Goal: Information Seeking & Learning: Learn about a topic

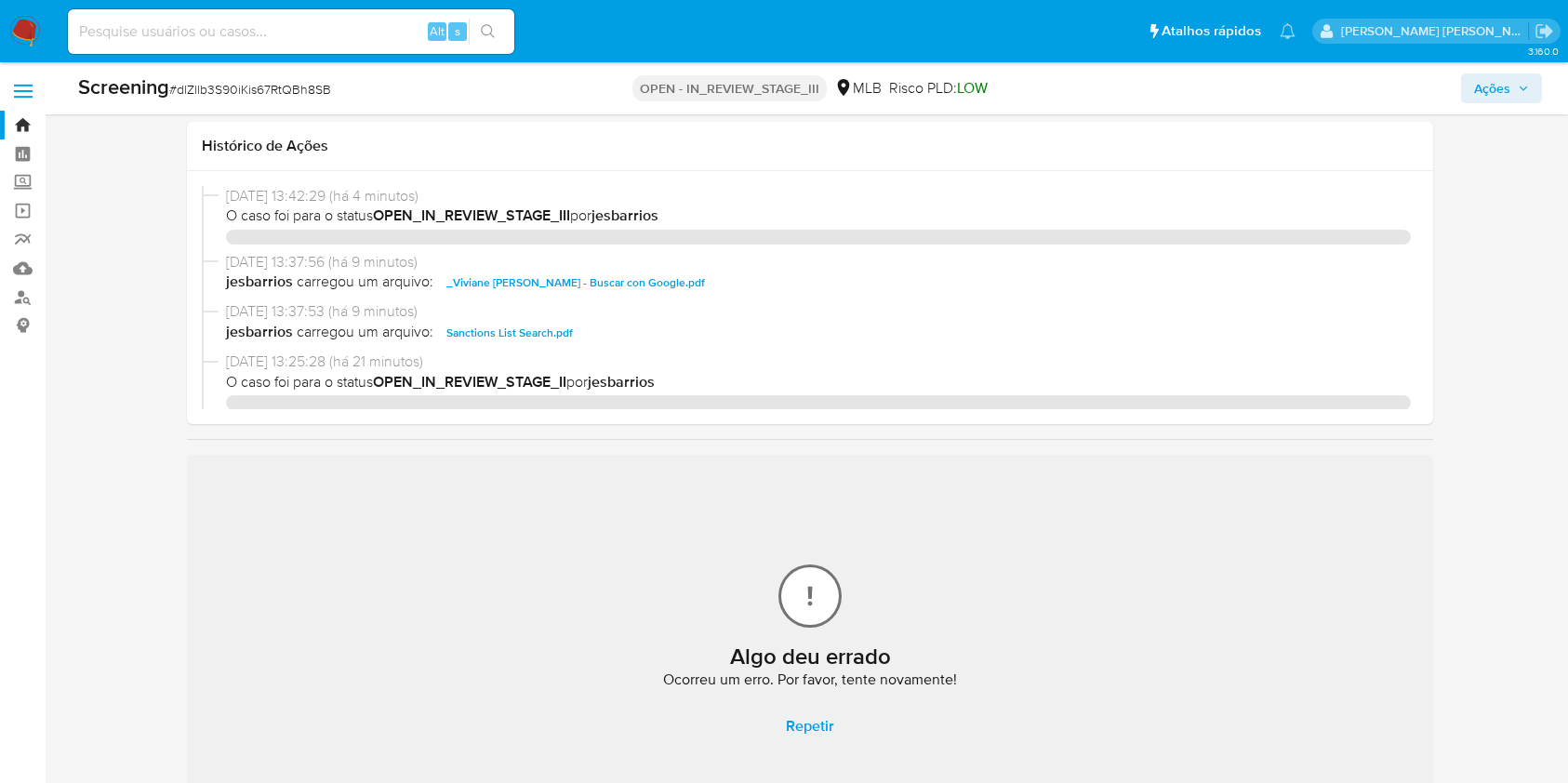
select select "10"
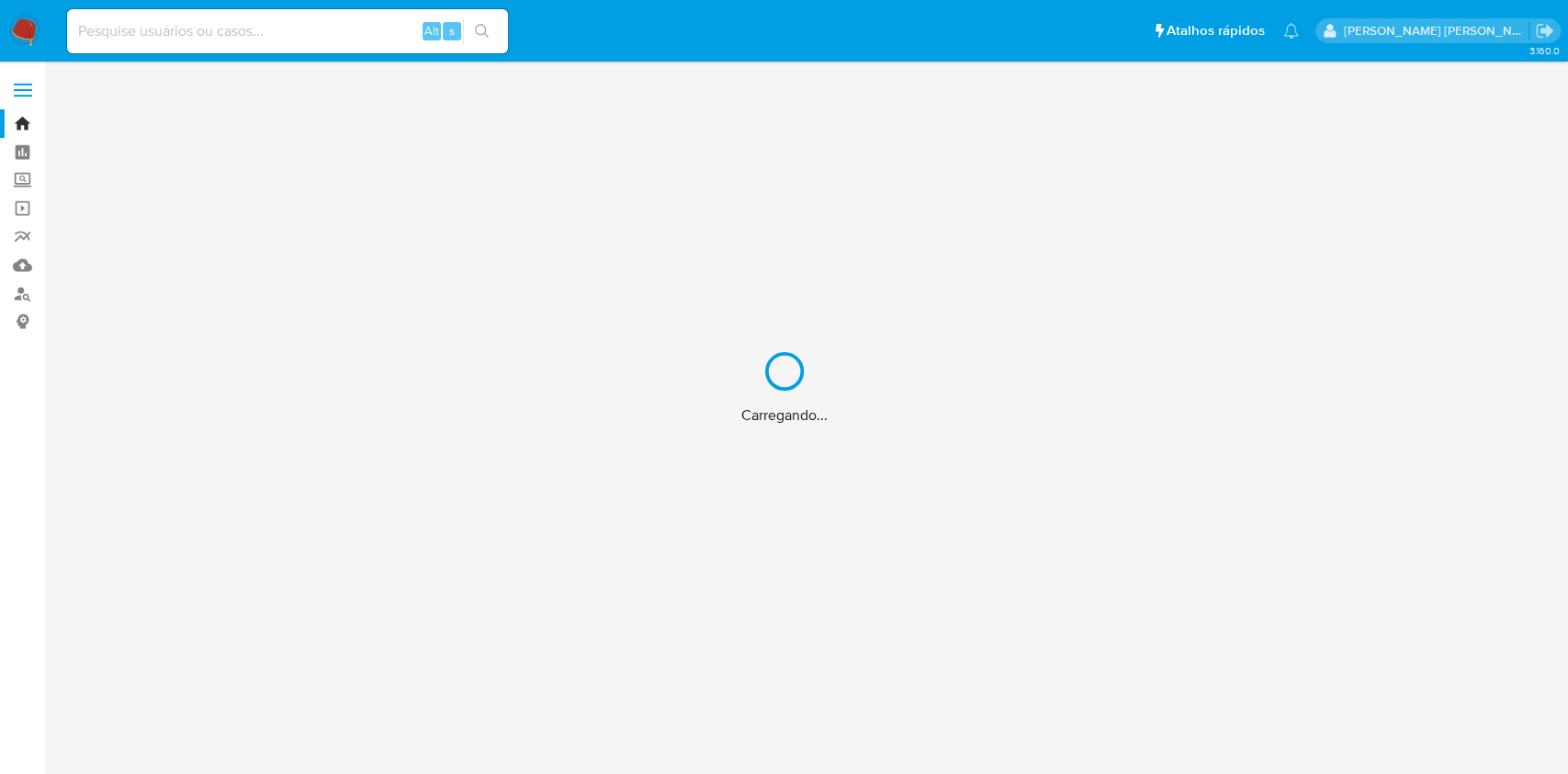
click at [347, 38] on div "Carregando..." at bounding box center [784, 387] width 1568 height 774
click at [343, 18] on div "Carregando..." at bounding box center [784, 387] width 1568 height 774
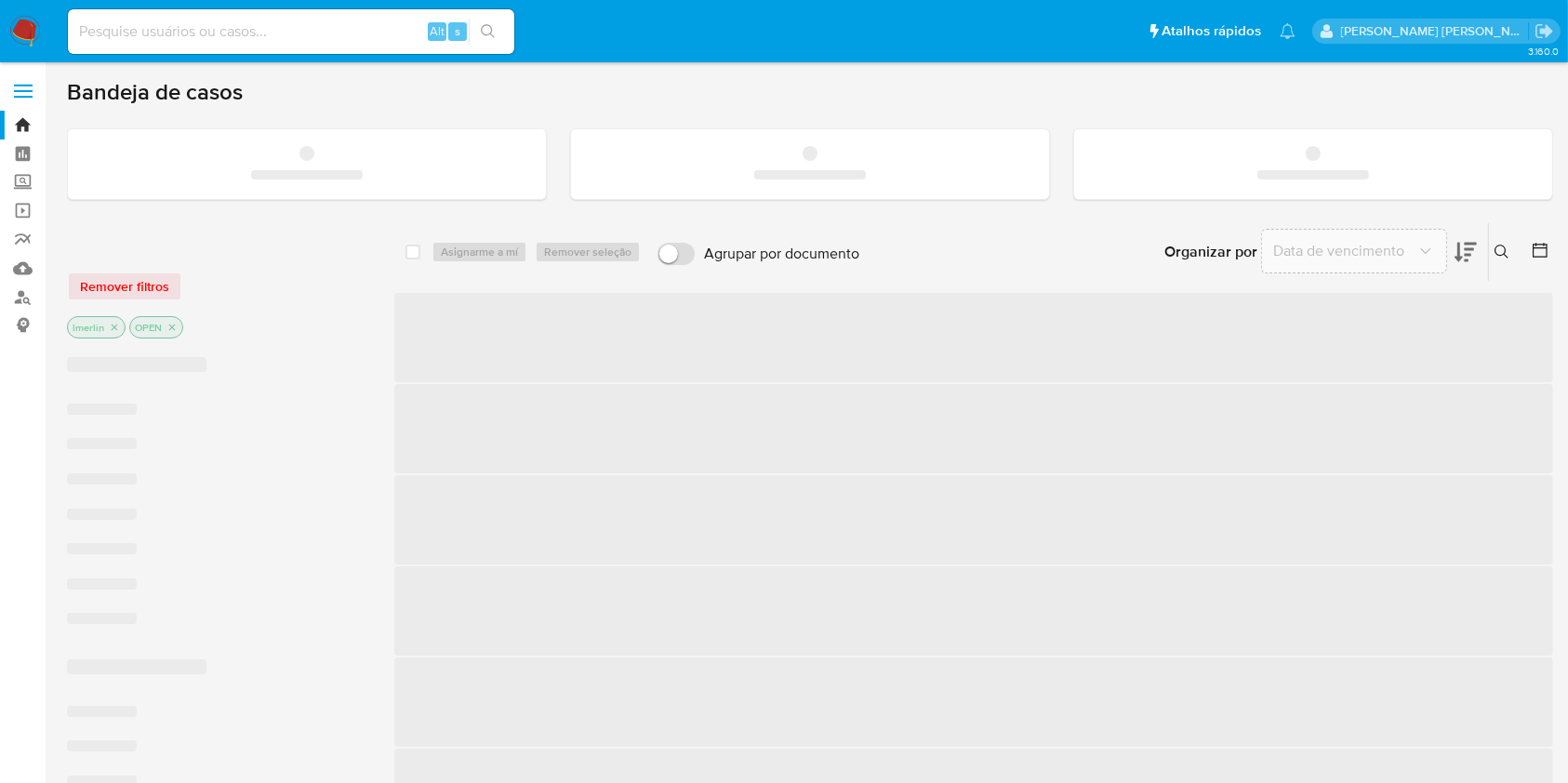
click at [304, 37] on input at bounding box center [291, 32] width 446 height 25
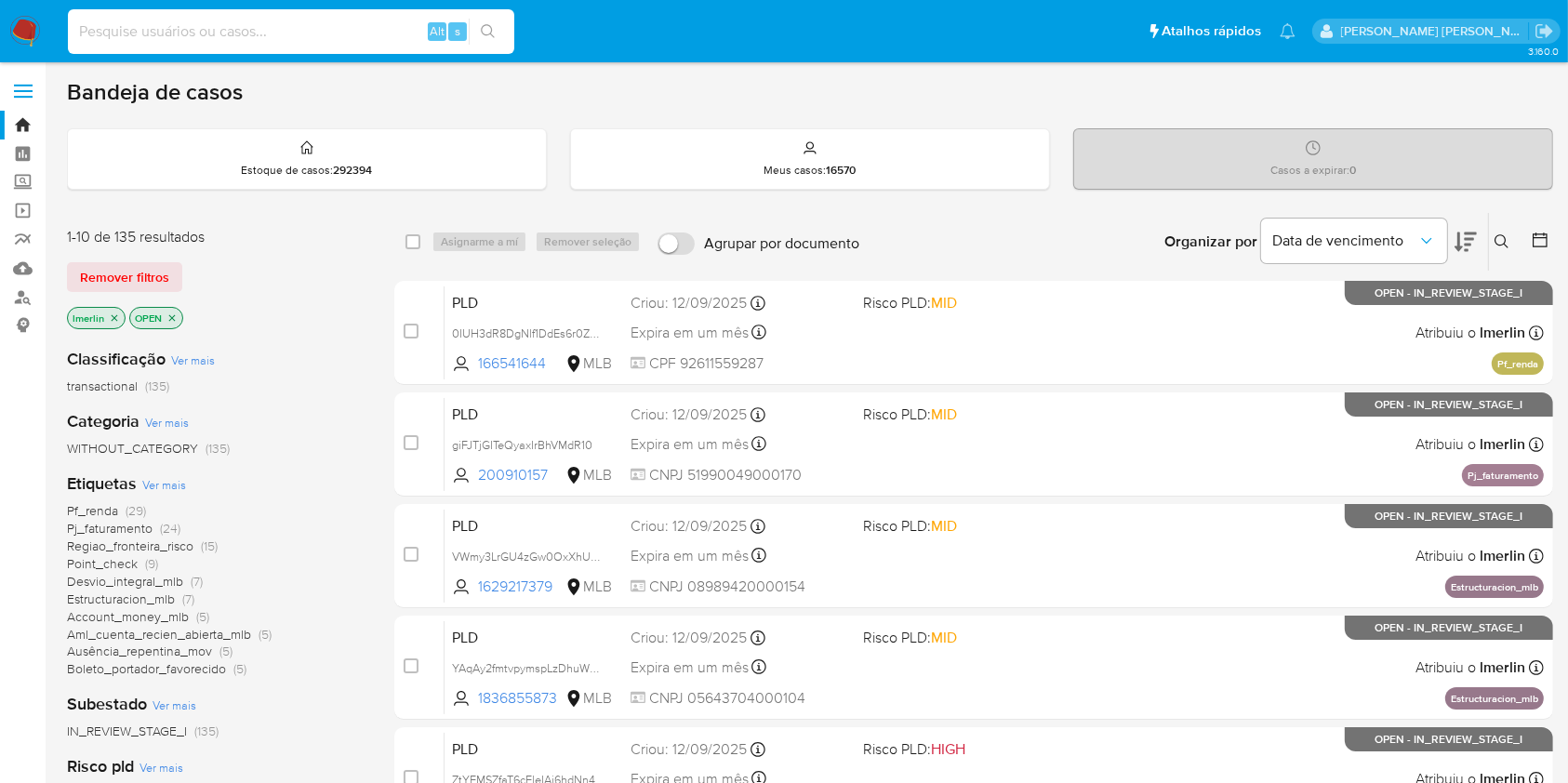
paste input "dlZllb3S90iKis67RtQBh8SB"
type input "dlZllb3S90iKis67RtQBh8SB"
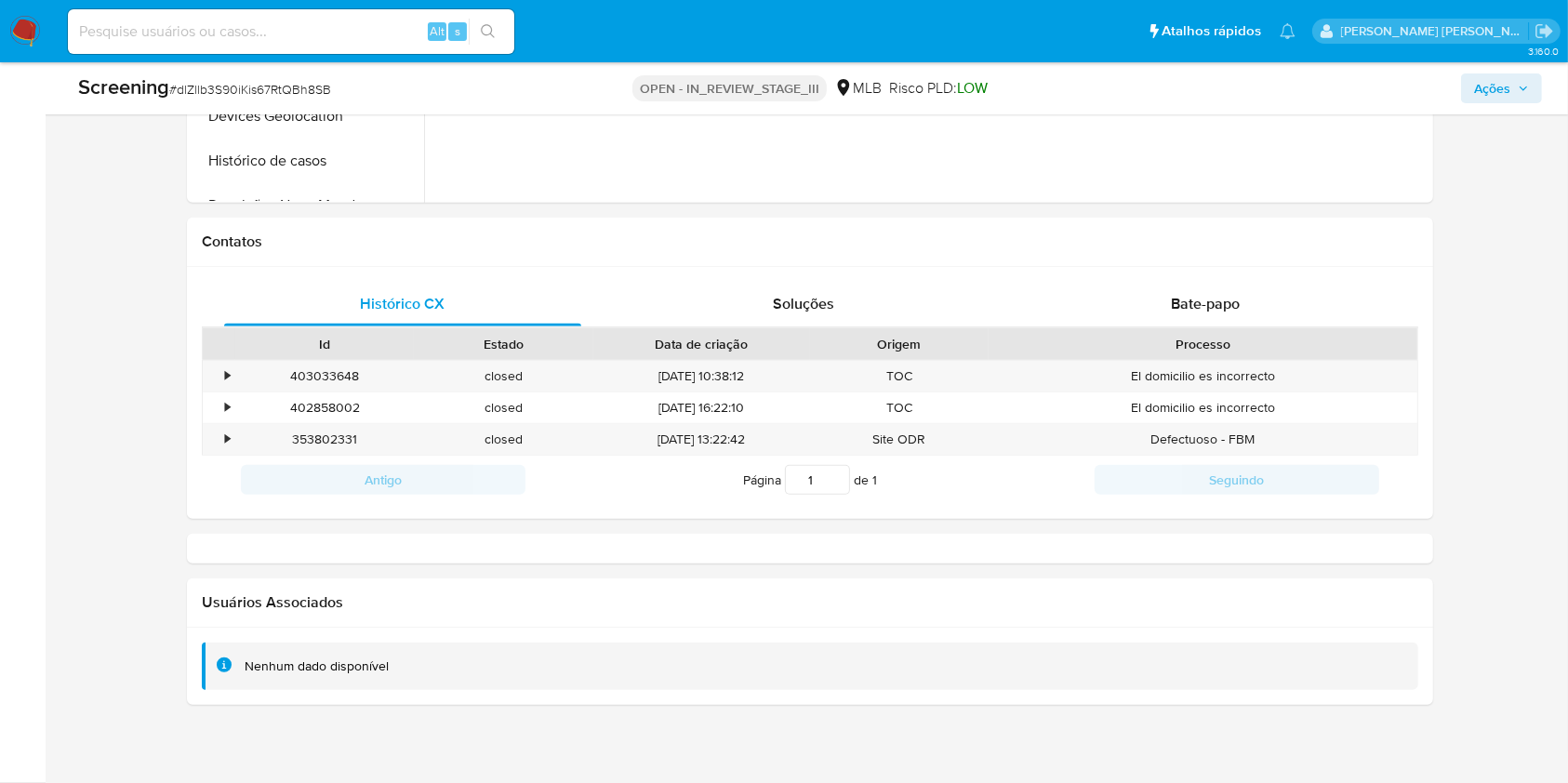
select select "10"
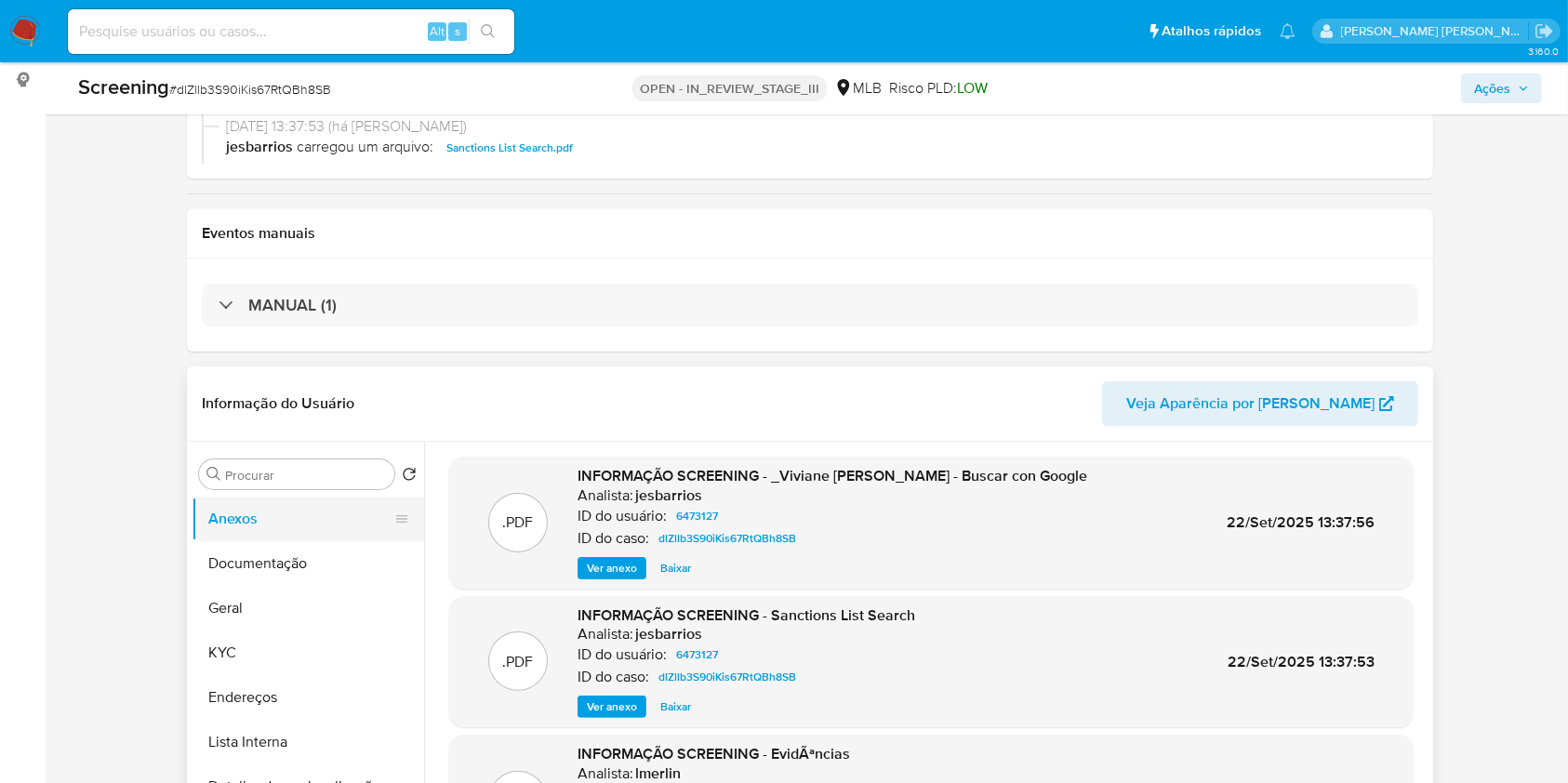
scroll to position [369, 0]
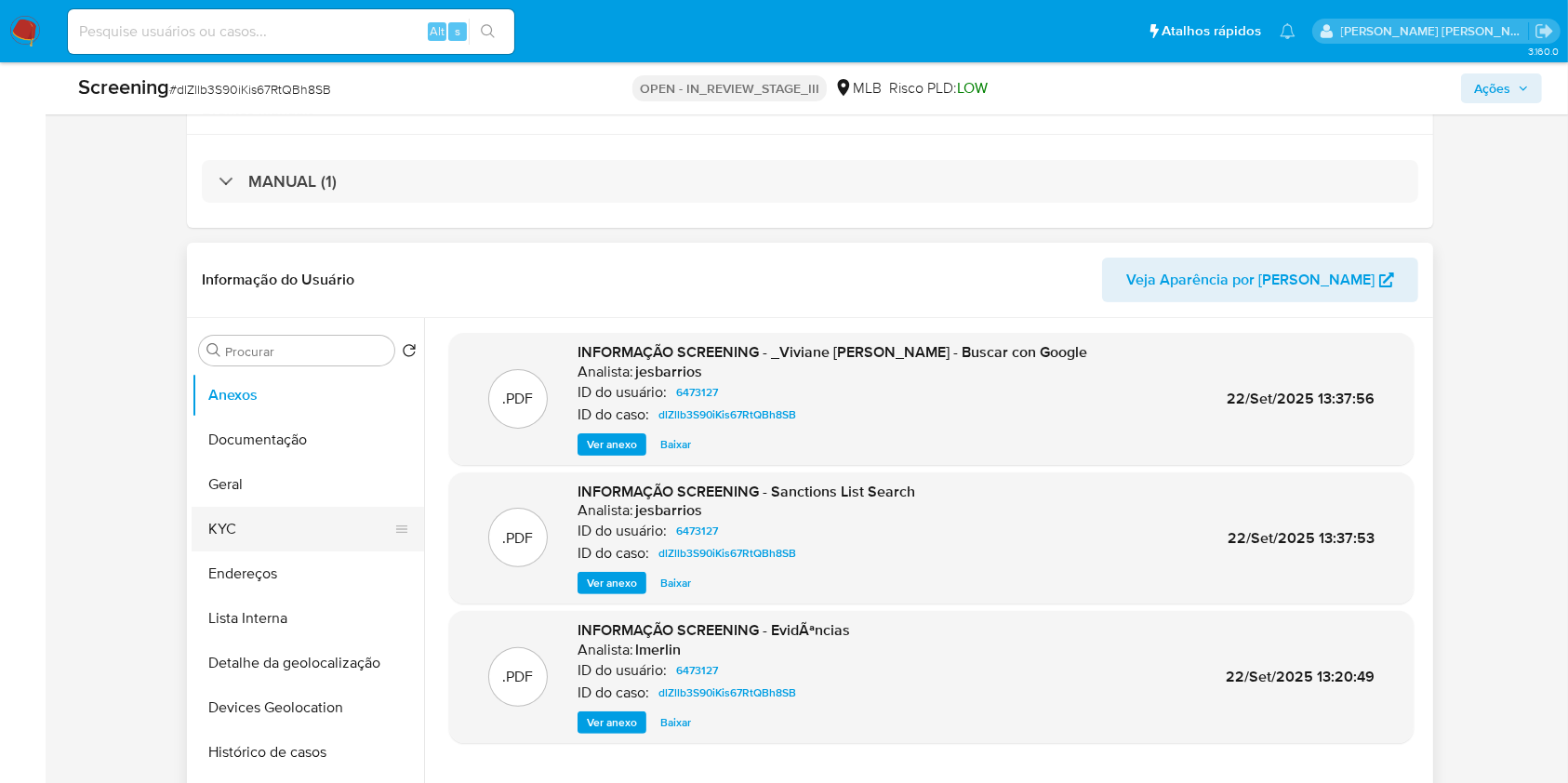
click at [278, 530] on button "KYC" at bounding box center [301, 529] width 218 height 44
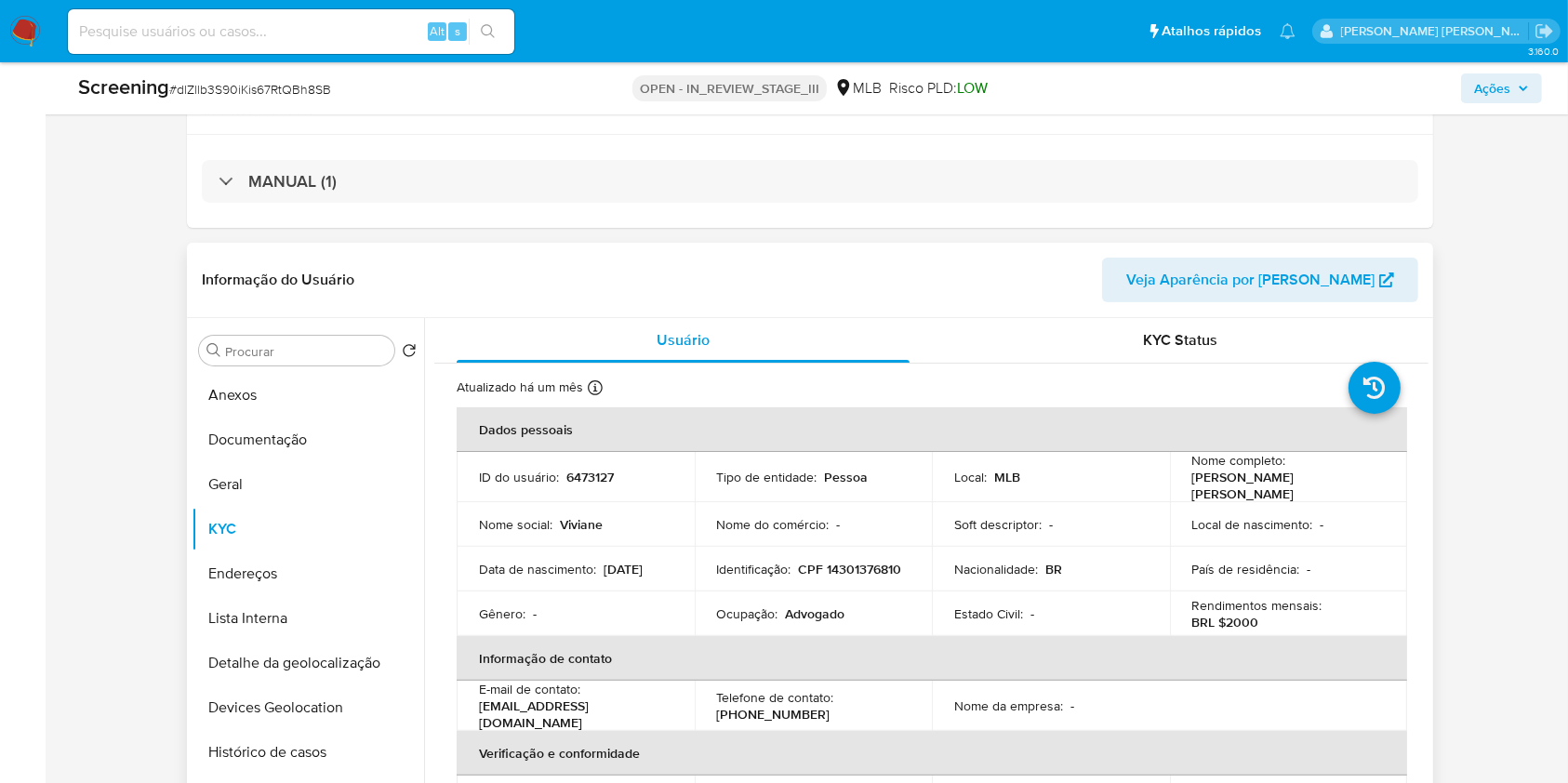
click at [799, 570] on p "CPF 14301376810" at bounding box center [850, 569] width 103 height 17
copy p "14301376810"
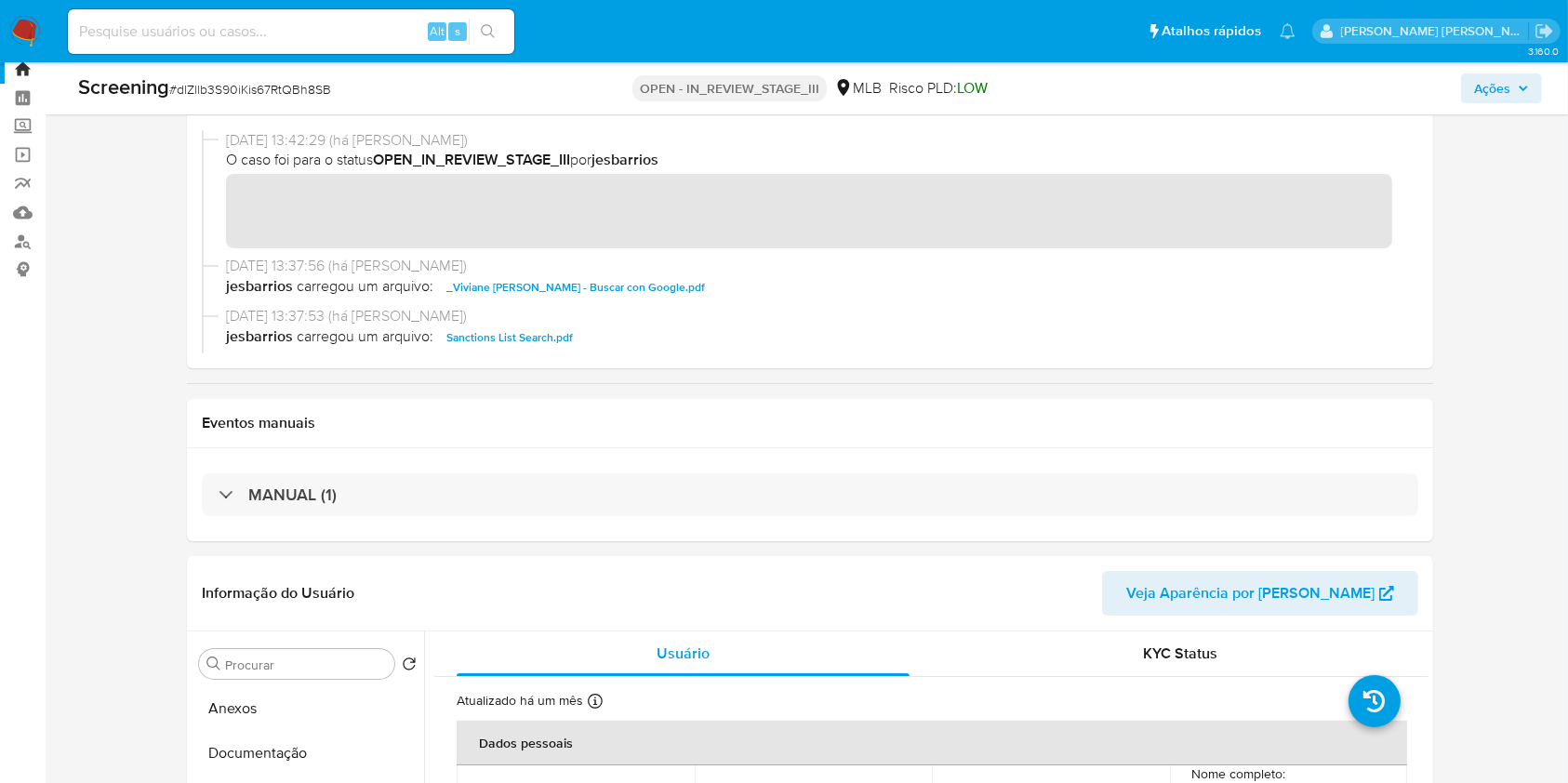
scroll to position [0, 0]
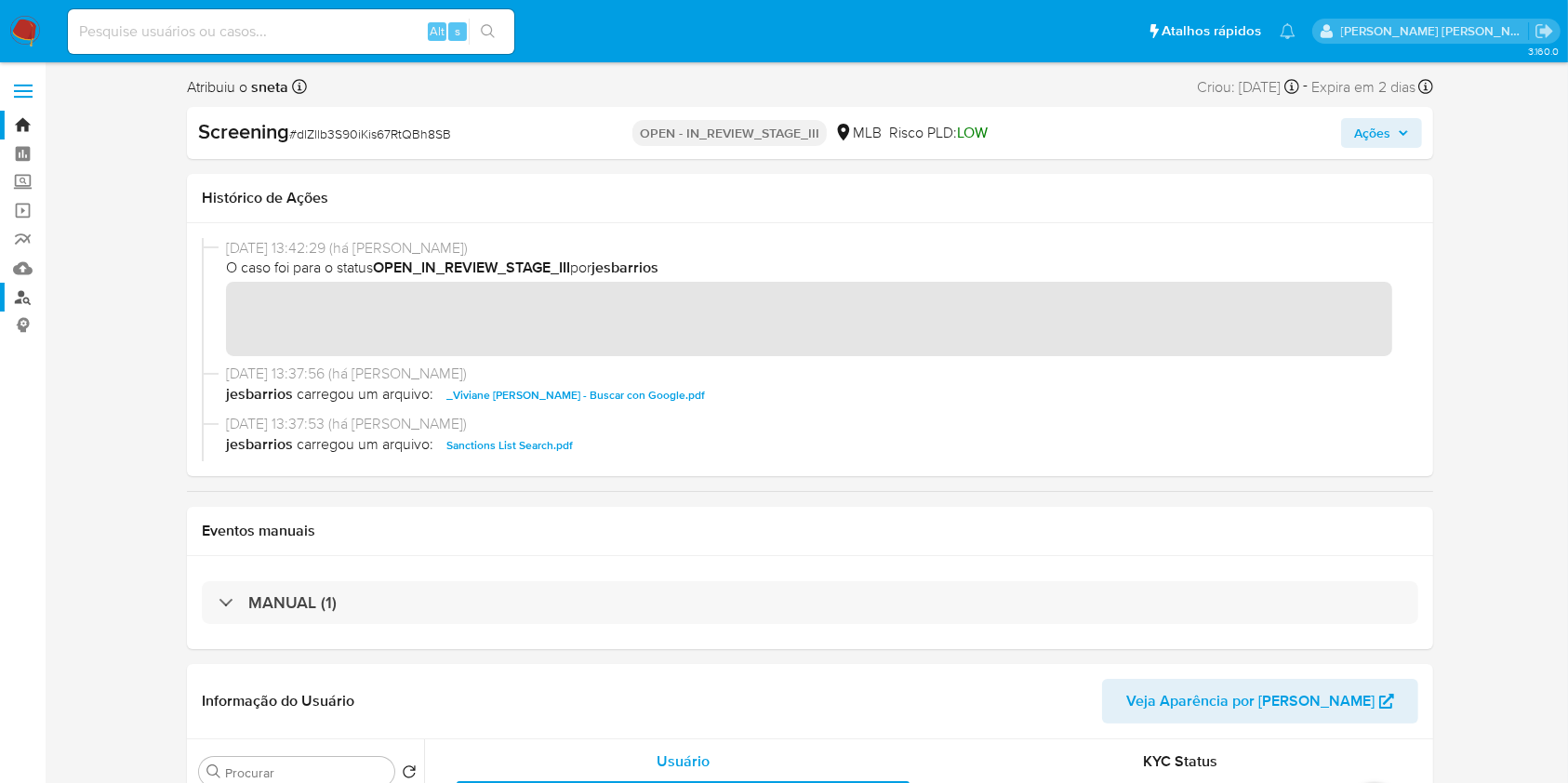
click at [11, 292] on link "Localizador de pessoas" at bounding box center [111, 297] width 221 height 28
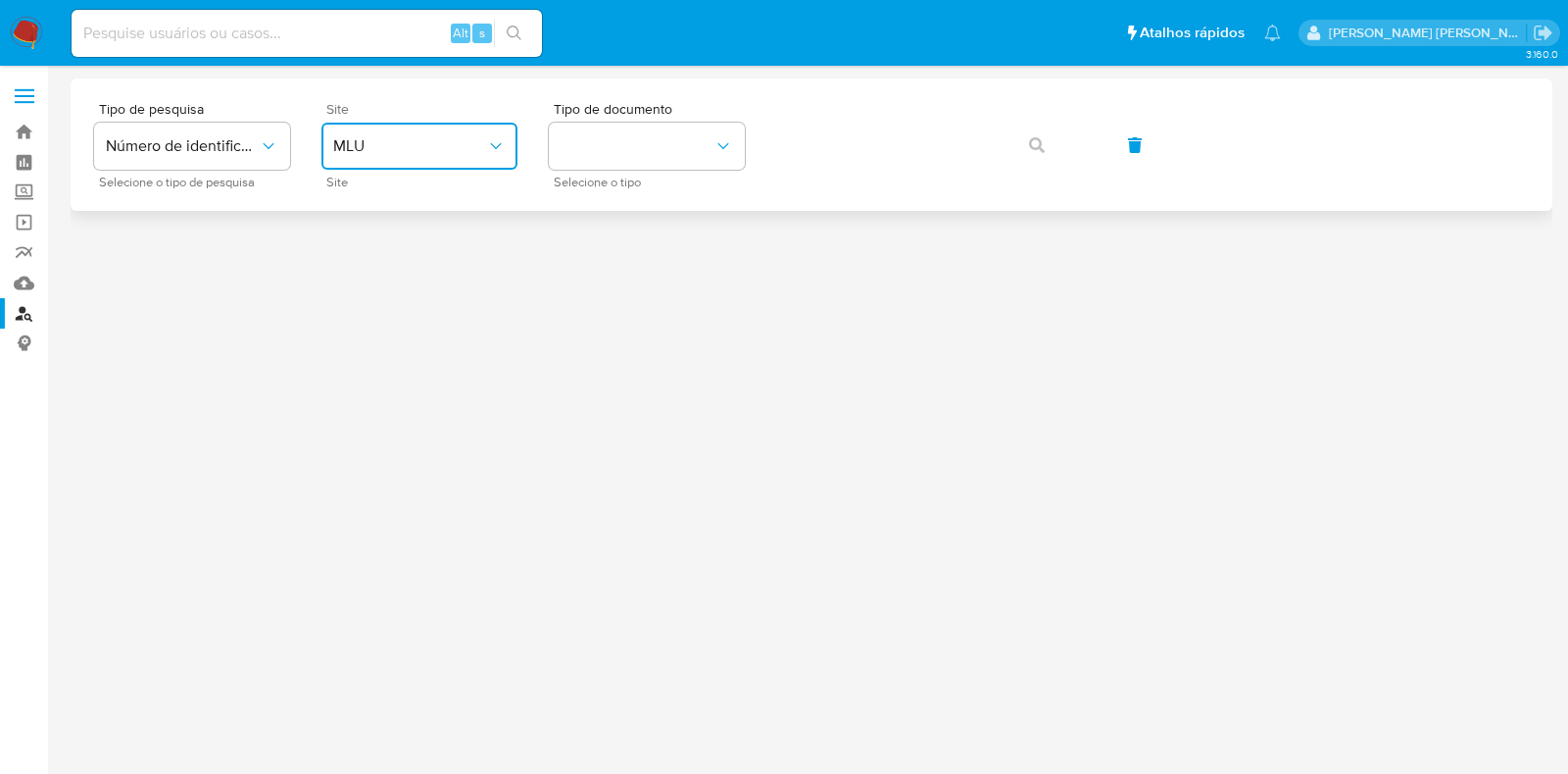
drag, startPoint x: 0, startPoint y: 0, endPoint x: 476, endPoint y: 153, distance: 500.0
click at [476, 153] on span "MLU" at bounding box center [409, 147] width 153 height 20
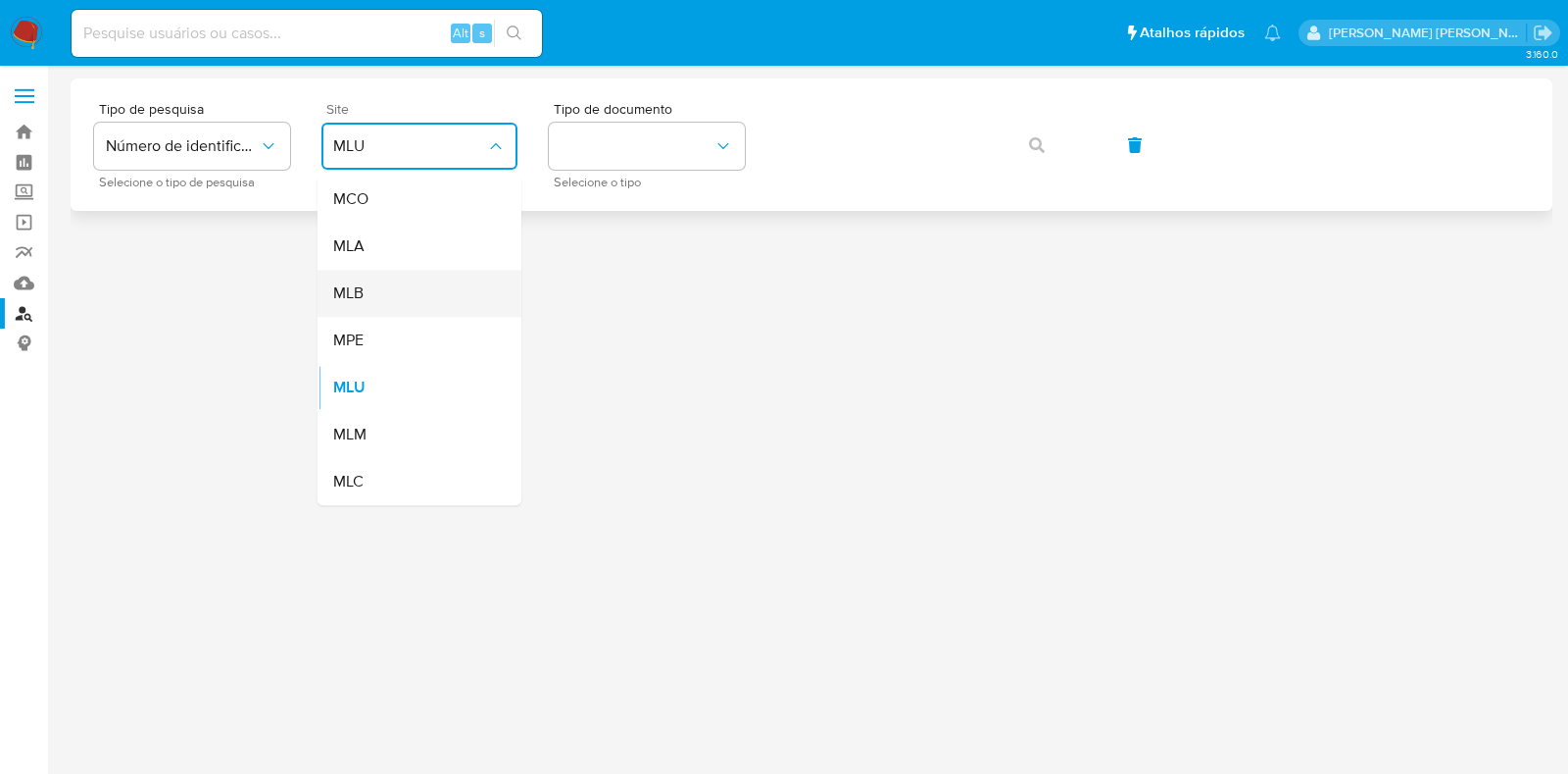
click at [448, 297] on div "MLB" at bounding box center [413, 292] width 160 height 47
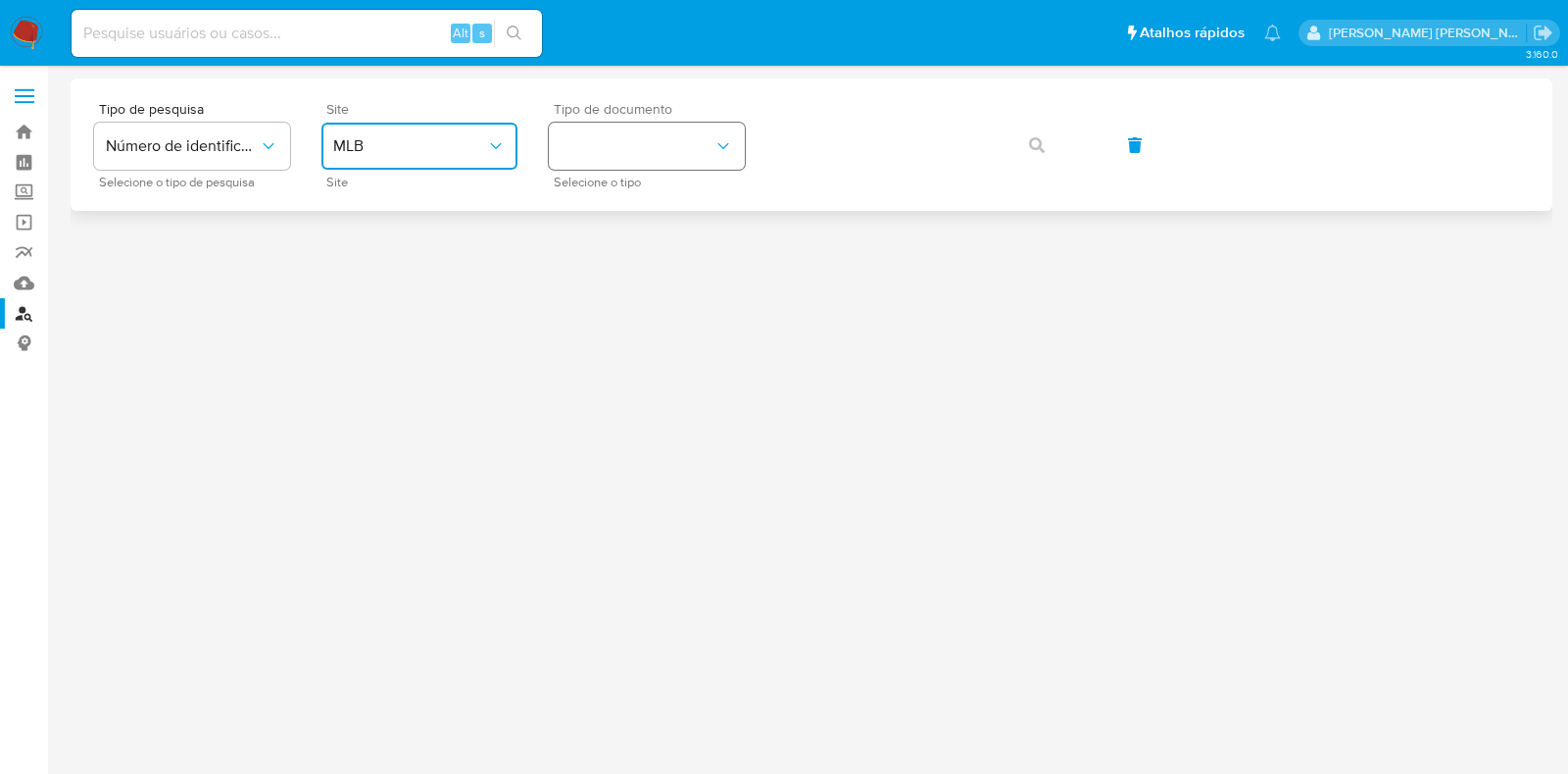
click at [670, 154] on button "identificationType" at bounding box center [647, 146] width 196 height 47
click at [647, 273] on div "CPF CPF" at bounding box center [640, 275] width 160 height 67
click at [1034, 135] on span "button" at bounding box center [1037, 145] width 16 height 43
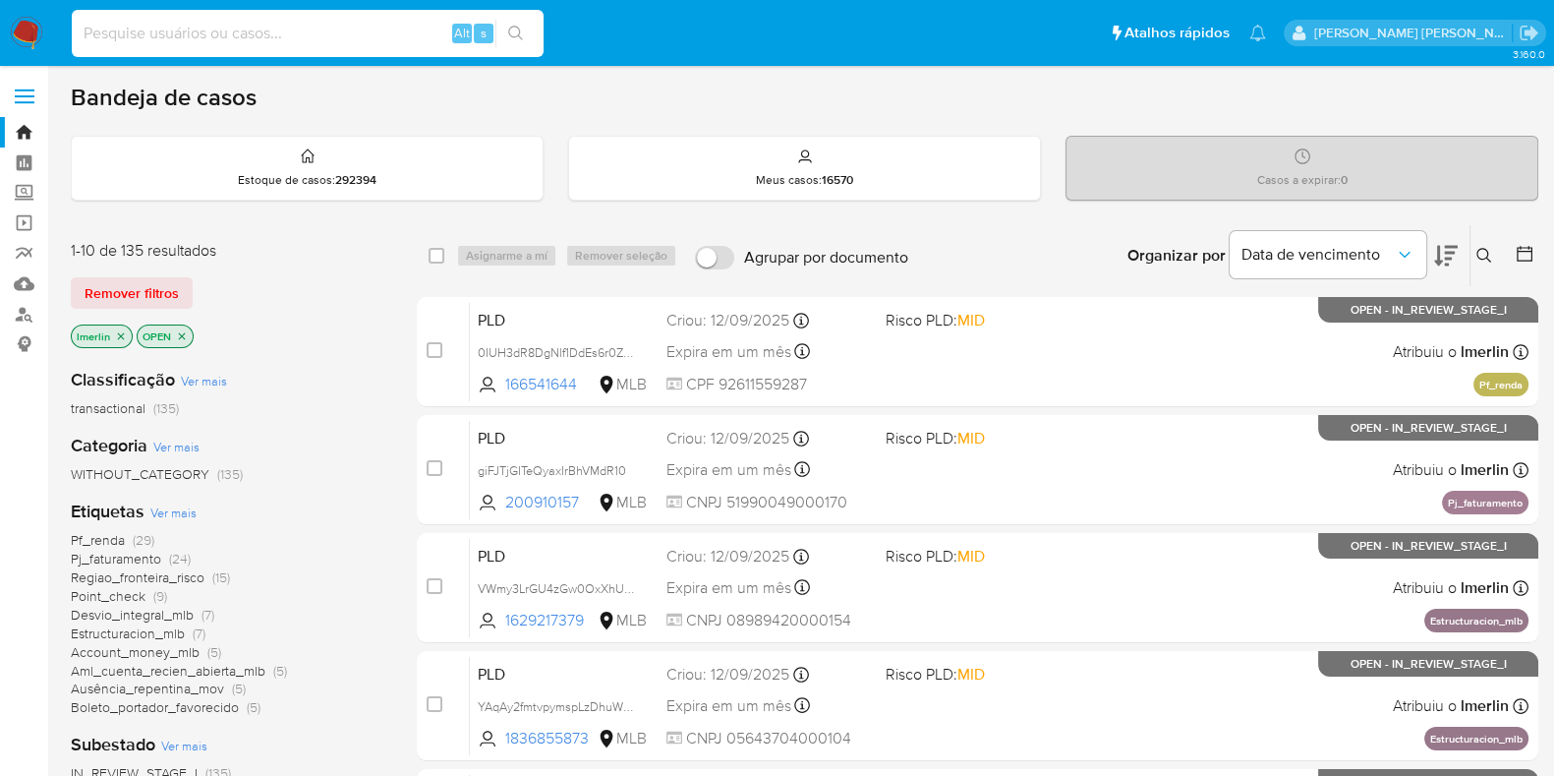
click at [388, 43] on input at bounding box center [308, 34] width 472 height 26
paste input "201764338"
click at [368, 32] on input "201764338" at bounding box center [308, 34] width 472 height 26
type input "201764338"
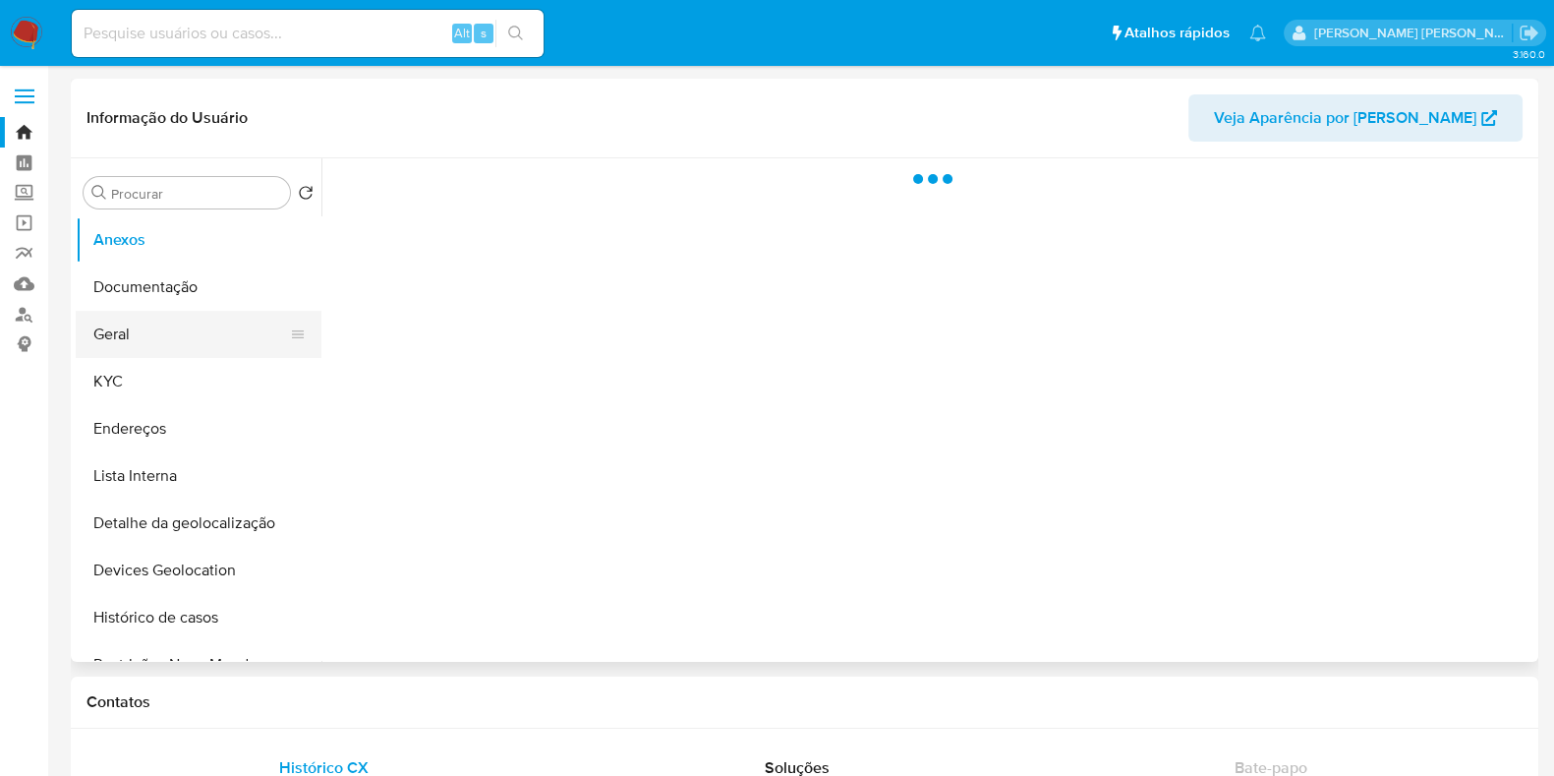
click at [125, 335] on button "Geral" at bounding box center [191, 334] width 230 height 47
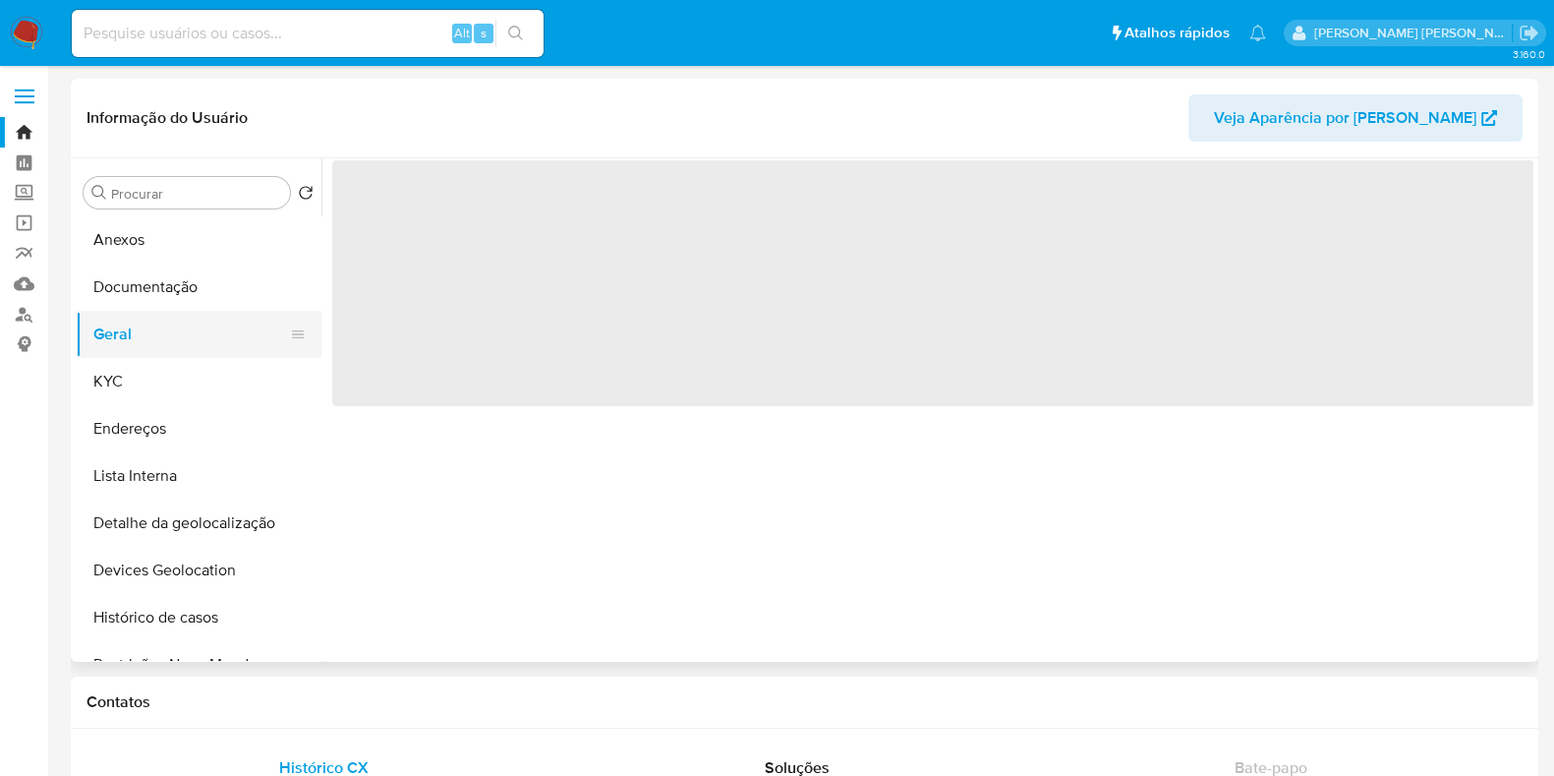
select select "10"
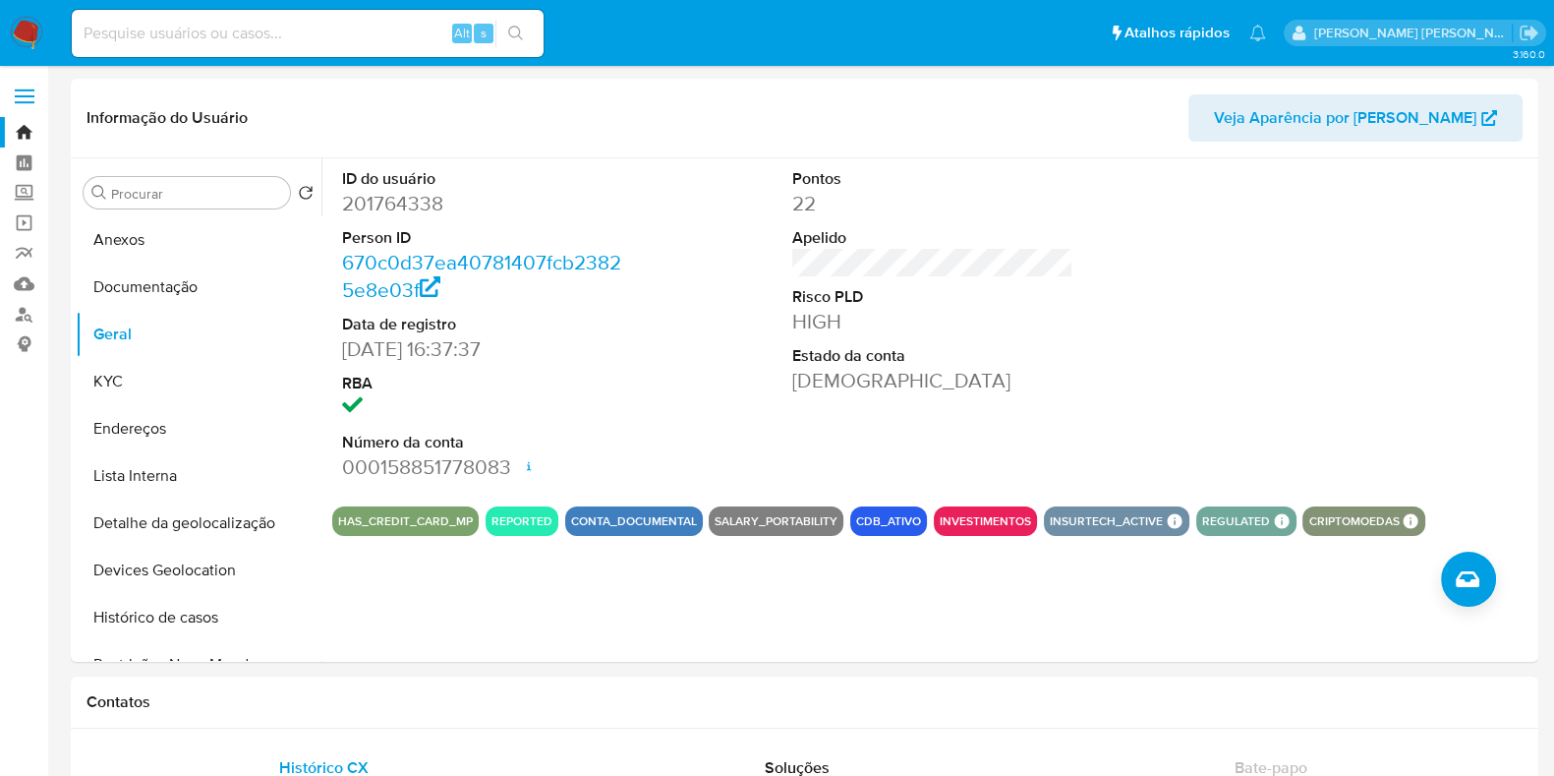
click at [158, 24] on input at bounding box center [308, 34] width 472 height 26
paste input "1136922946"
type input "1136922946"
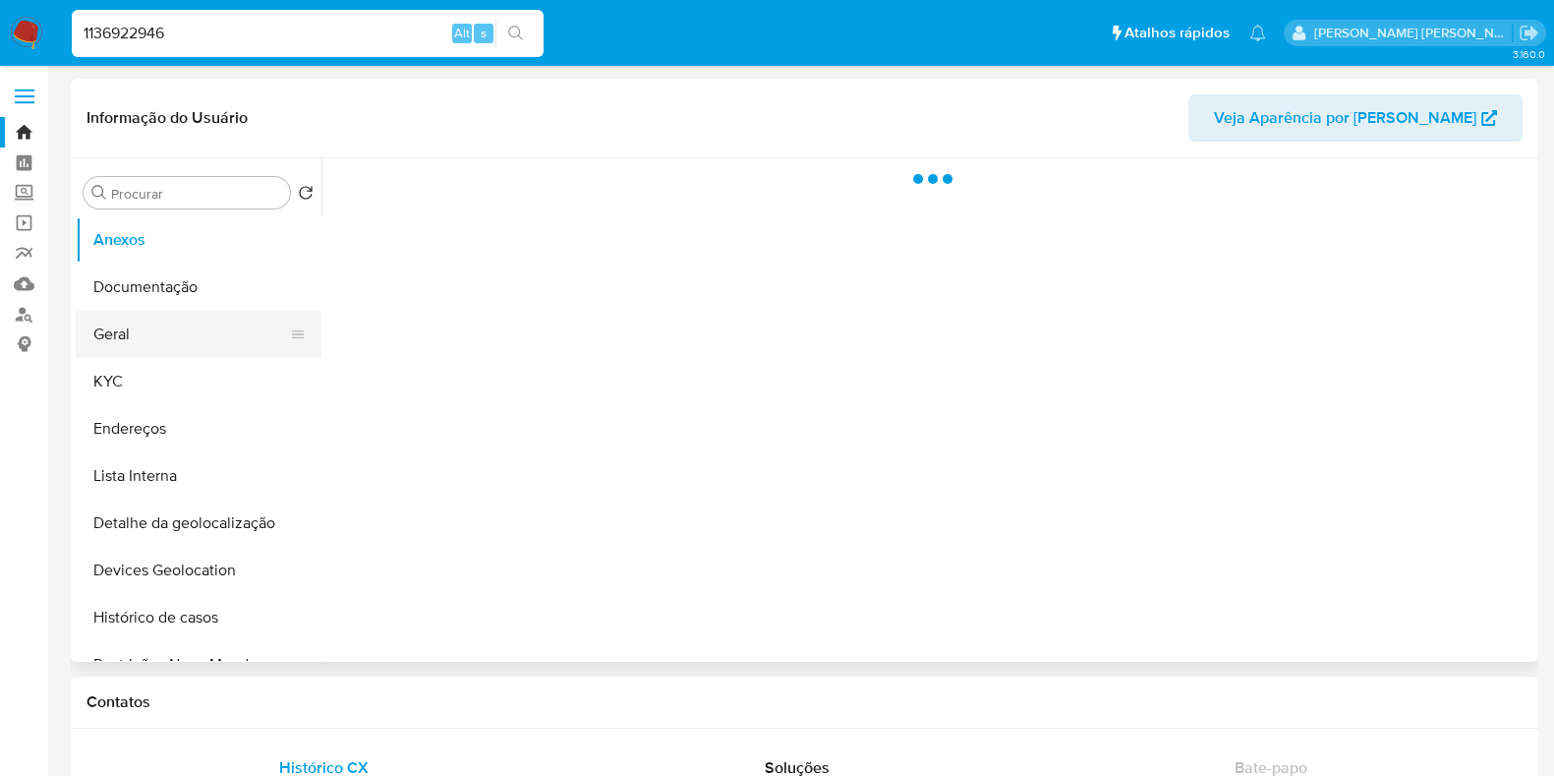
click at [134, 328] on button "Geral" at bounding box center [191, 334] width 230 height 47
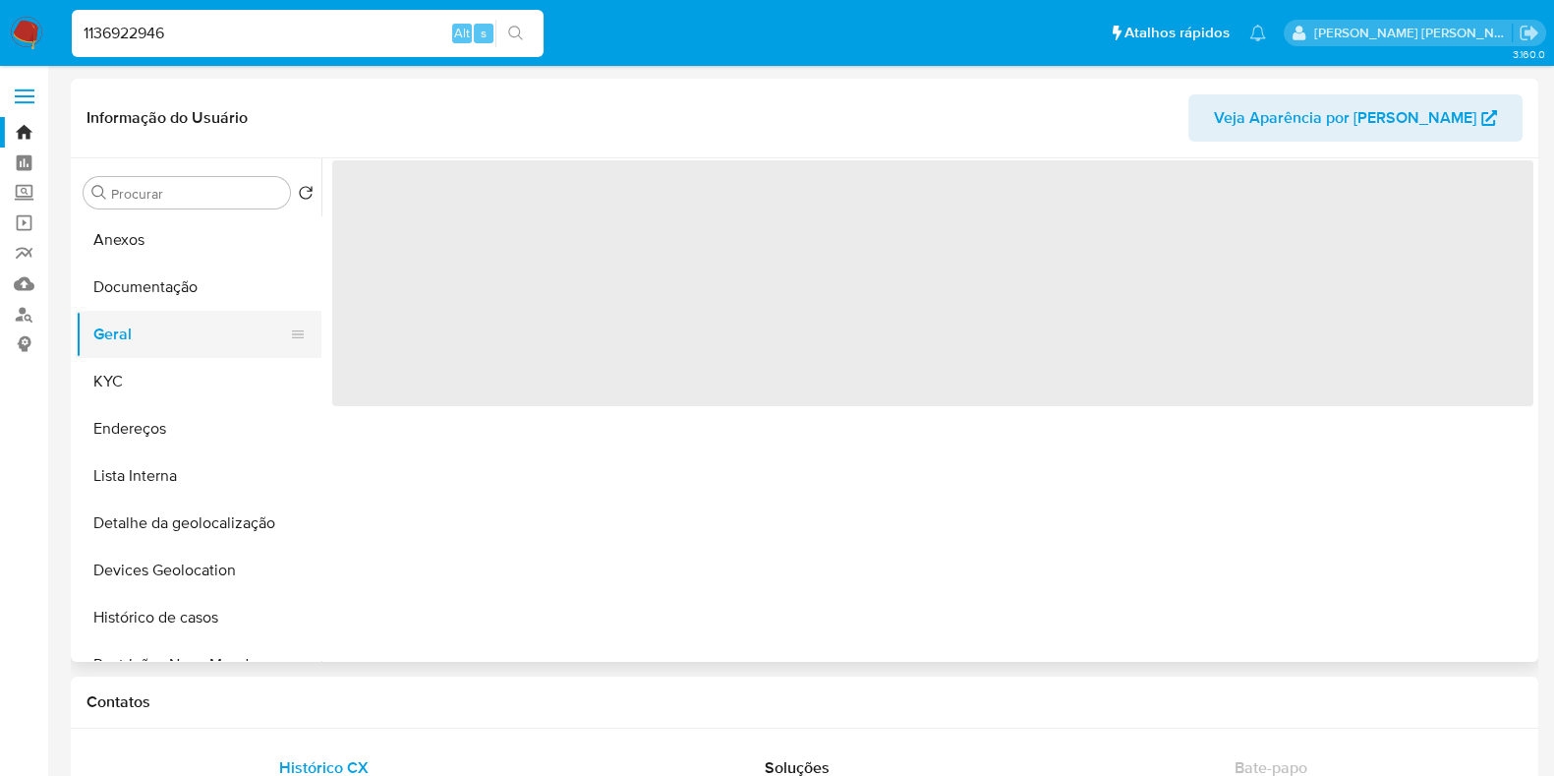
select select "10"
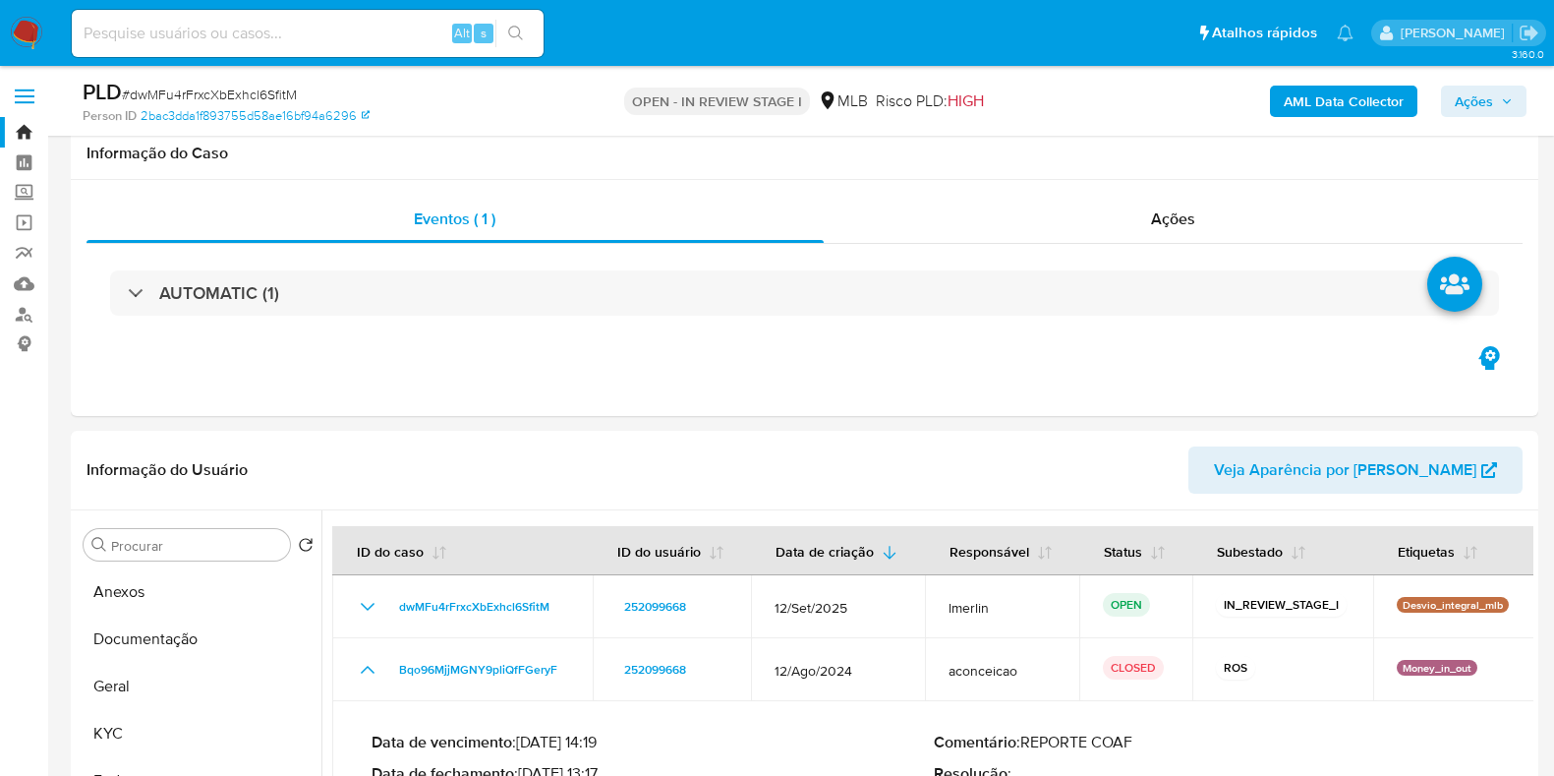
select select "10"
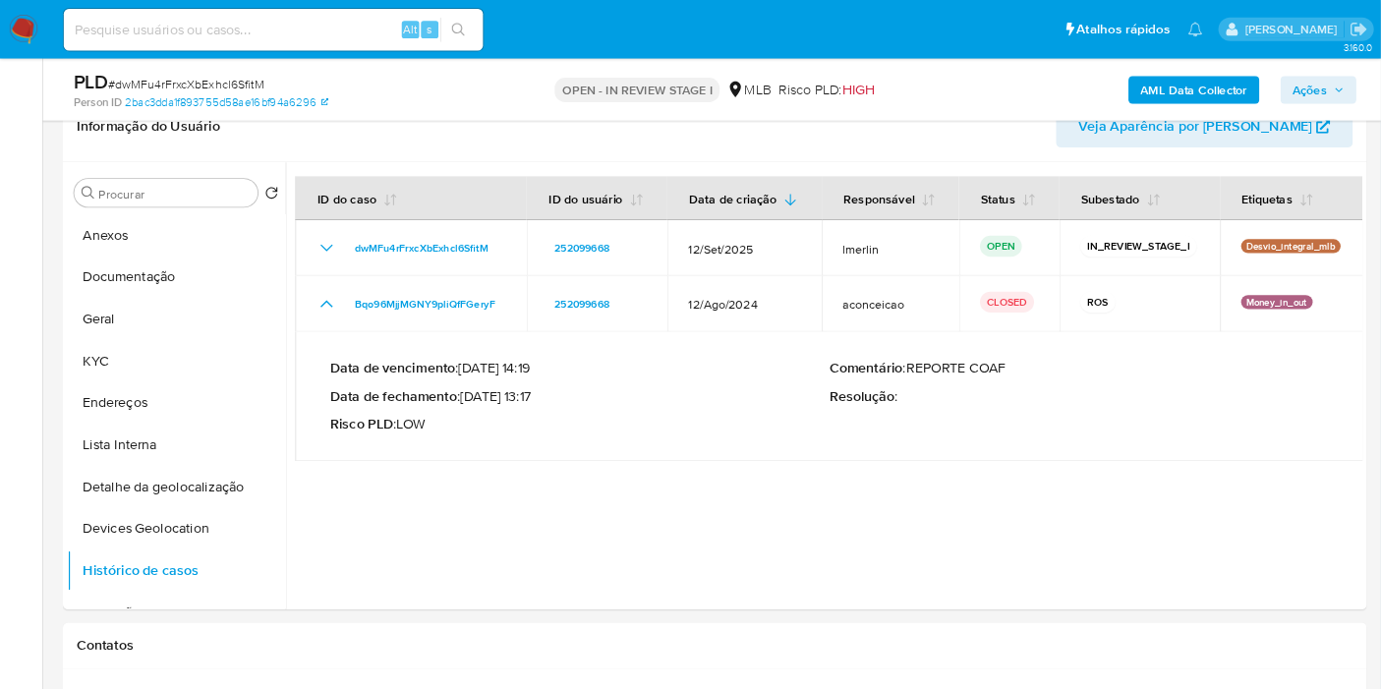
scroll to position [327, 0]
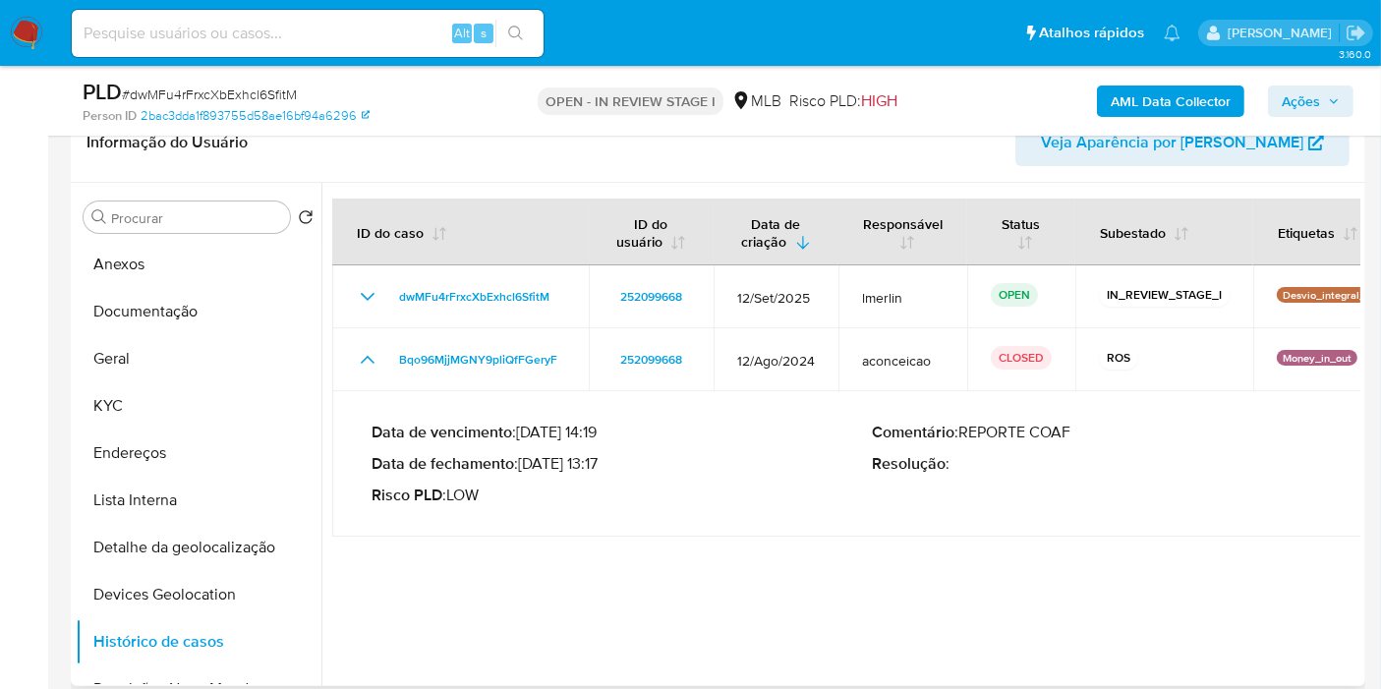
drag, startPoint x: 1571, startPoint y: 1, endPoint x: 656, endPoint y: 500, distance: 1042.7
click at [656, 500] on p "Risco PLD : LOW" at bounding box center [622, 496] width 501 height 20
click at [173, 408] on button "KYC" at bounding box center [191, 405] width 230 height 47
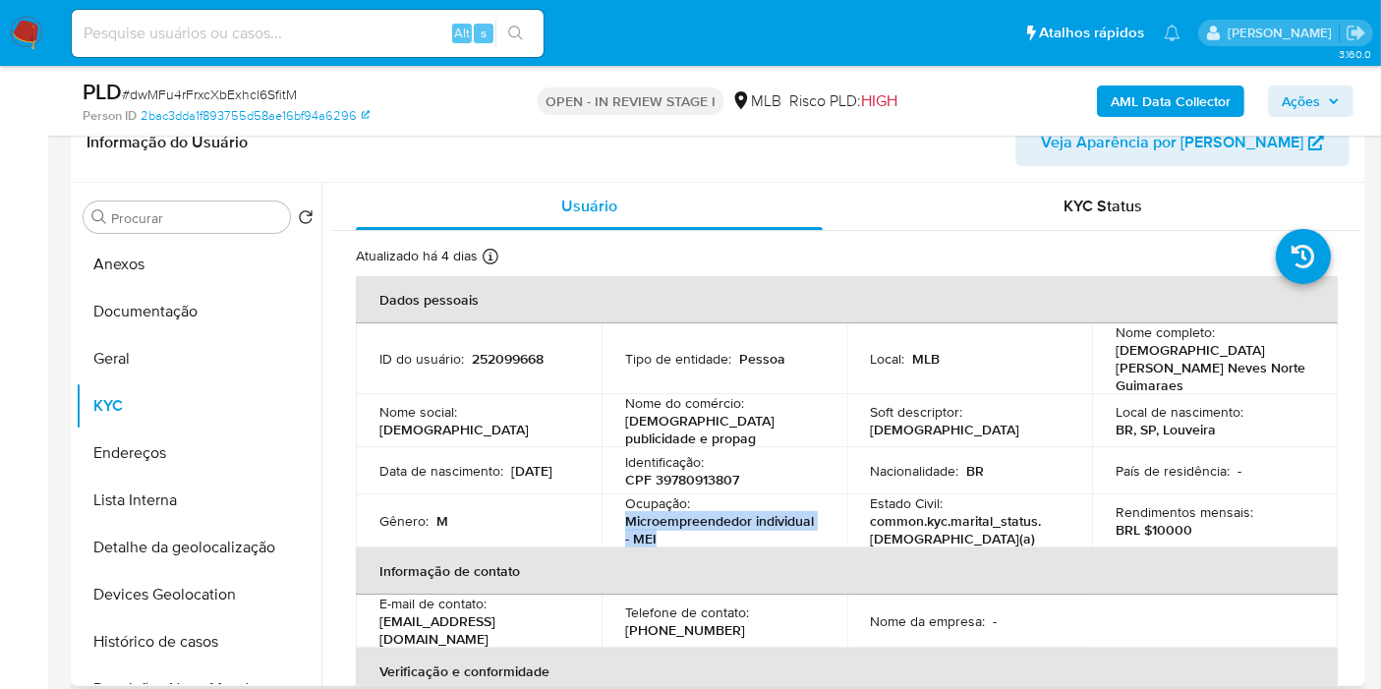
drag, startPoint x: 661, startPoint y: 512, endPoint x: 623, endPoint y: 498, distance: 39.8
click at [625, 512] on p "Microempreendedor individual - MEI" at bounding box center [720, 529] width 191 height 35
copy p "Microempreendedor individual - MEI"
click at [227, 321] on button "Documentação" at bounding box center [191, 311] width 230 height 47
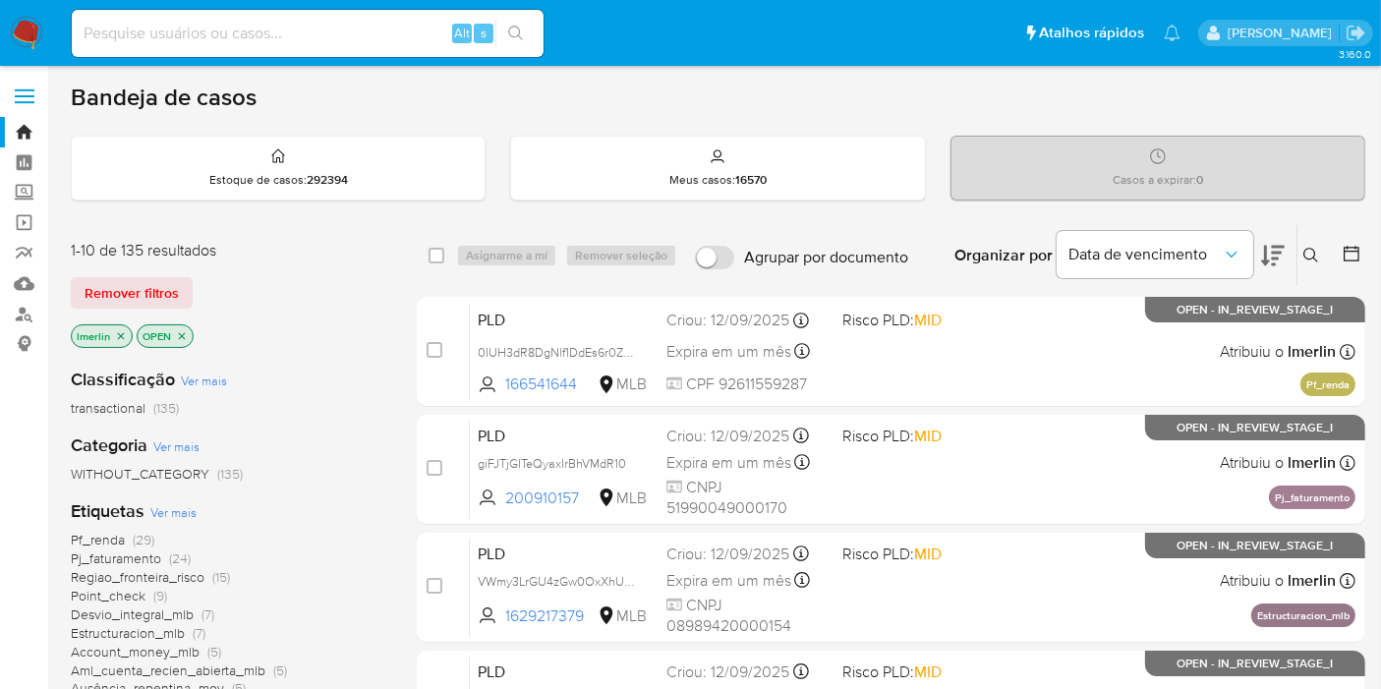
click at [126, 26] on input at bounding box center [308, 34] width 472 height 26
paste input "dlZllb3S90iKis67RtQBh8SB"
type input "dlZllb3S90iKis67RtQBh8SB"
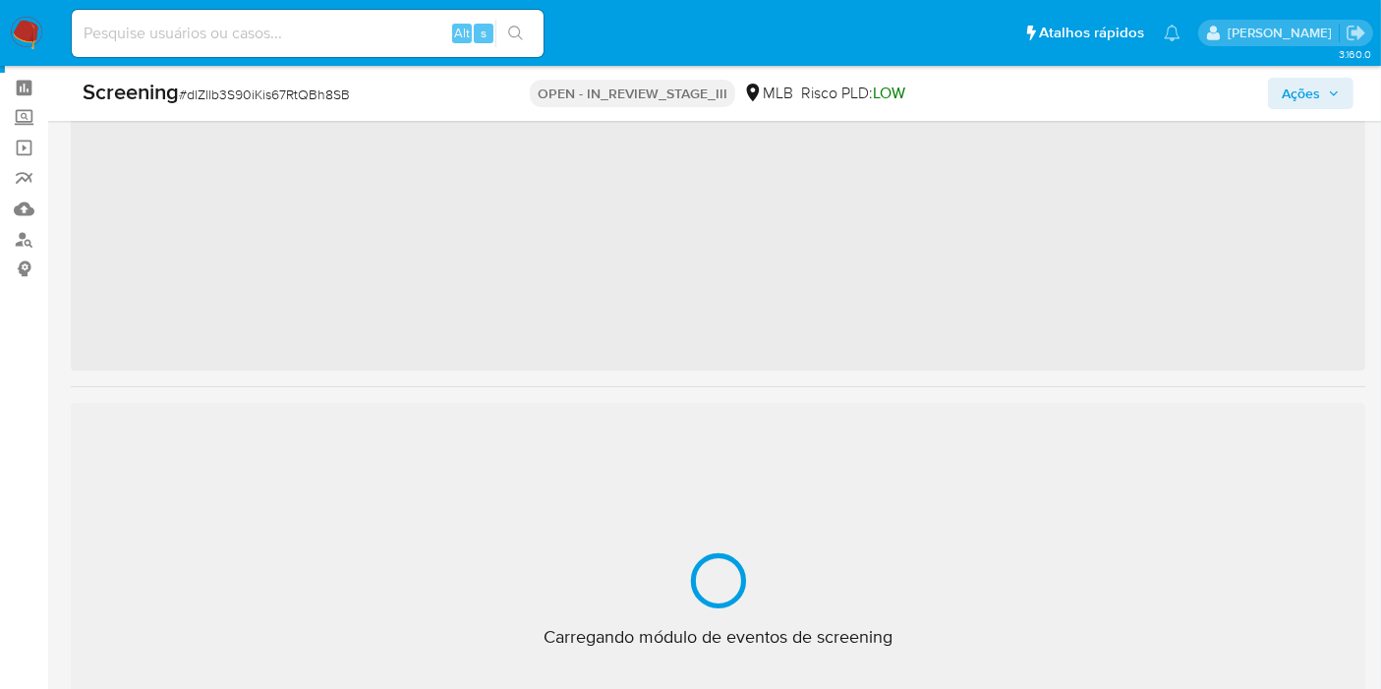
scroll to position [109, 0]
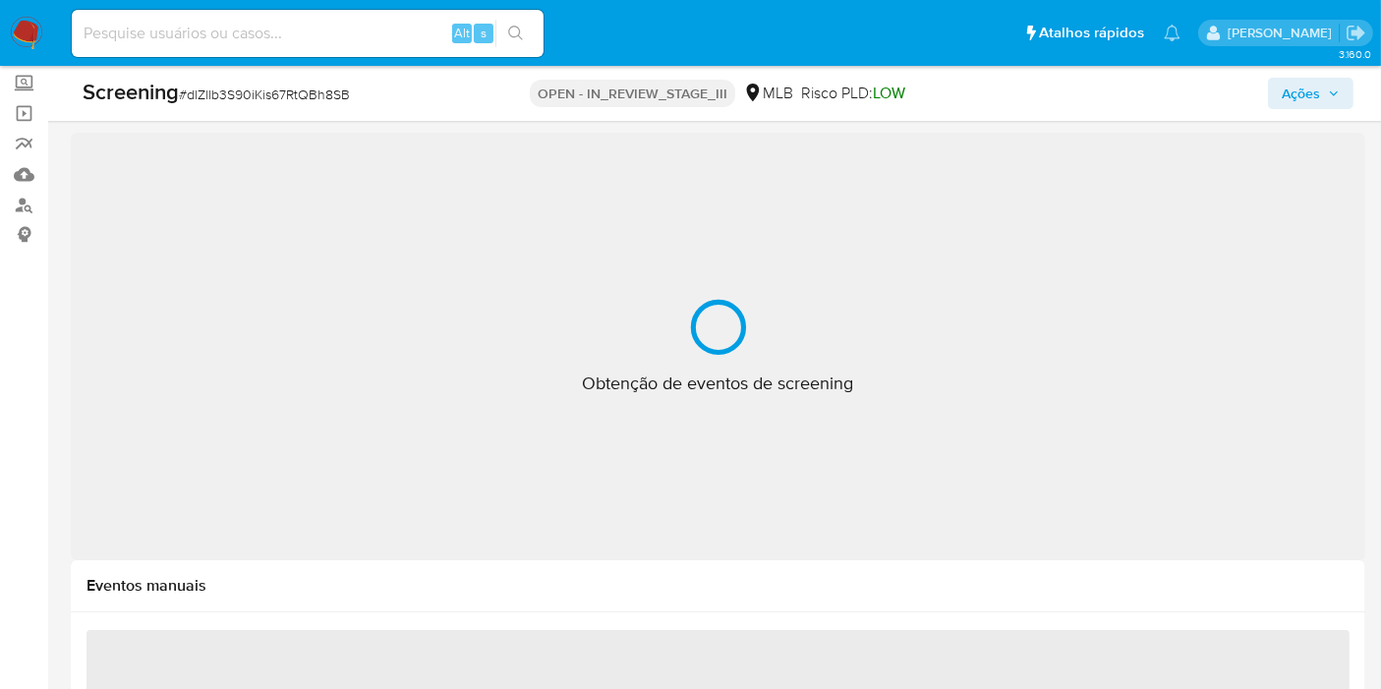
select select "10"
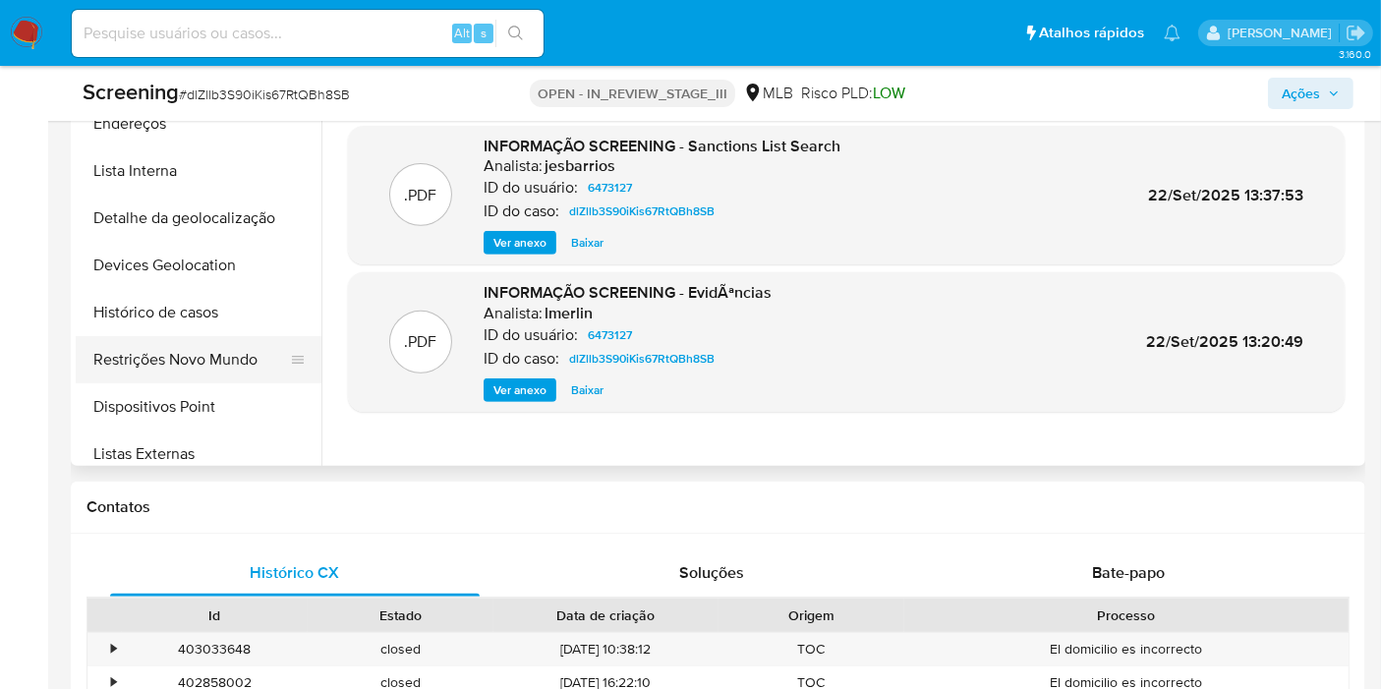
click at [208, 348] on button "Restrições Novo Mundo" at bounding box center [191, 359] width 230 height 47
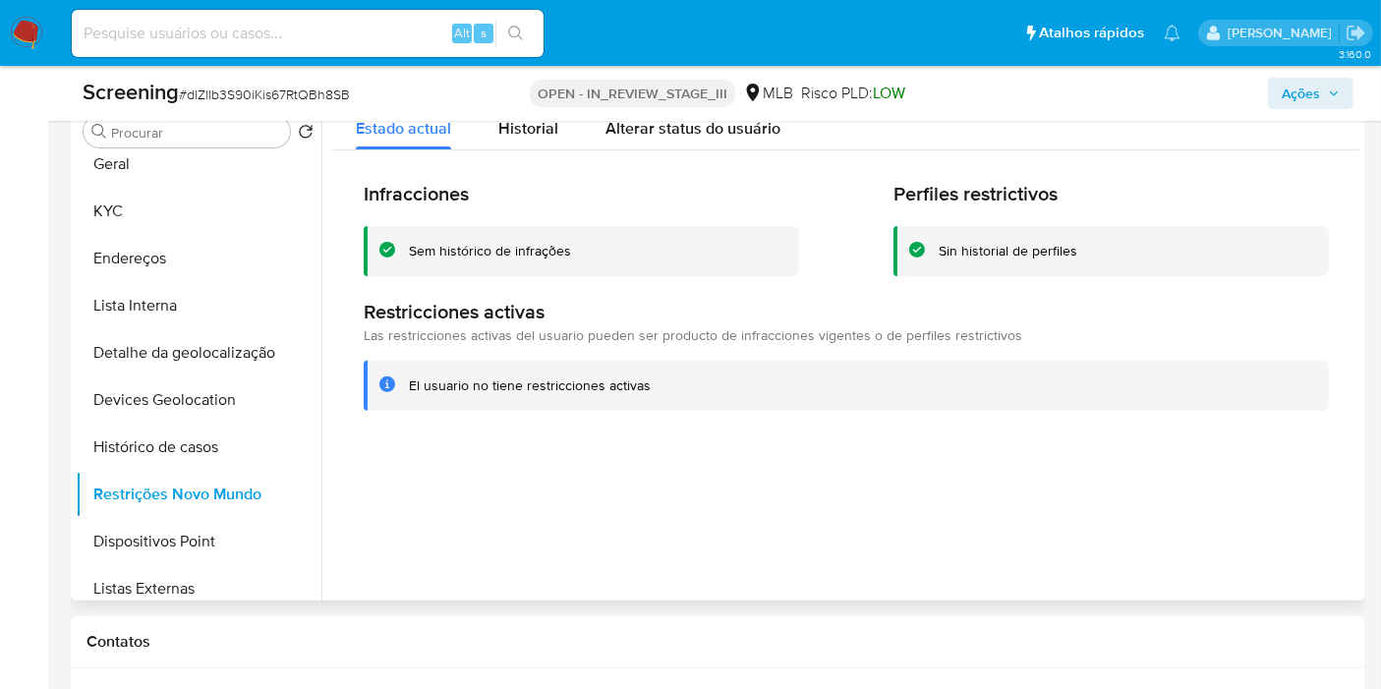
scroll to position [437, 0]
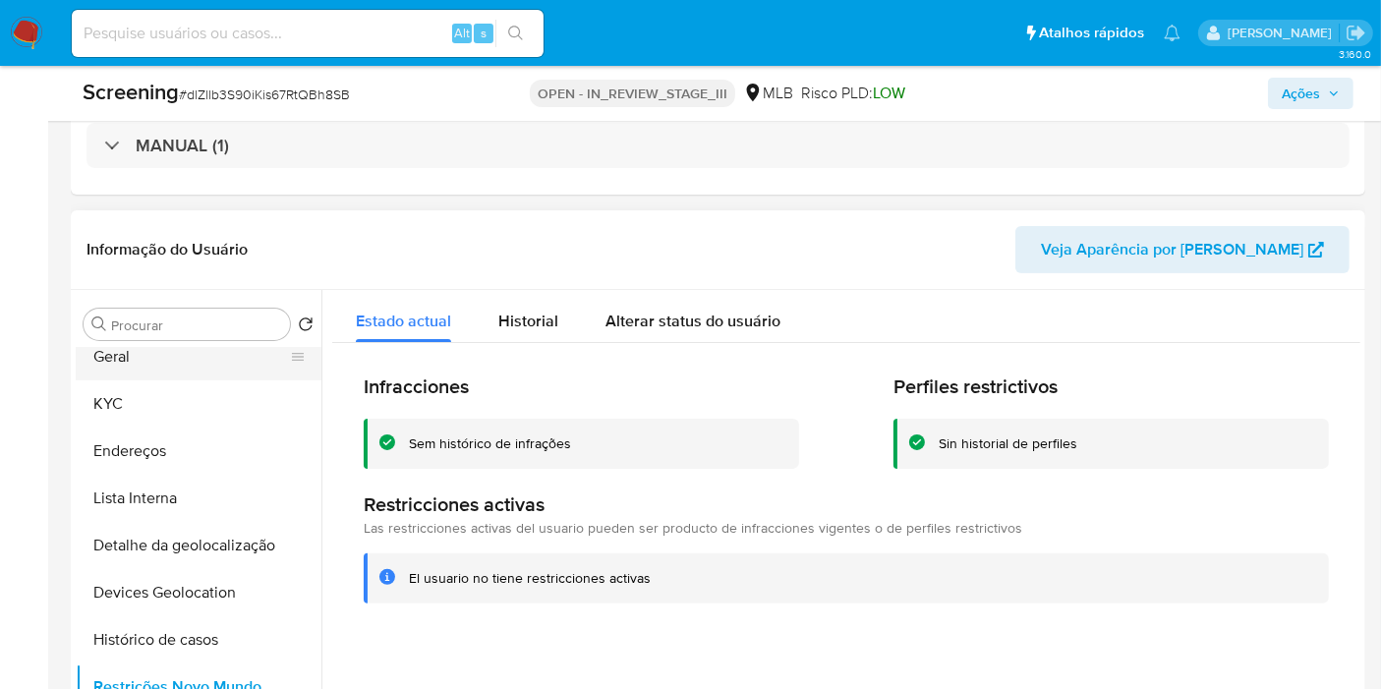
click at [126, 355] on button "Geral" at bounding box center [191, 356] width 230 height 47
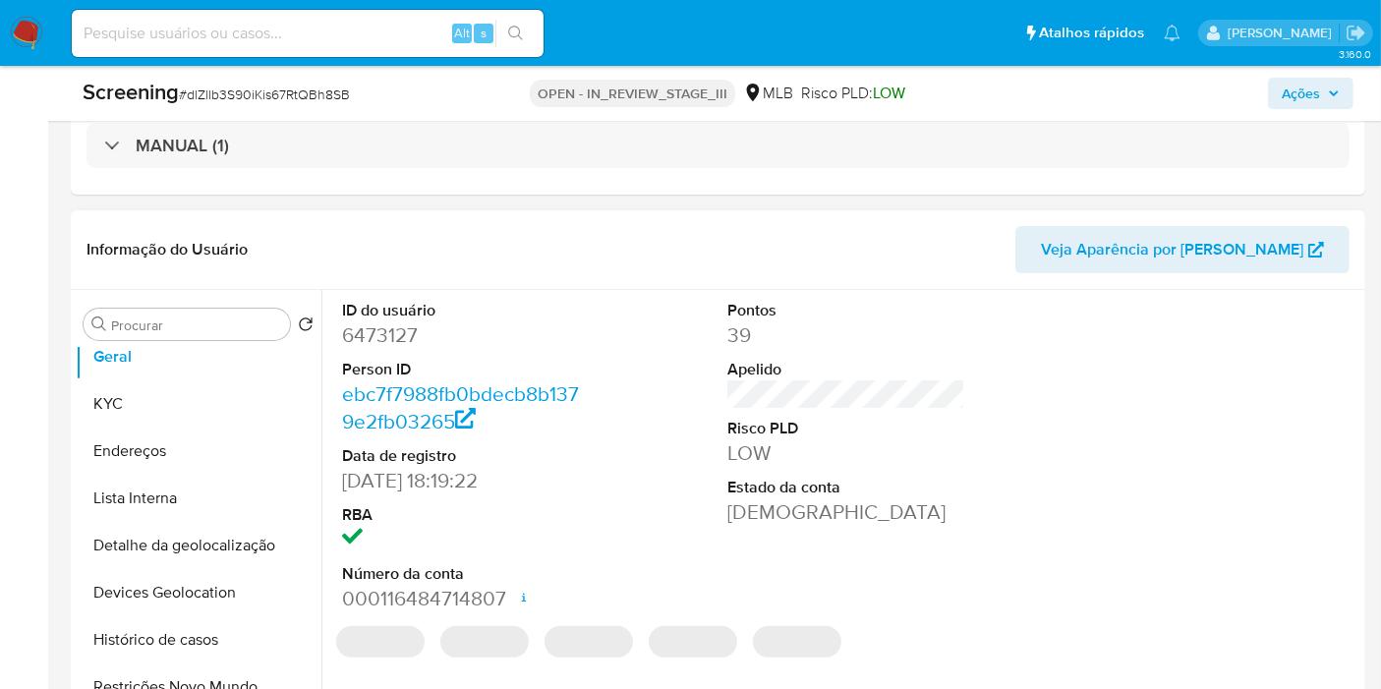
click at [375, 343] on dd "6473127" at bounding box center [461, 335] width 238 height 28
copy dd "6473127"
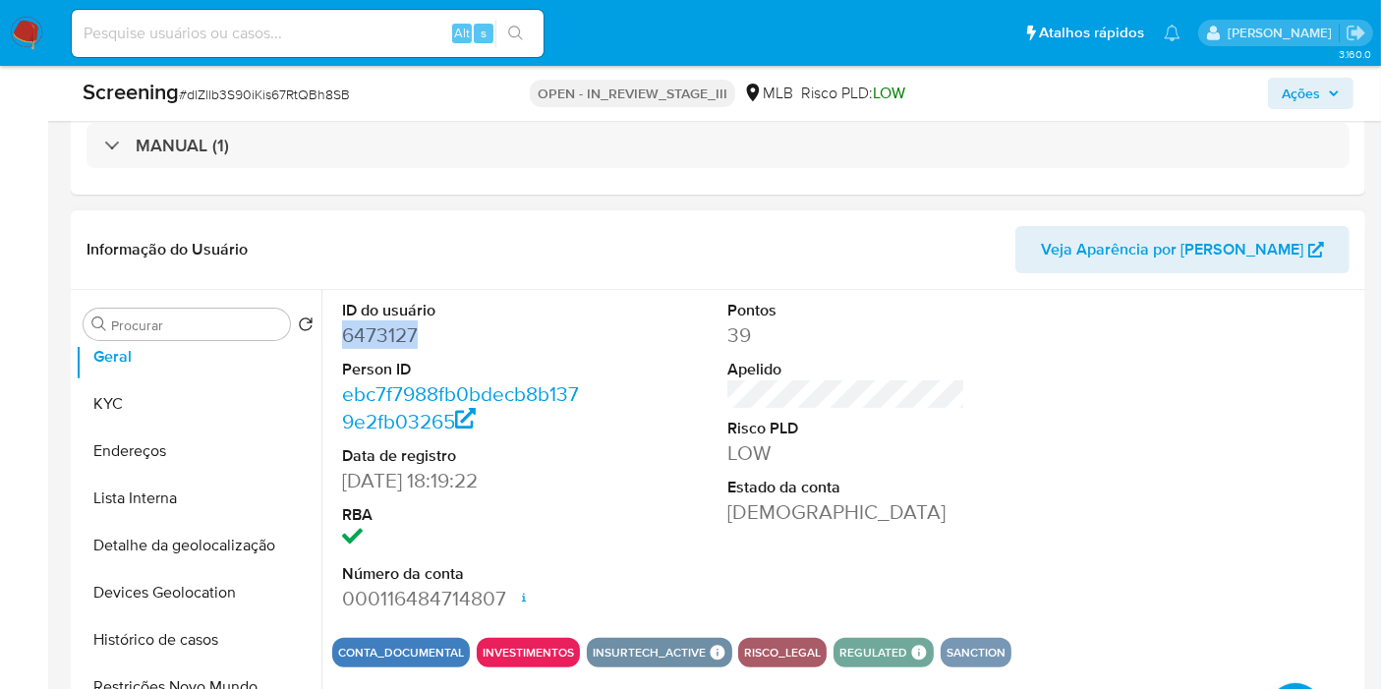
drag, startPoint x: 0, startPoint y: 403, endPoint x: 83, endPoint y: 237, distance: 185.6
click at [383, 344] on dd "6473127" at bounding box center [461, 335] width 238 height 28
copy dd "6473127"
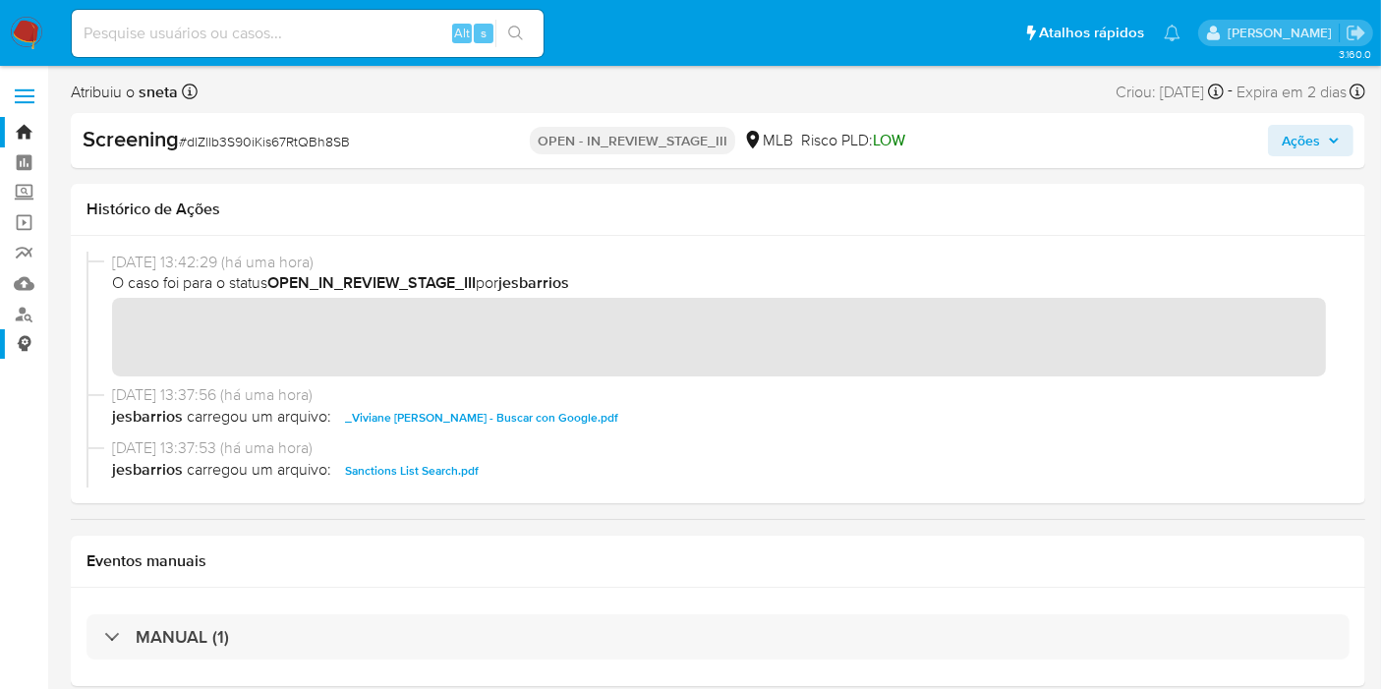
scroll to position [0, 0]
click at [14, 310] on link "Localizador de pessoas" at bounding box center [117, 314] width 234 height 30
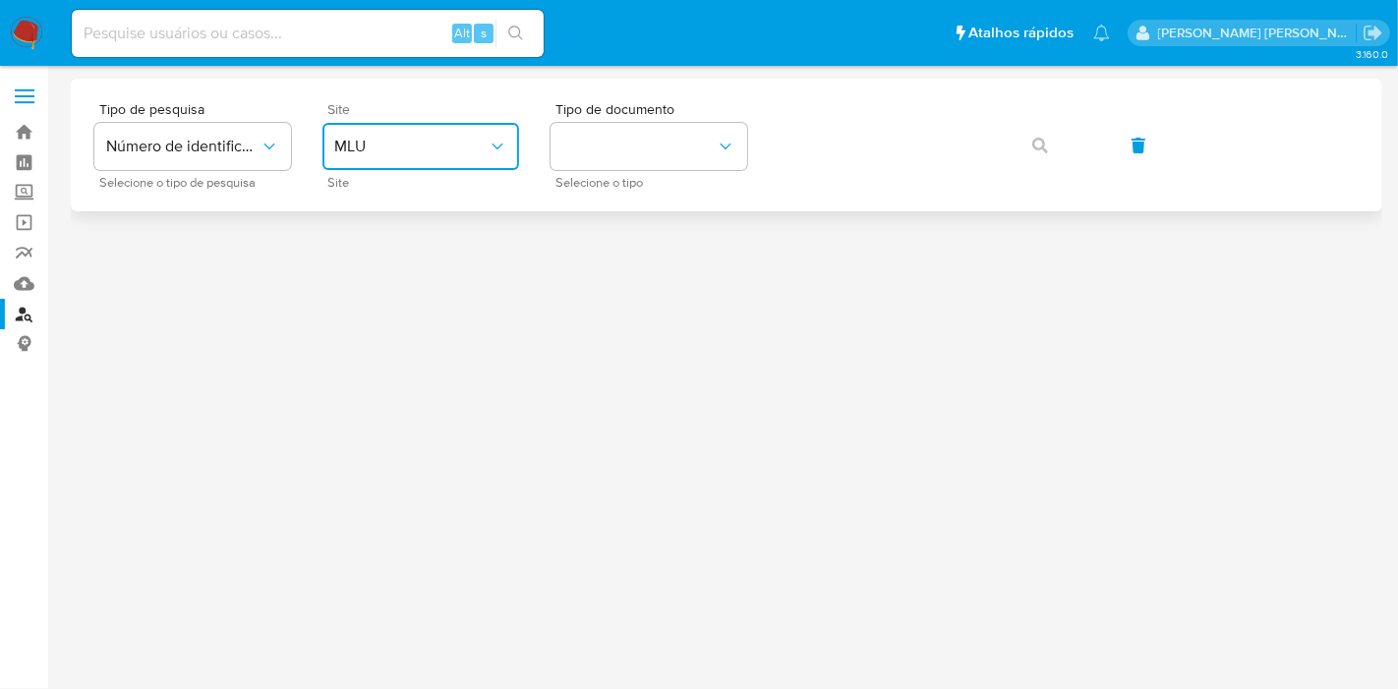
click at [438, 142] on span "MLU" at bounding box center [410, 147] width 153 height 20
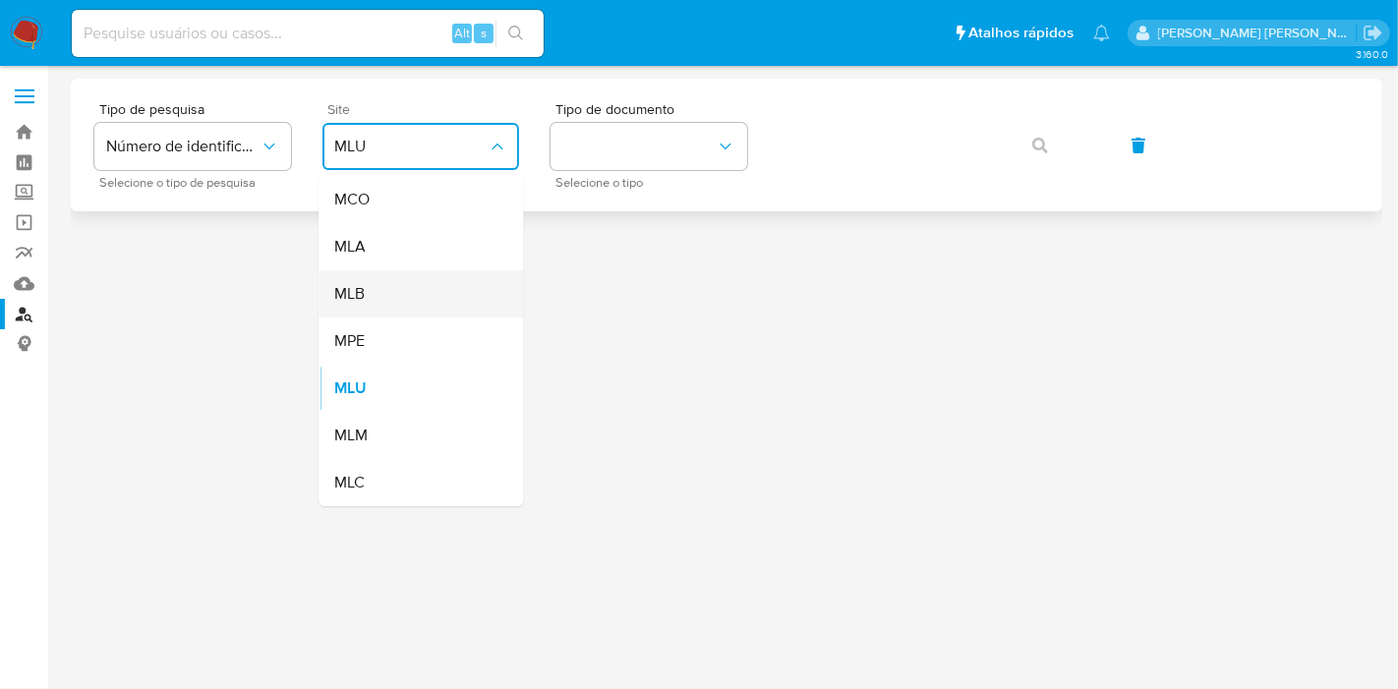
click at [418, 285] on div "MLB" at bounding box center [414, 293] width 161 height 47
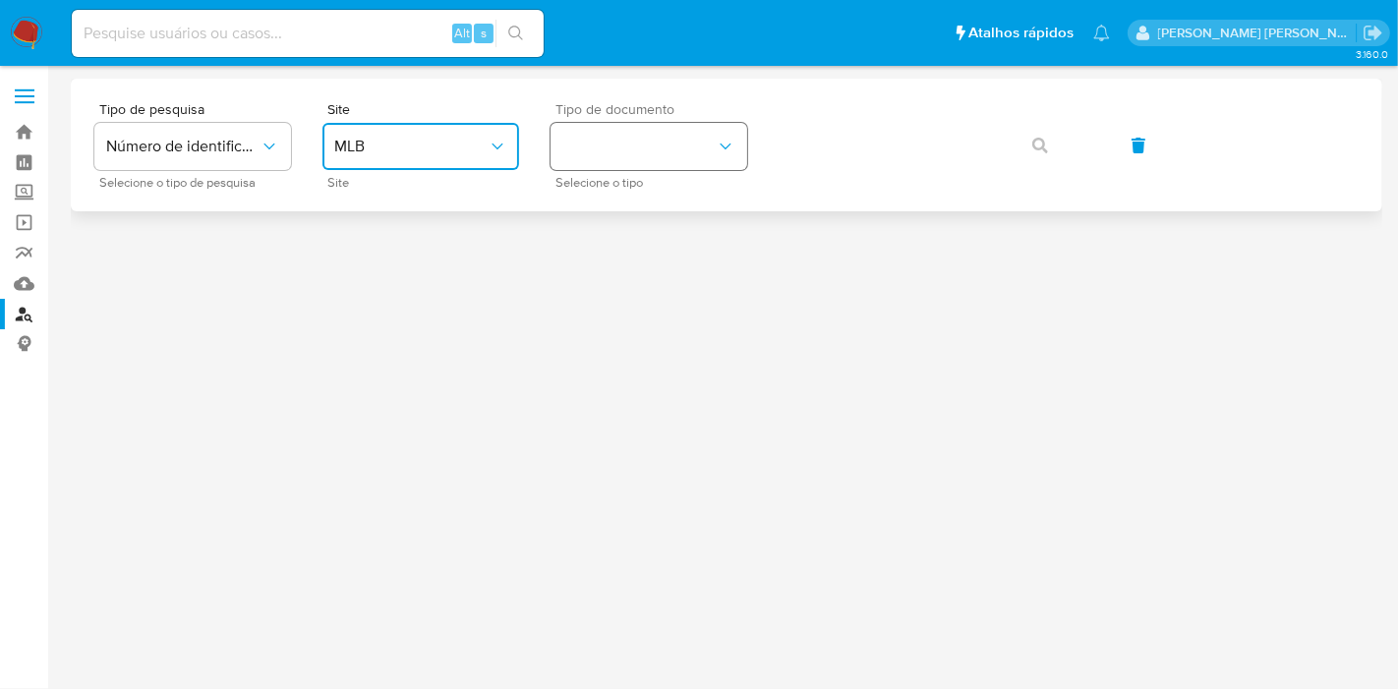
click at [687, 142] on button "identificationType" at bounding box center [649, 146] width 197 height 47
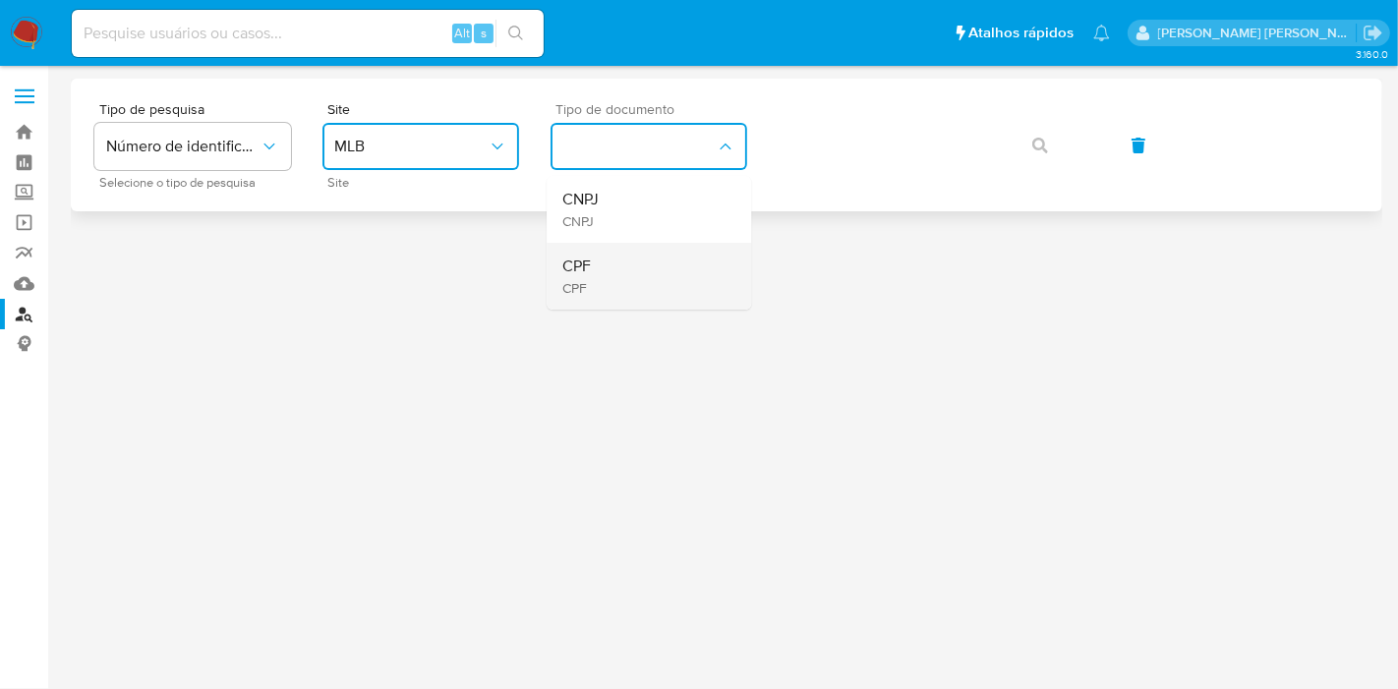
click at [673, 251] on div "CPF CPF" at bounding box center [642, 276] width 161 height 67
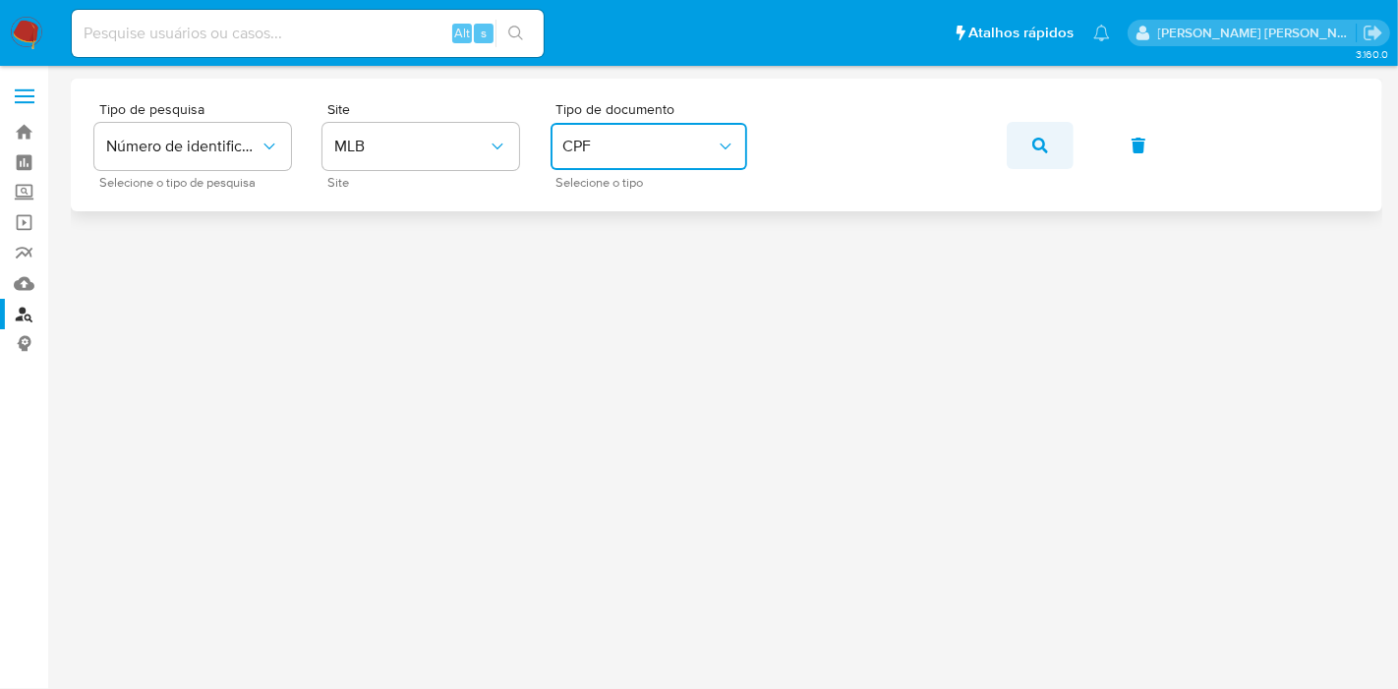
click at [1046, 145] on icon "button" at bounding box center [1040, 146] width 16 height 16
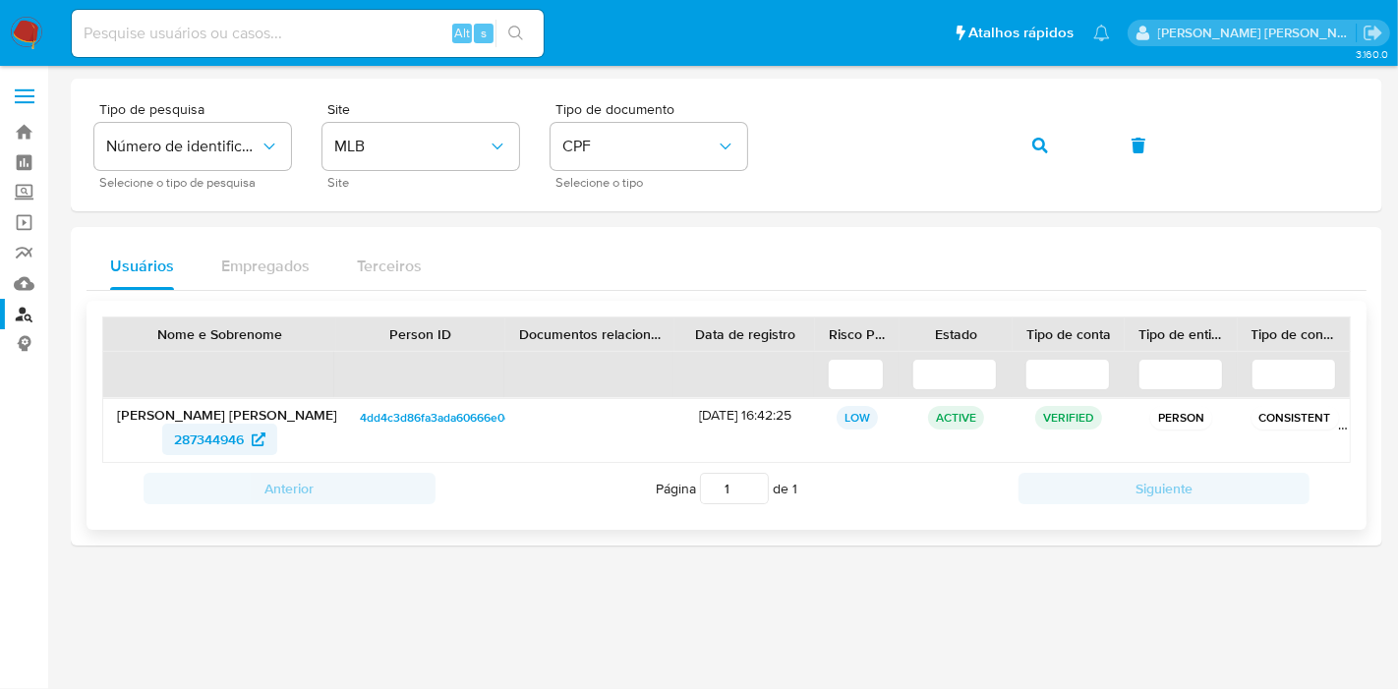
click at [192, 434] on span "287344946" at bounding box center [209, 439] width 70 height 31
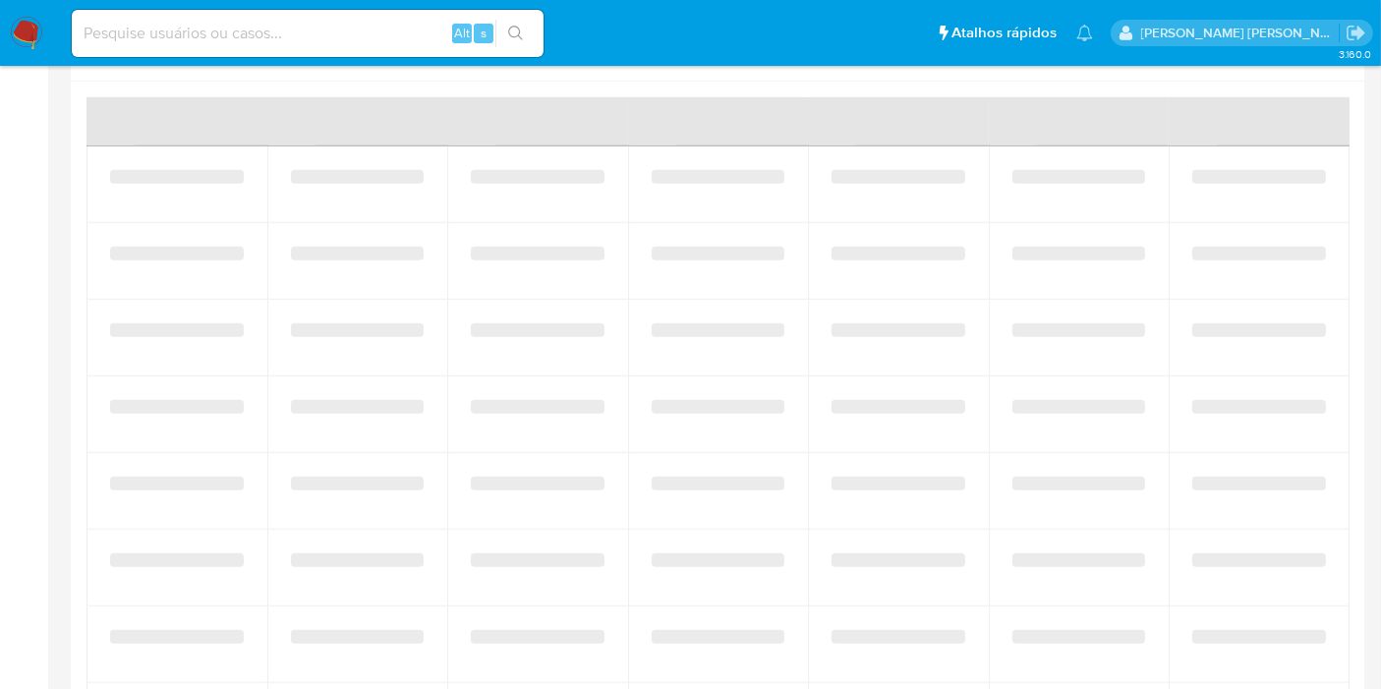
select select "10"
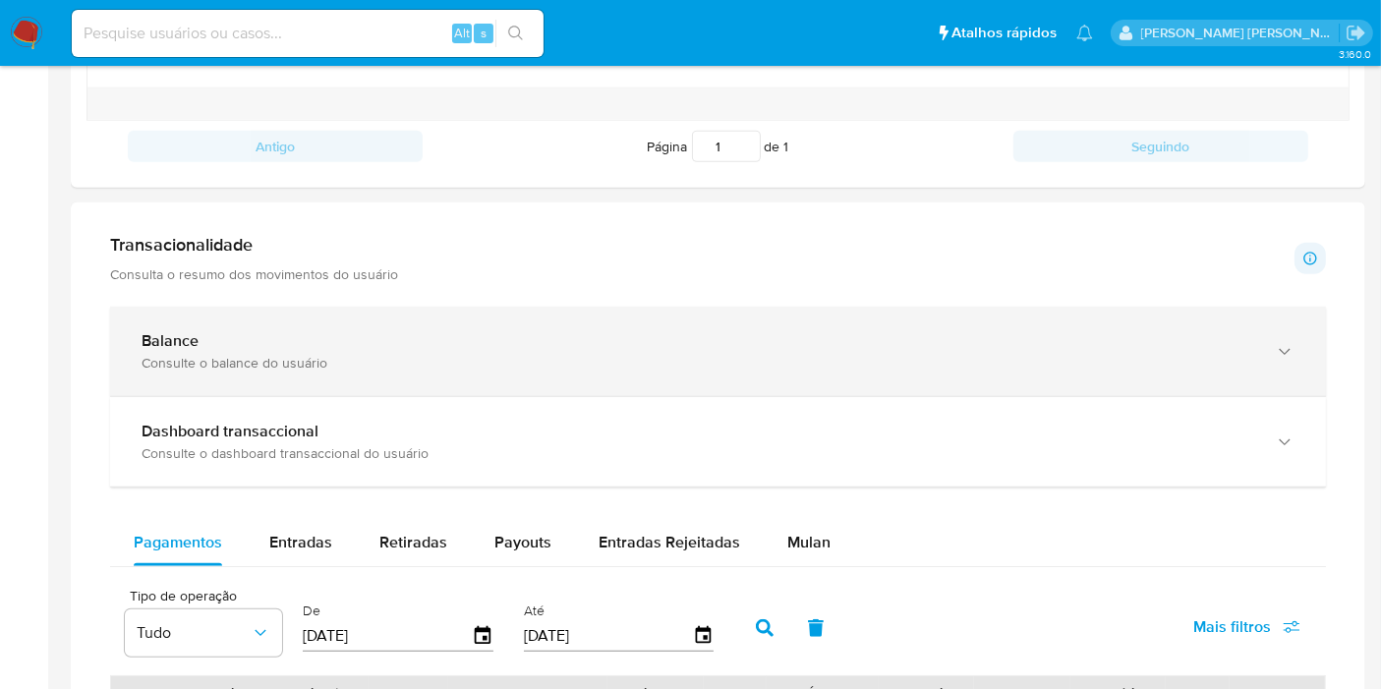
click at [592, 344] on div "Balance" at bounding box center [699, 341] width 1114 height 20
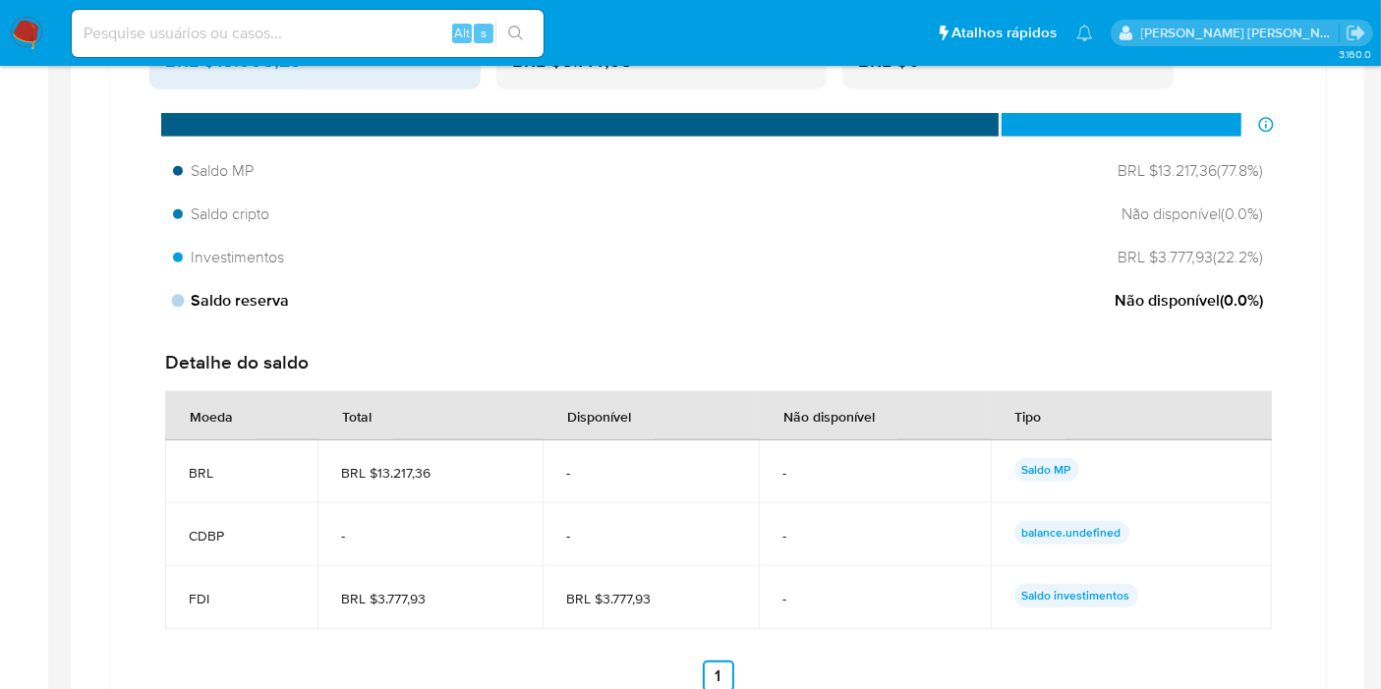
scroll to position [1311, 0]
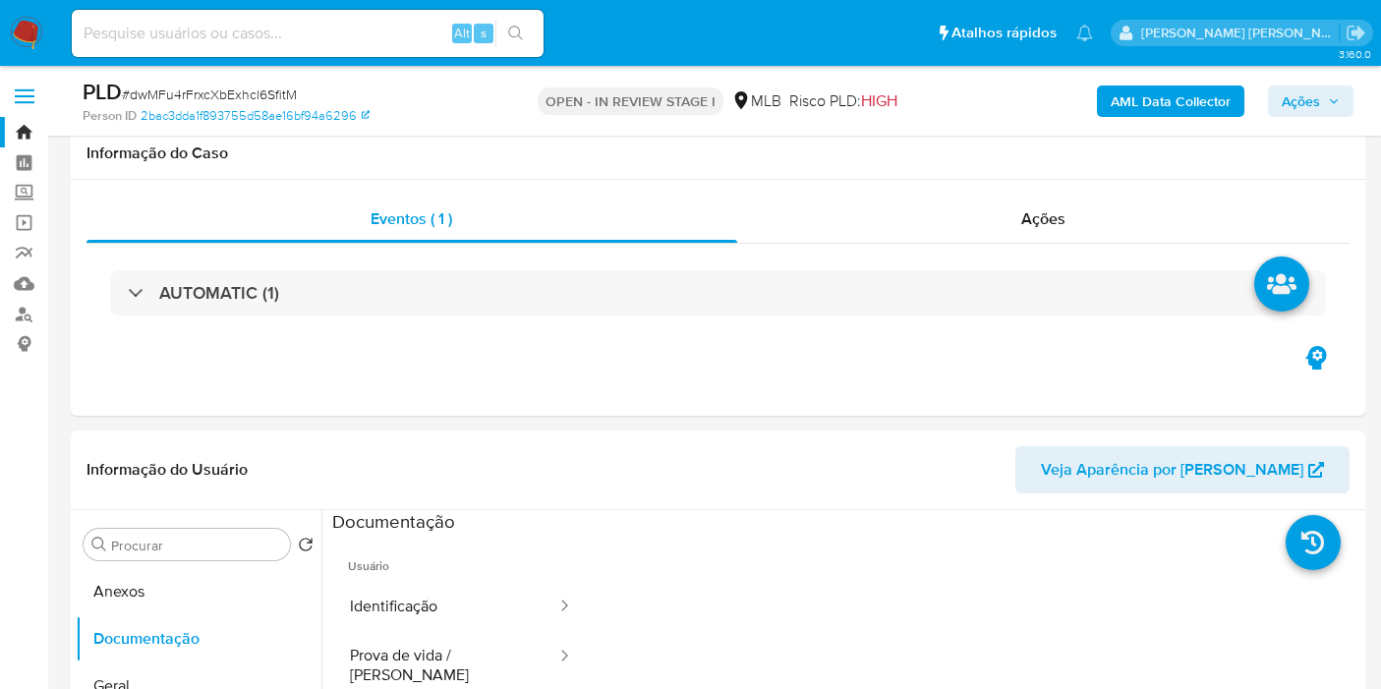
select select "10"
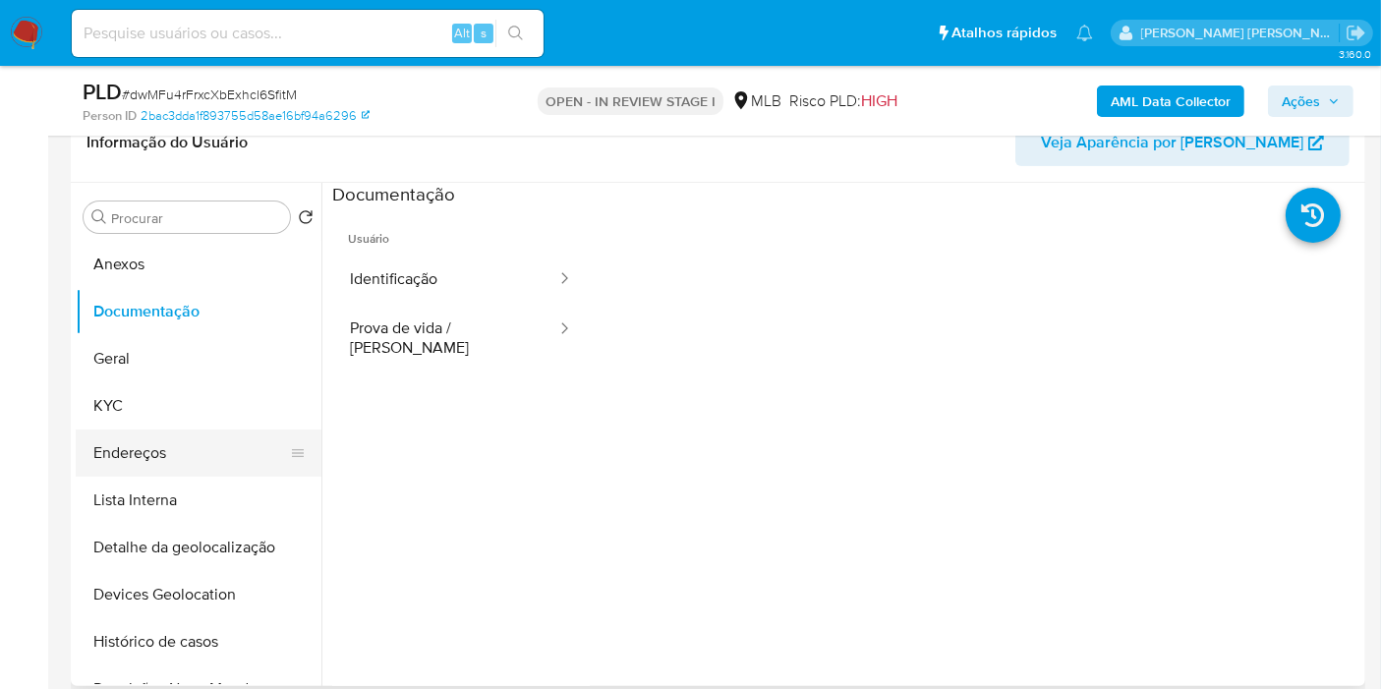
scroll to position [327, 0]
click at [153, 450] on button "Endereços" at bounding box center [191, 453] width 230 height 47
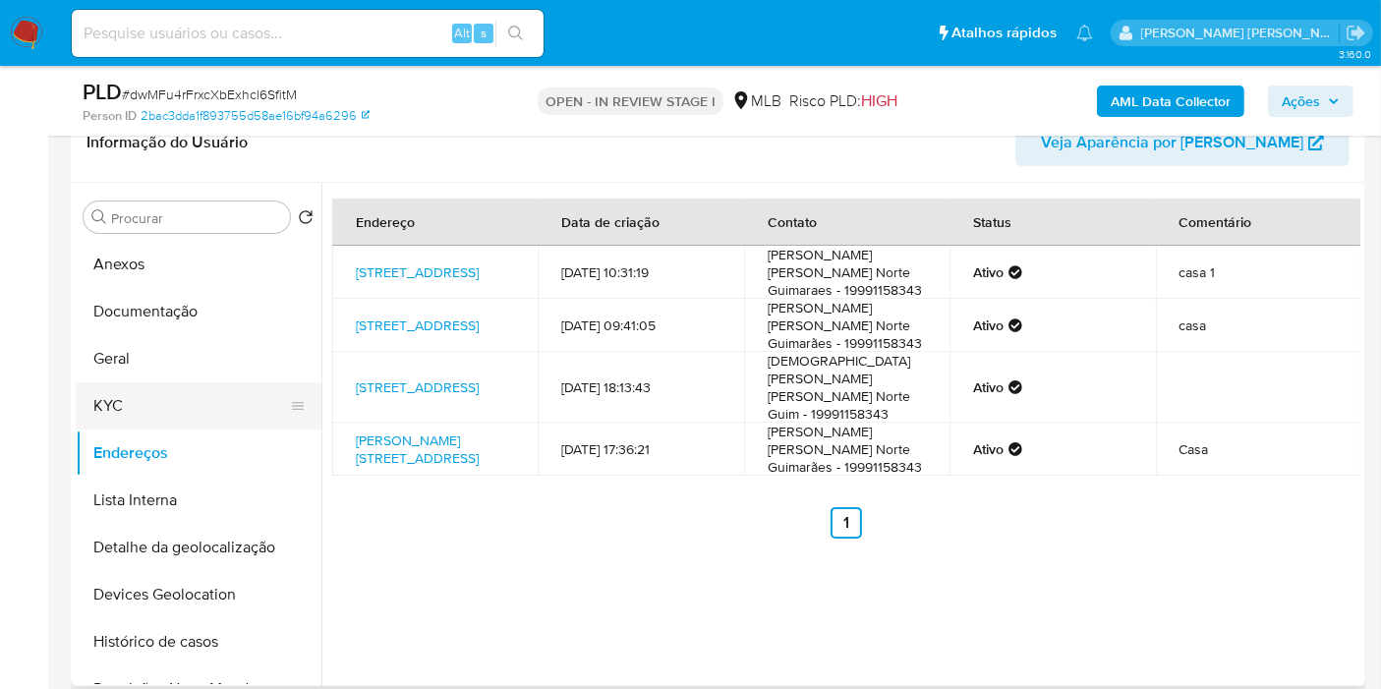
click at [165, 397] on button "KYC" at bounding box center [191, 405] width 230 height 47
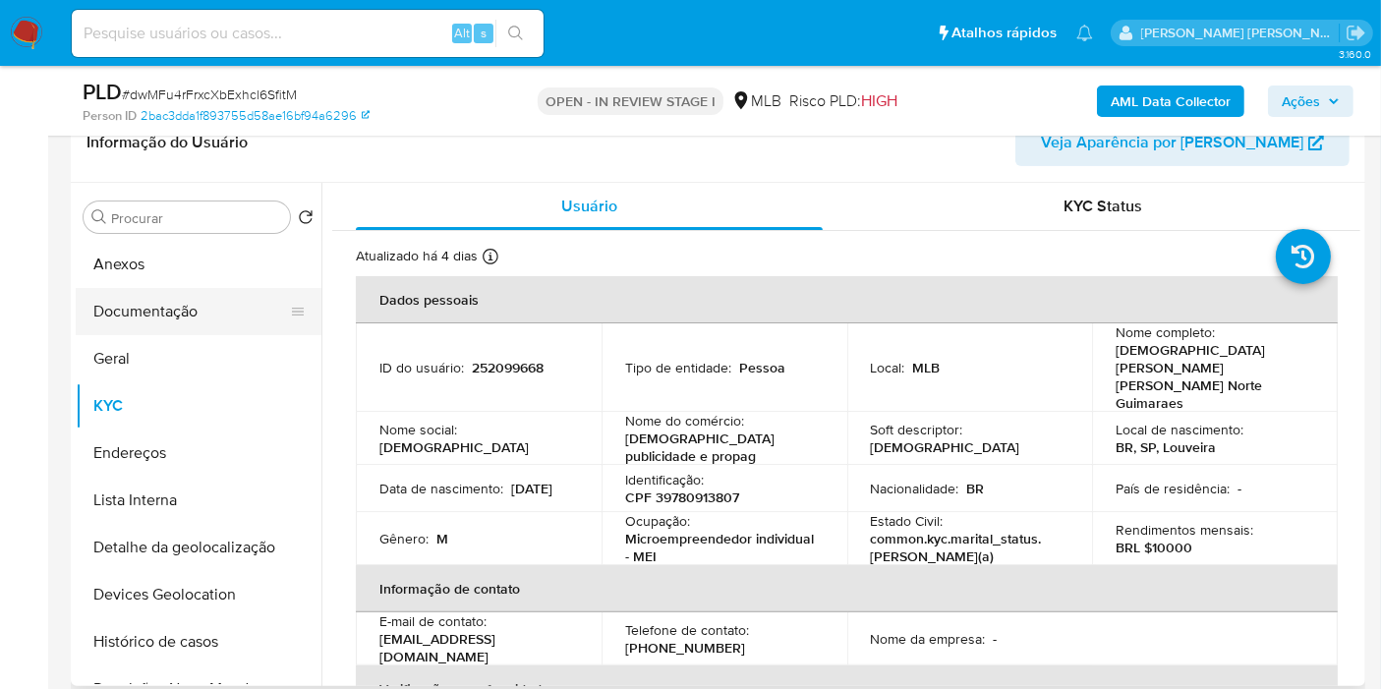
click at [223, 328] on button "Documentação" at bounding box center [191, 311] width 230 height 47
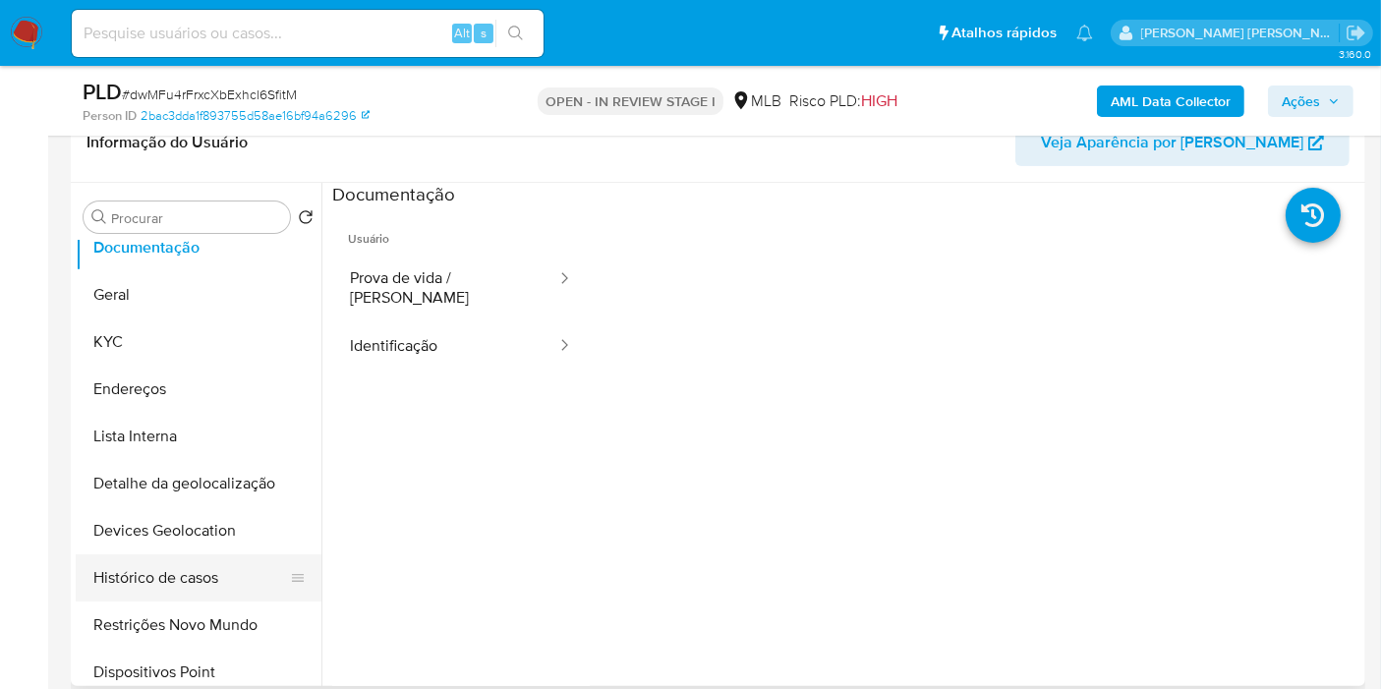
scroll to position [109, 0]
click at [197, 580] on button "Restrições Novo Mundo" at bounding box center [191, 579] width 230 height 47
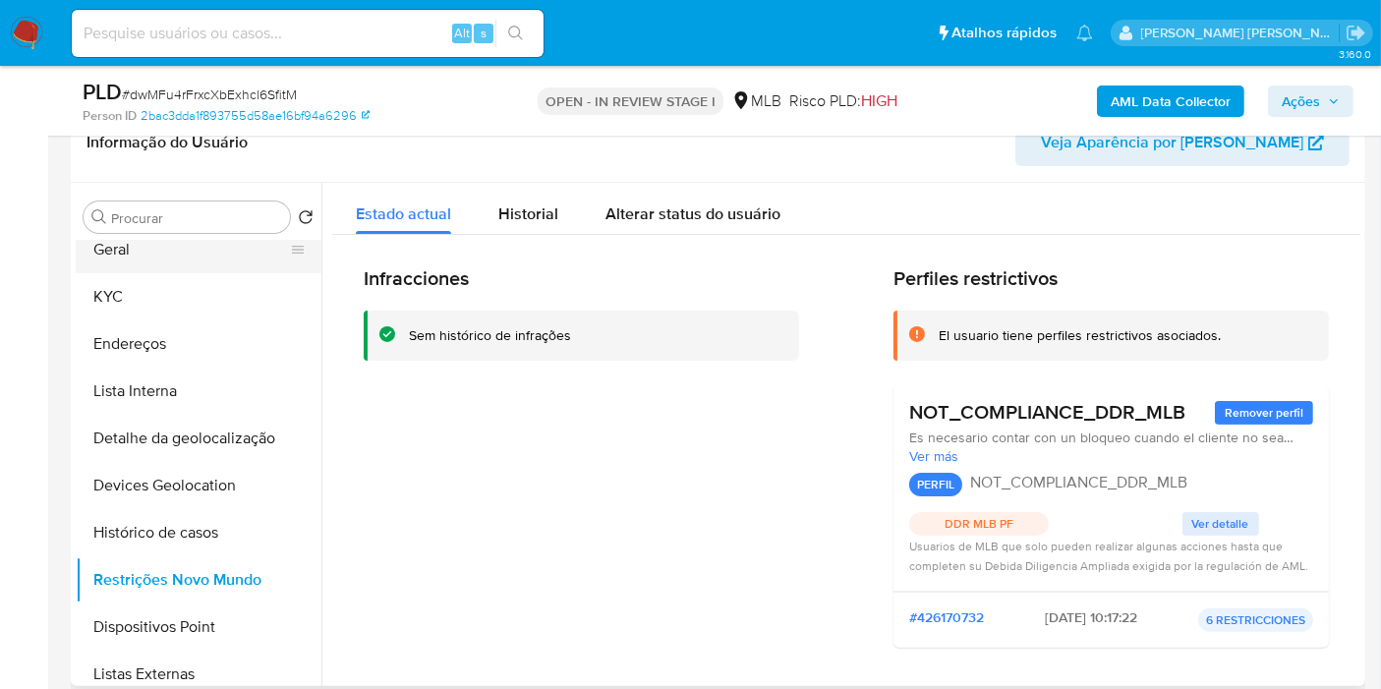
click at [146, 242] on button "Geral" at bounding box center [191, 249] width 230 height 47
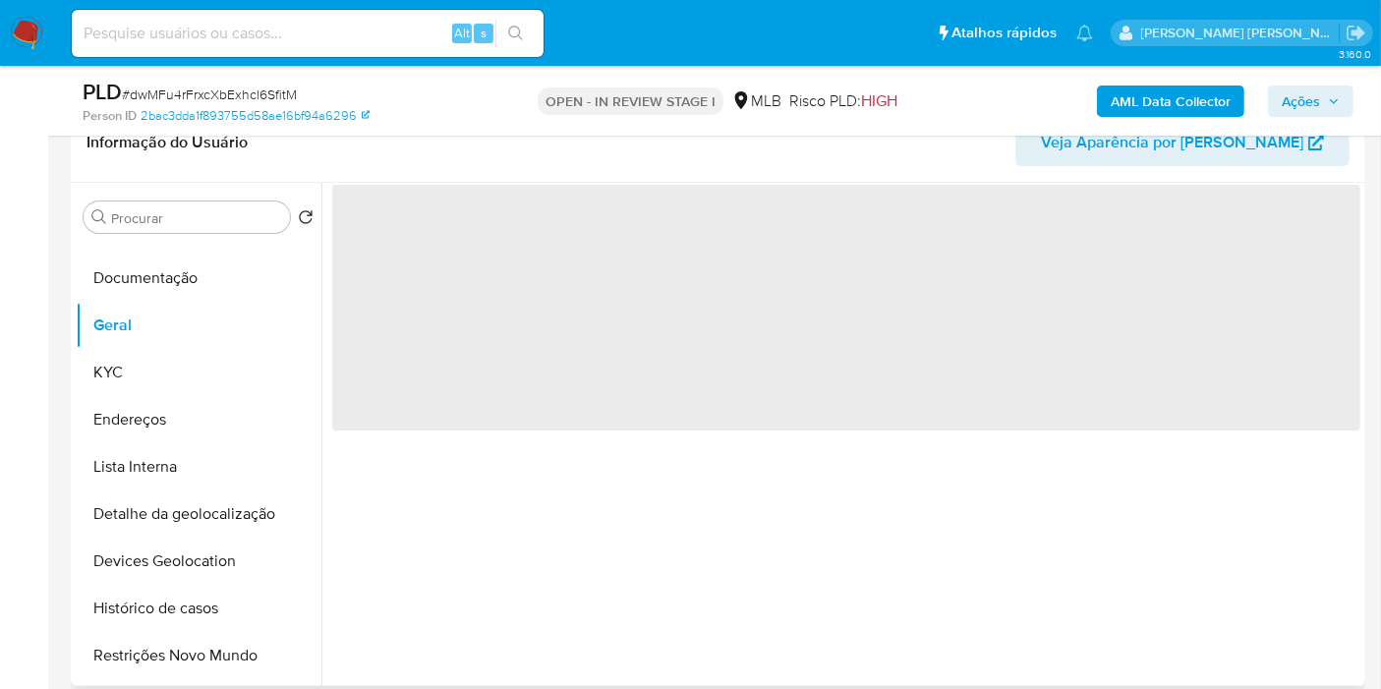
scroll to position [0, 0]
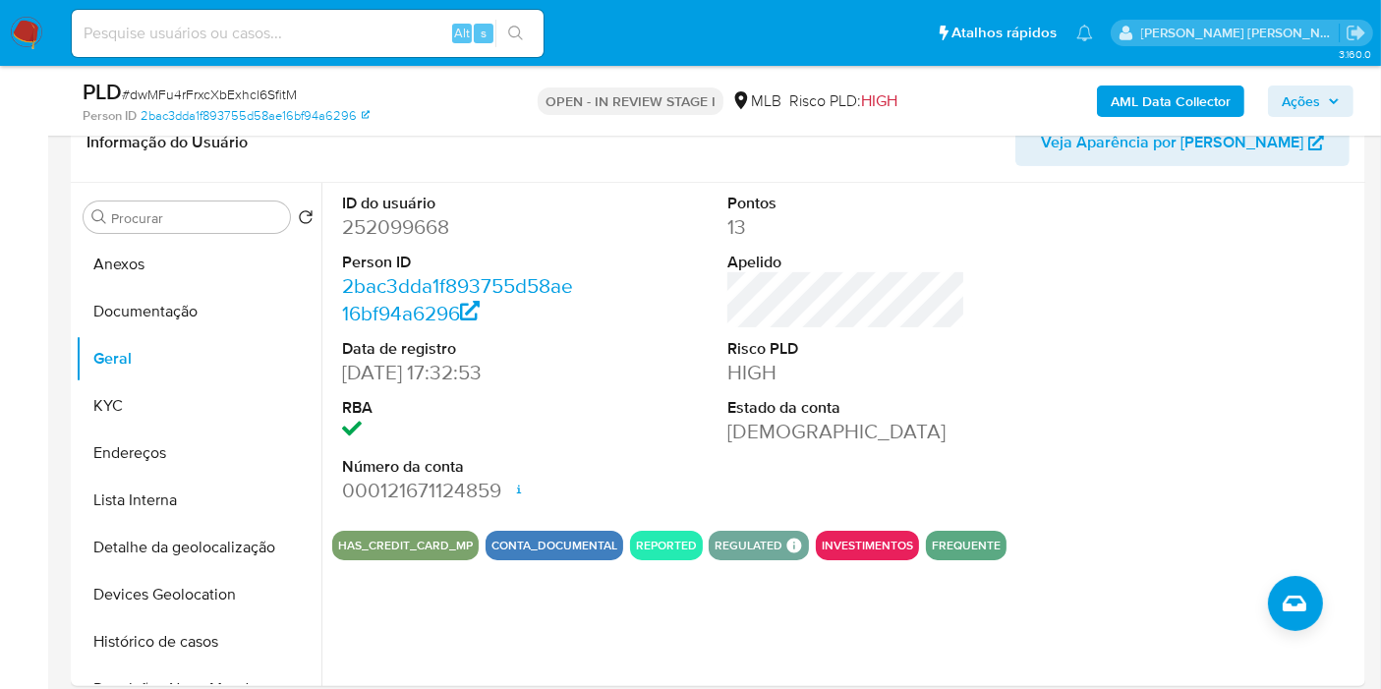
click at [1353, 531] on div "HAS_CREDIT_CARD_MP CONTA_DOCUMENTAL REPORTED REGULATED REGULATED MLB BACEN COMP…" at bounding box center [846, 545] width 1028 height 29
click at [157, 400] on button "KYC" at bounding box center [191, 405] width 230 height 47
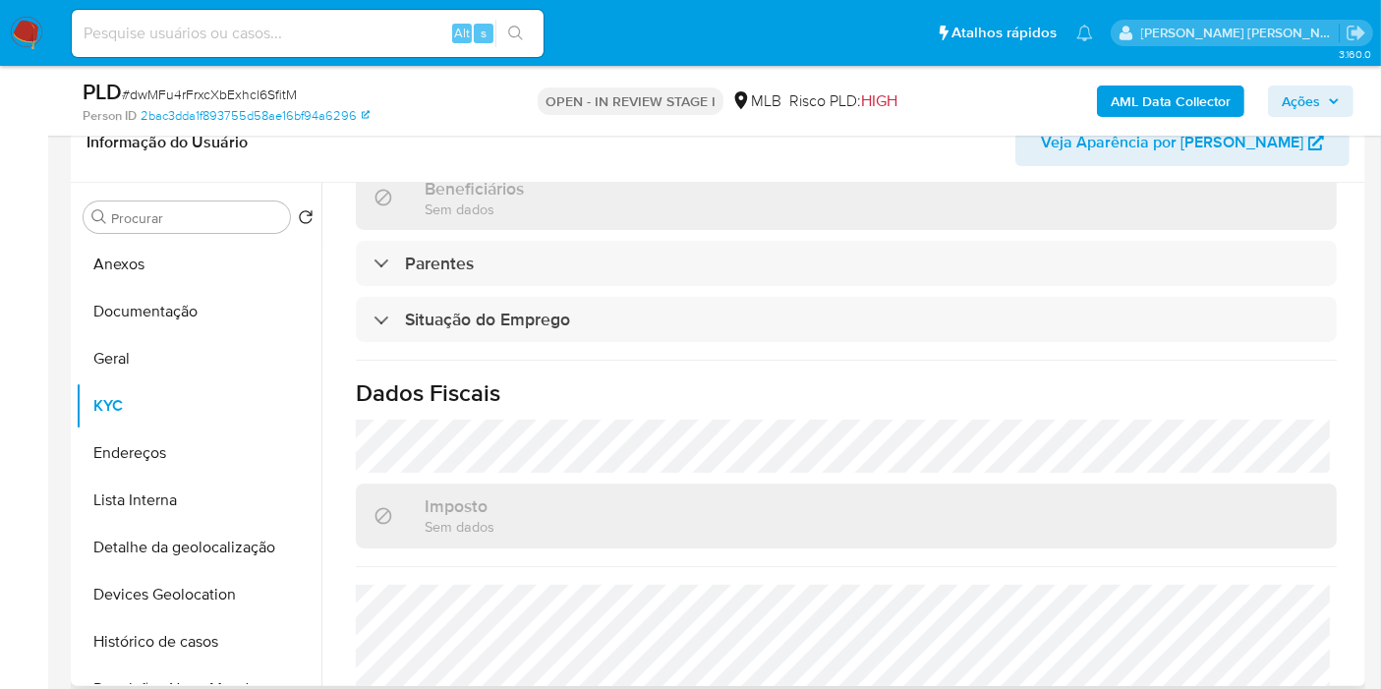
scroll to position [905, 0]
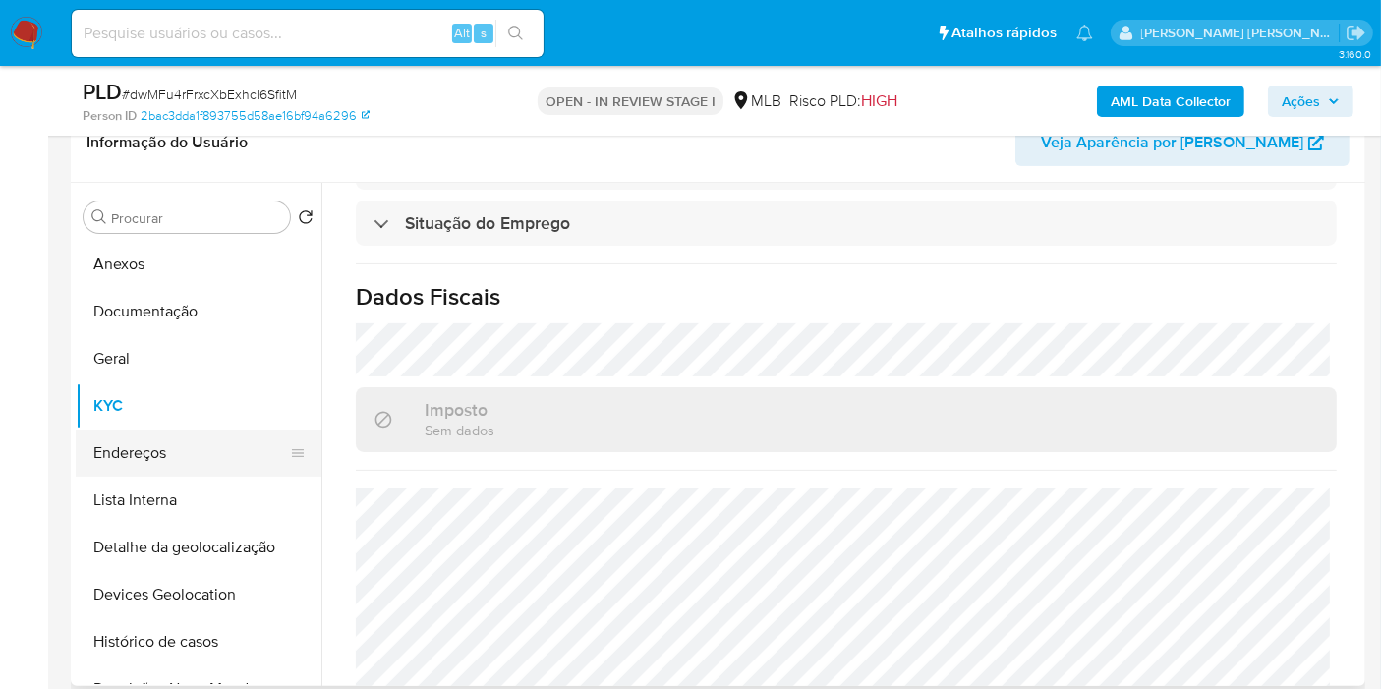
click at [160, 467] on button "Endereços" at bounding box center [191, 453] width 230 height 47
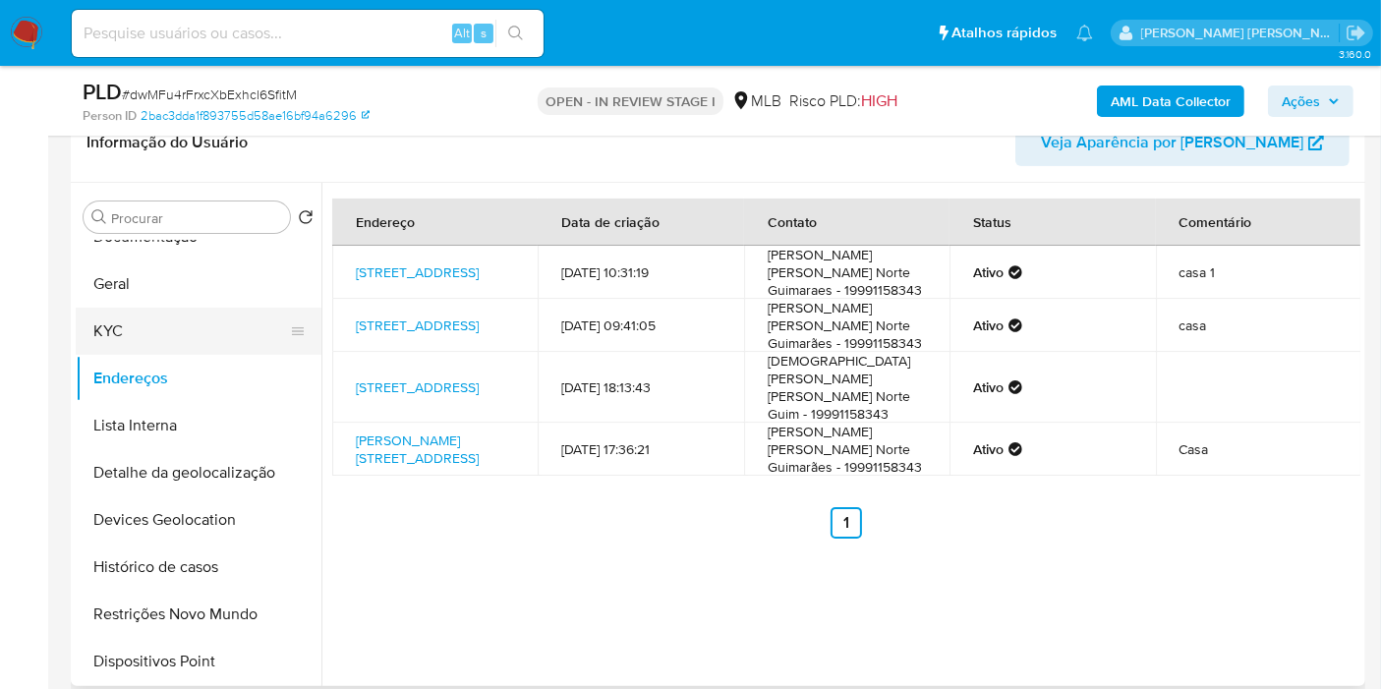
scroll to position [109, 0]
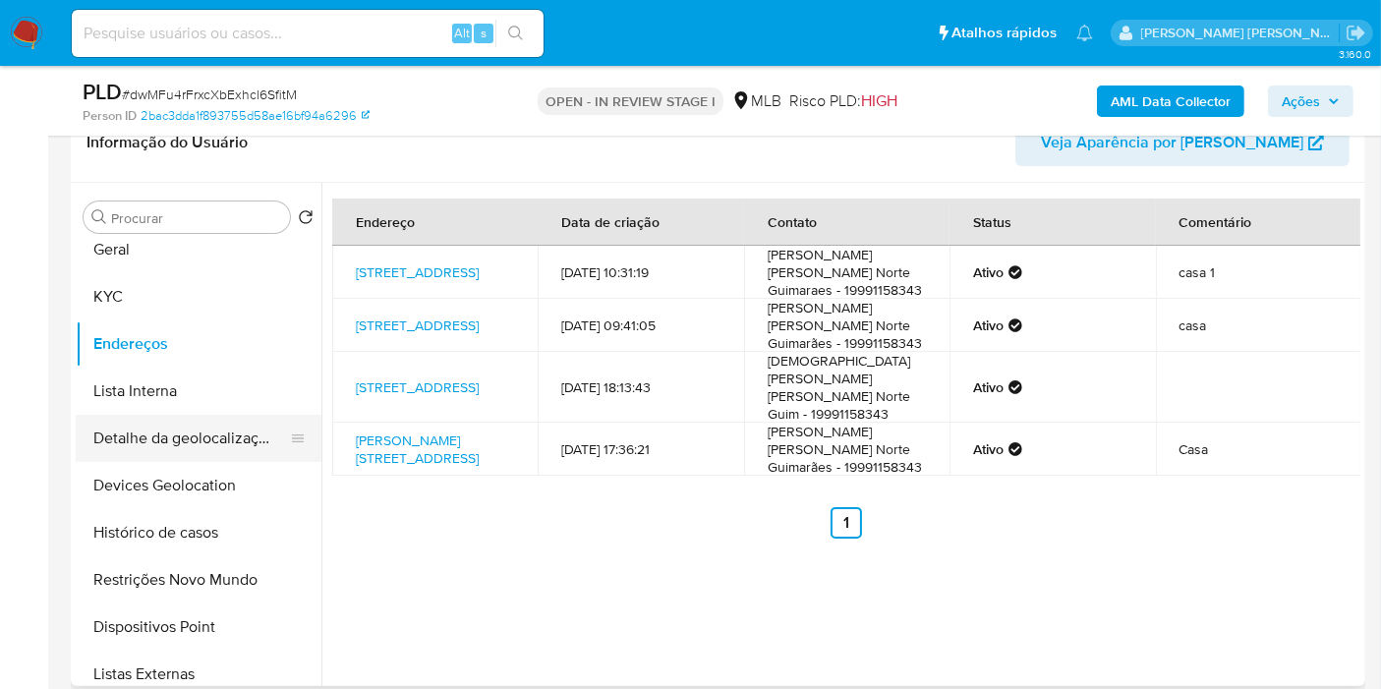
click at [226, 423] on button "Detalhe da geolocalização" at bounding box center [191, 438] width 230 height 47
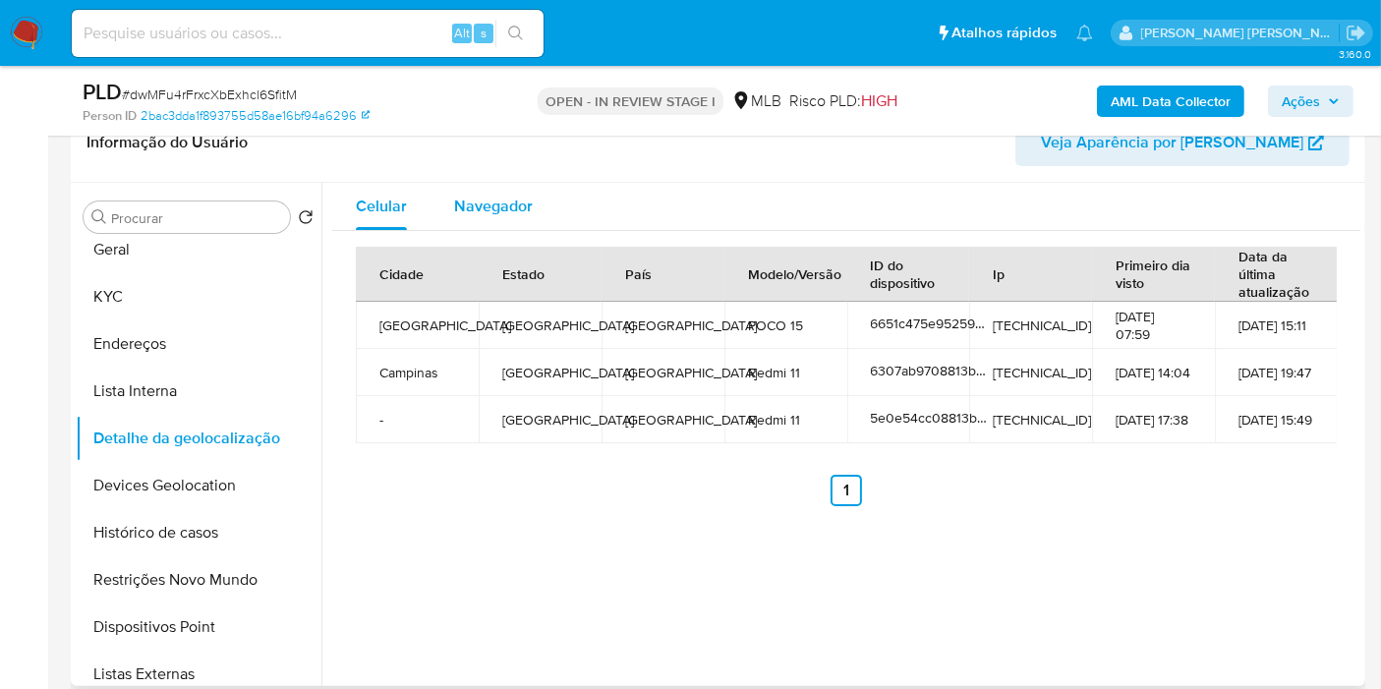
click at [479, 203] on span "Navegador" at bounding box center [493, 206] width 79 height 23
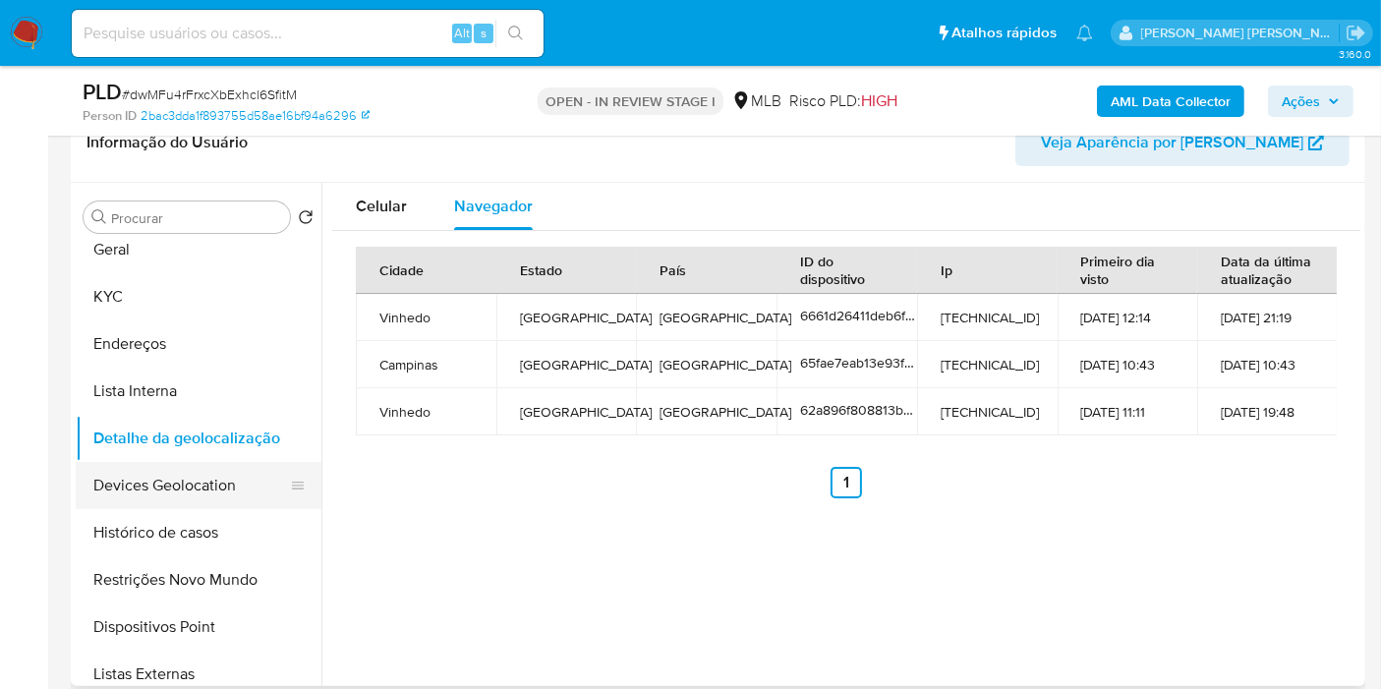
click at [262, 483] on button "Devices Geolocation" at bounding box center [191, 485] width 230 height 47
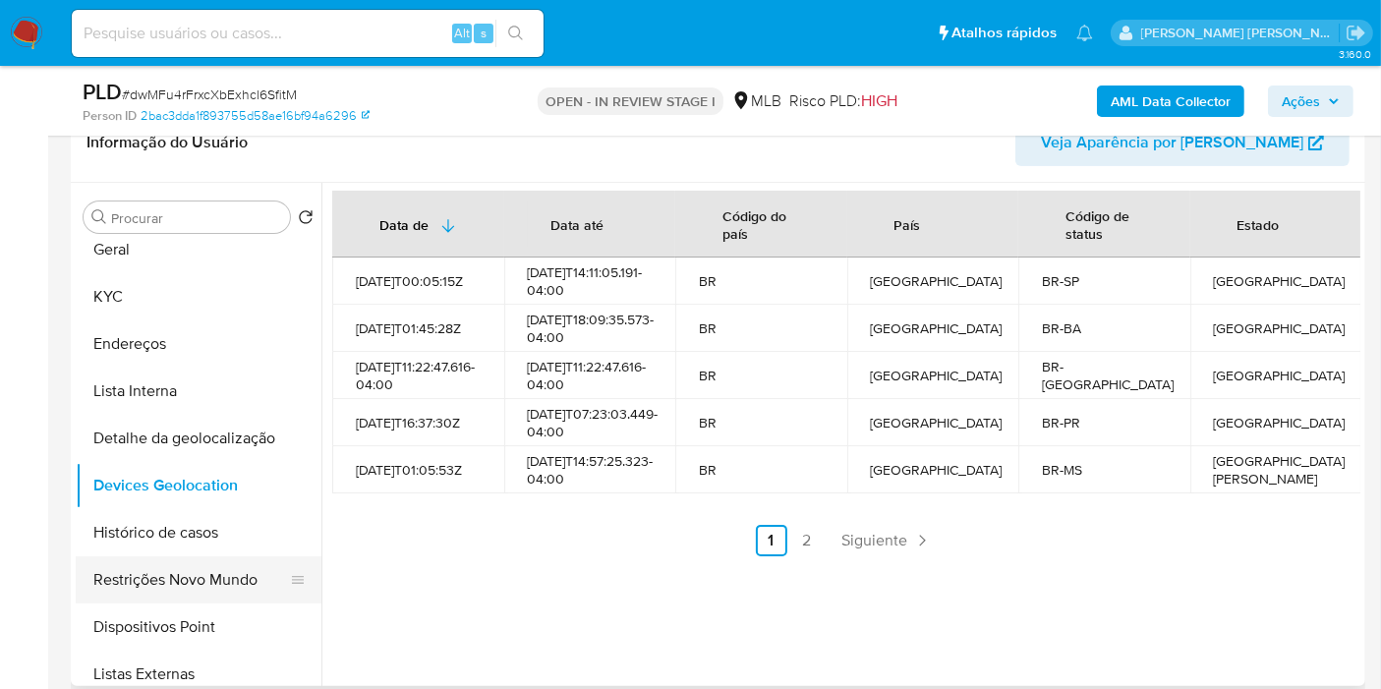
click at [202, 592] on button "Restrições Novo Mundo" at bounding box center [191, 579] width 230 height 47
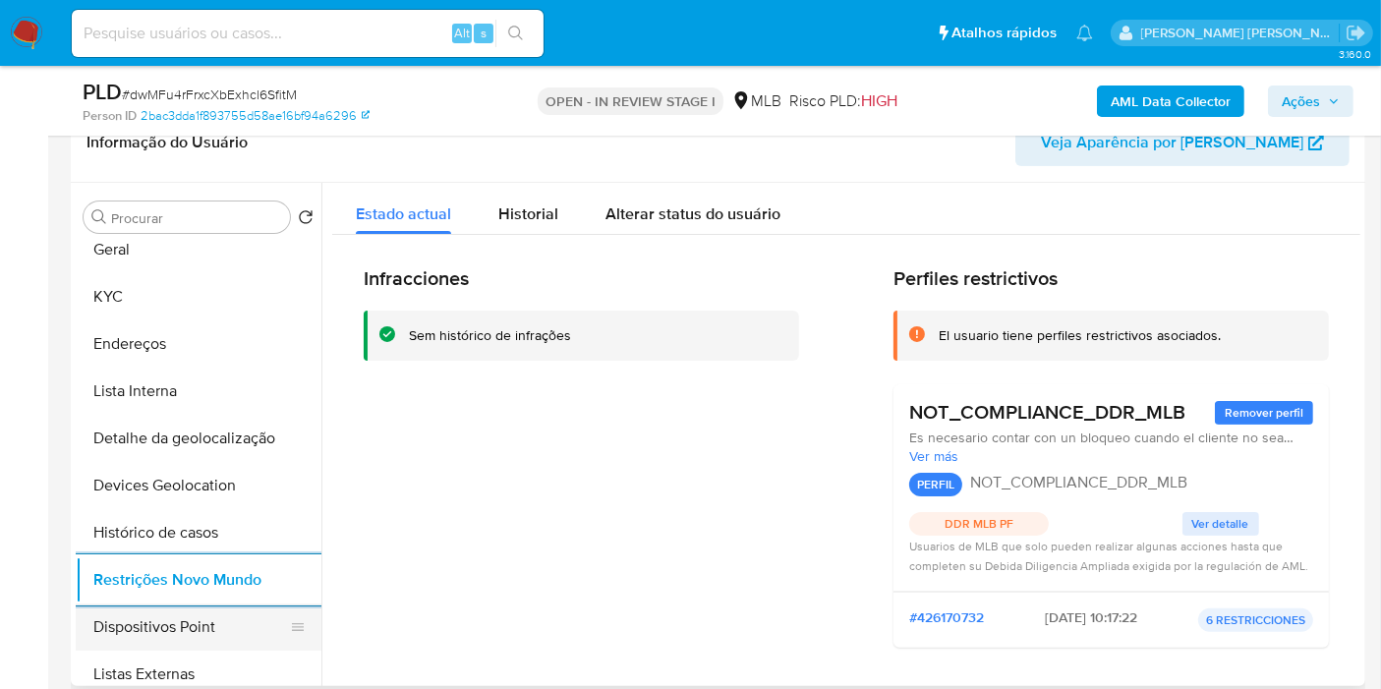
click at [212, 623] on button "Dispositivos Point" at bounding box center [191, 627] width 230 height 47
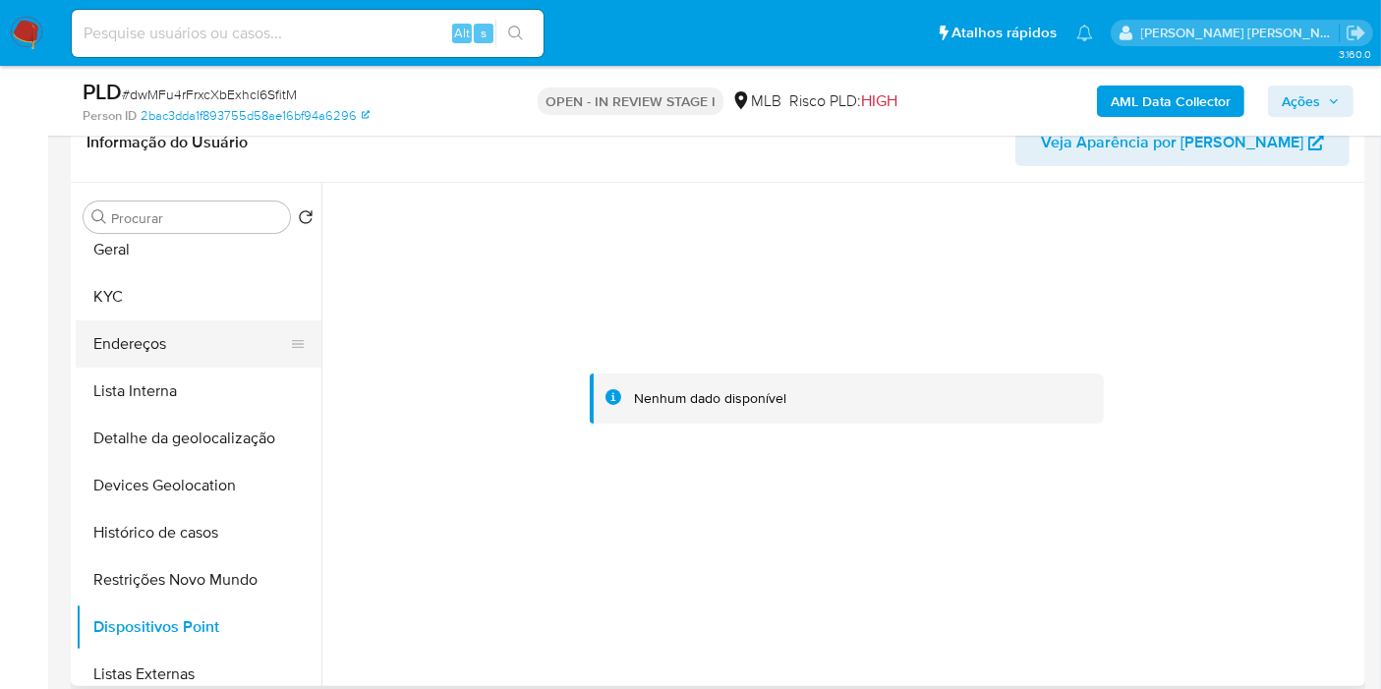
click at [204, 339] on button "Endereços" at bounding box center [191, 344] width 230 height 47
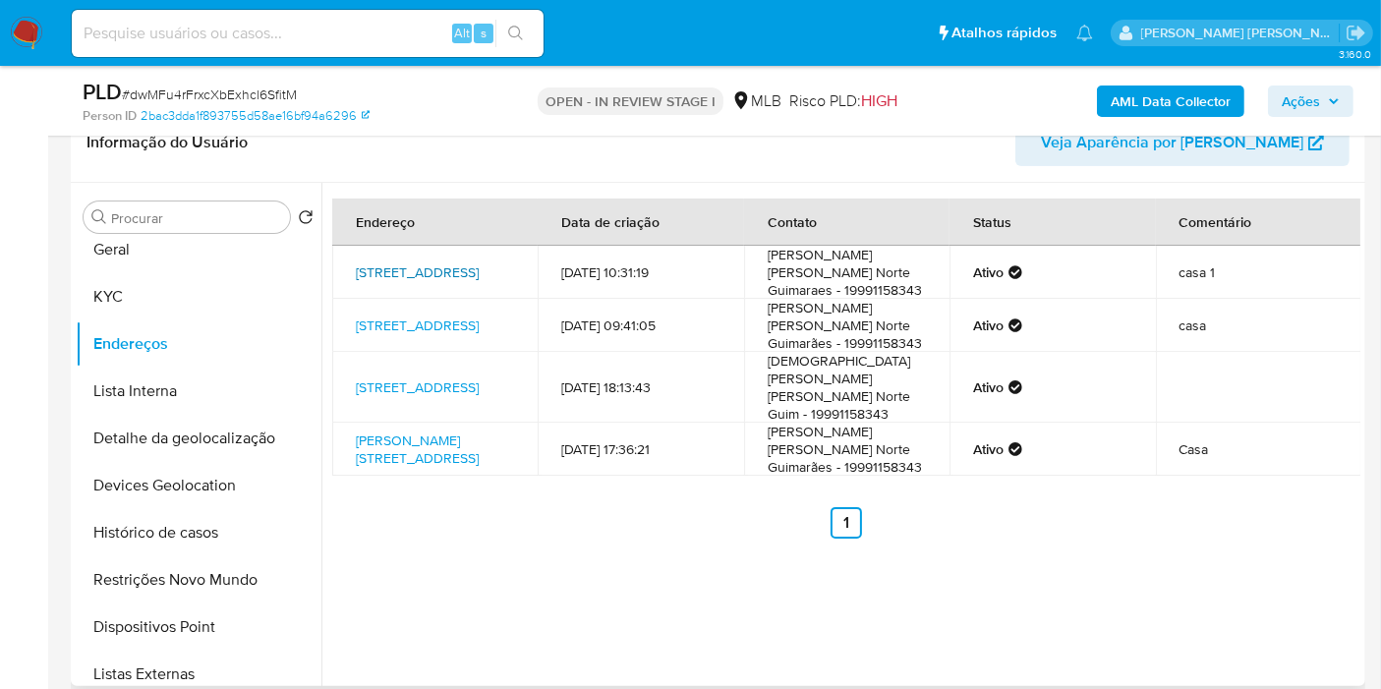
click at [436, 282] on link "Rua Treze De Junho 611, Louveira, São Paulo, 13294338, Brasil 611" at bounding box center [417, 273] width 123 height 20
click at [211, 307] on button "KYC" at bounding box center [191, 296] width 230 height 47
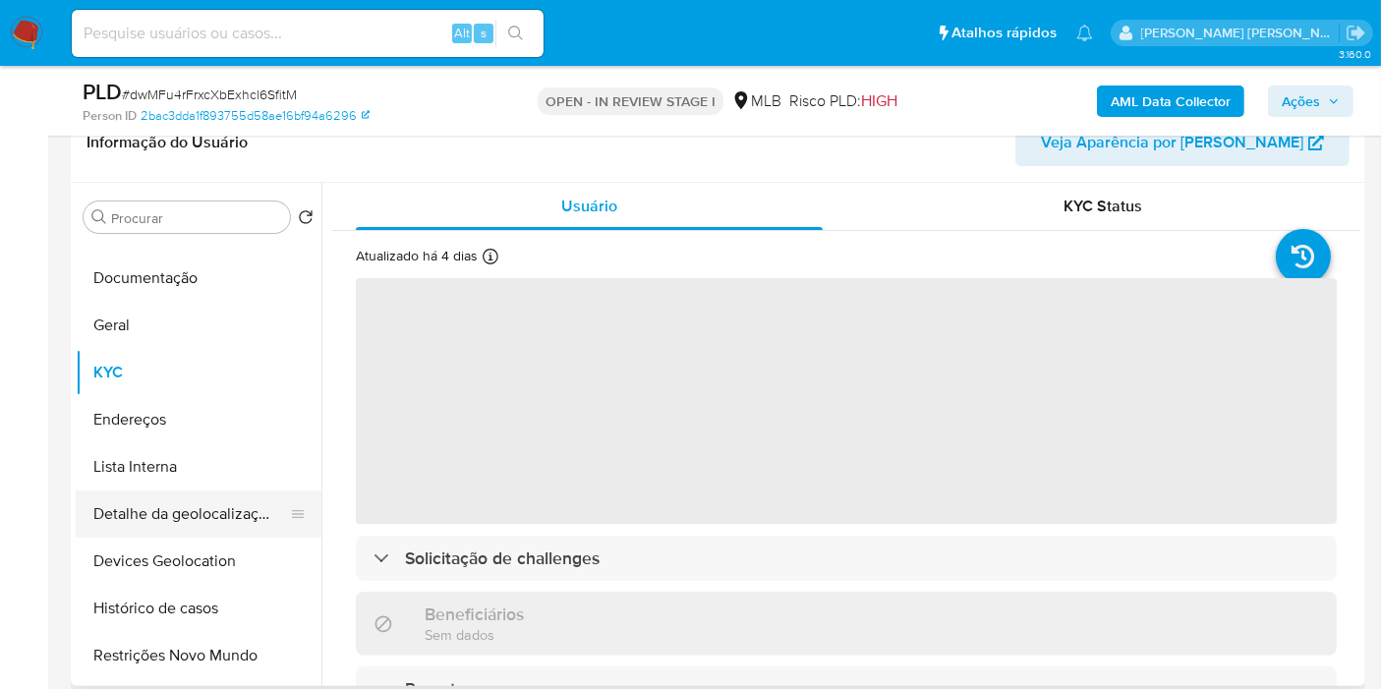
scroll to position [0, 0]
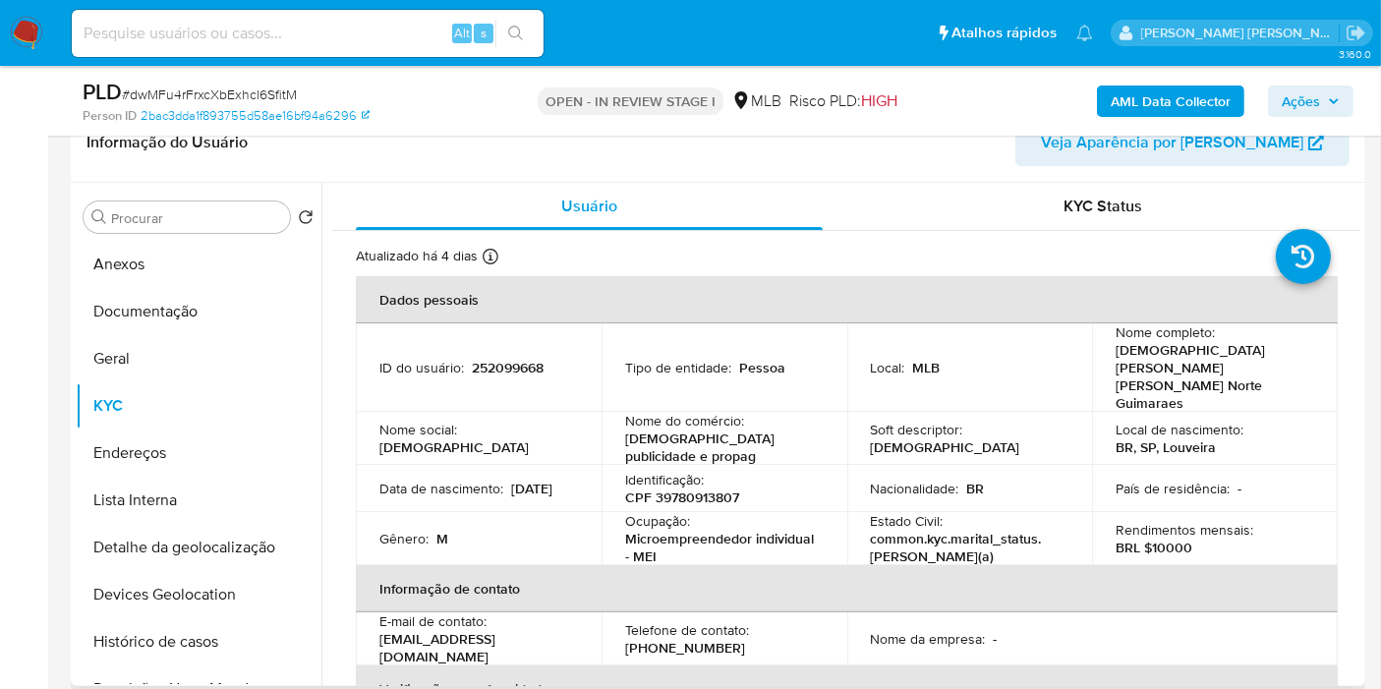
click at [709, 489] on p "CPF 39780913807" at bounding box center [682, 498] width 114 height 18
click at [708, 489] on p "CPF 39780913807" at bounding box center [682, 498] width 114 height 18
copy p "39780913807"
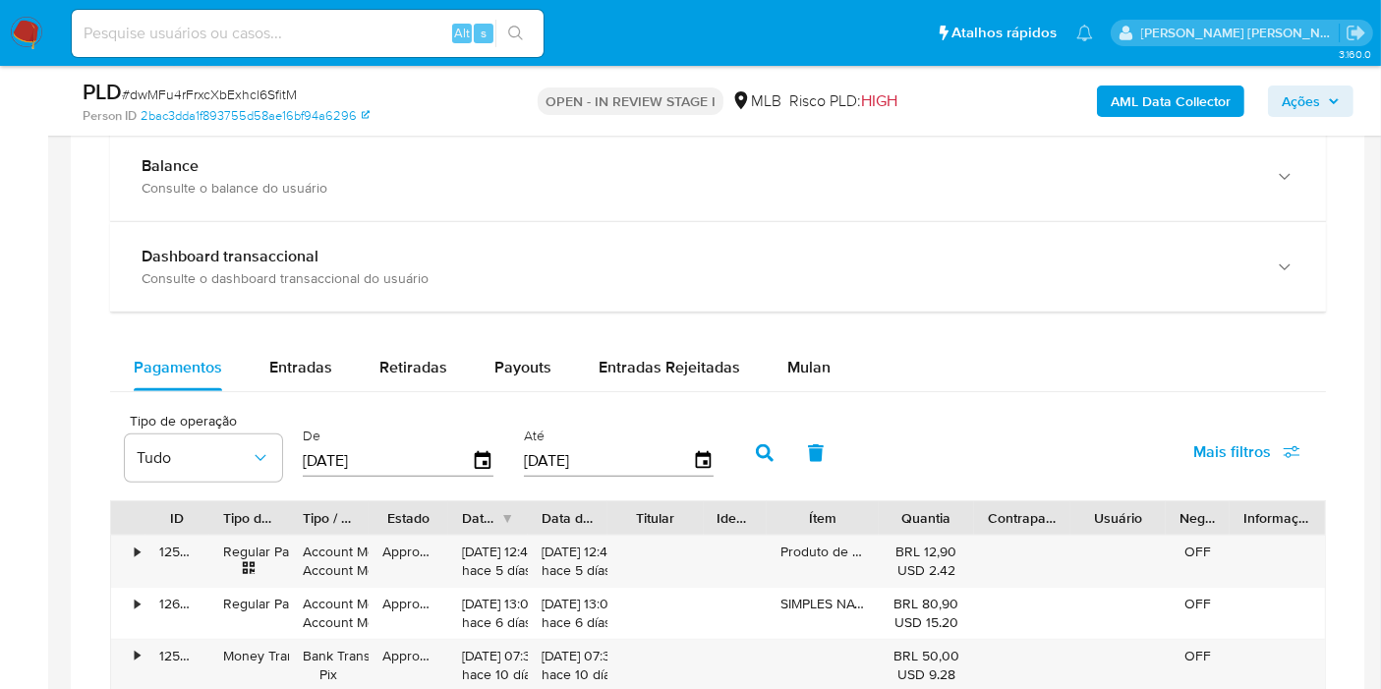
scroll to position [1638, 0]
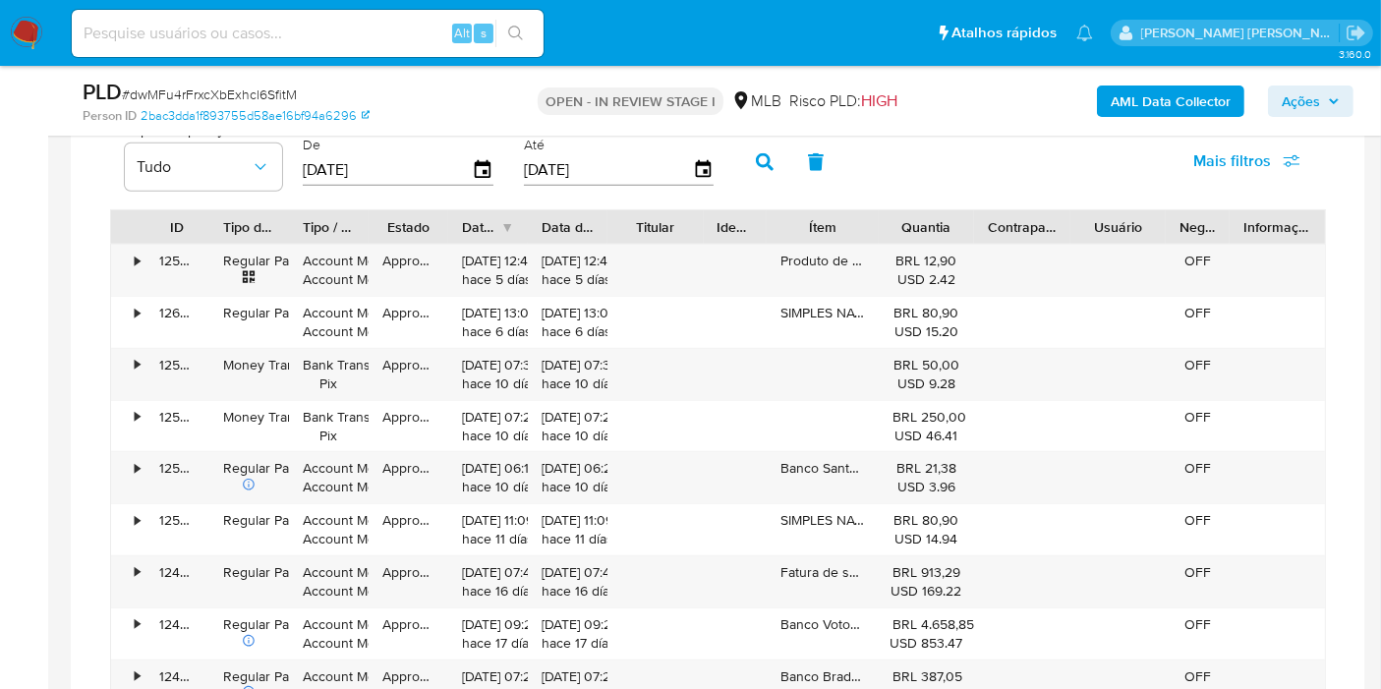
drag, startPoint x: 535, startPoint y: 493, endPoint x: 0, endPoint y: 448, distance: 536.7
click at [0, 448] on aside "Bandeja Painel Screening Pesquisa em Listas Watchlist Ferramentas Operações em …" at bounding box center [24, 79] width 48 height 3434
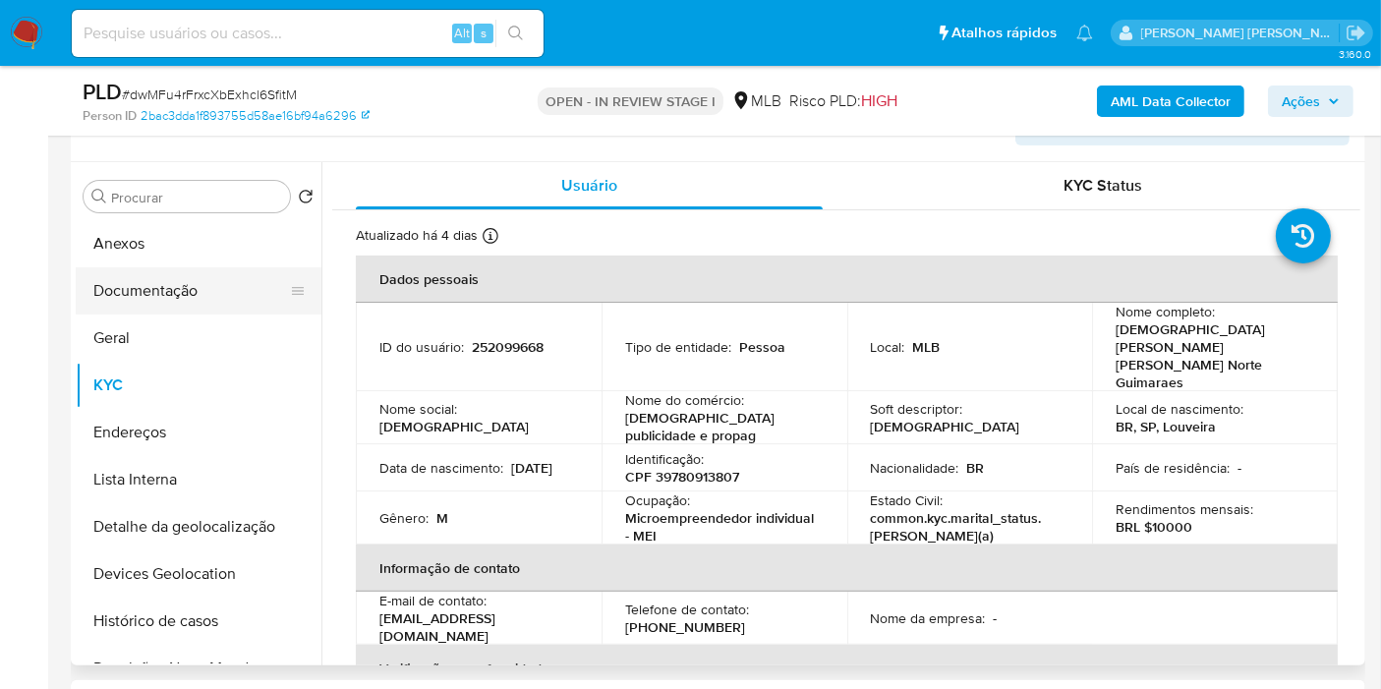
scroll to position [327, 0]
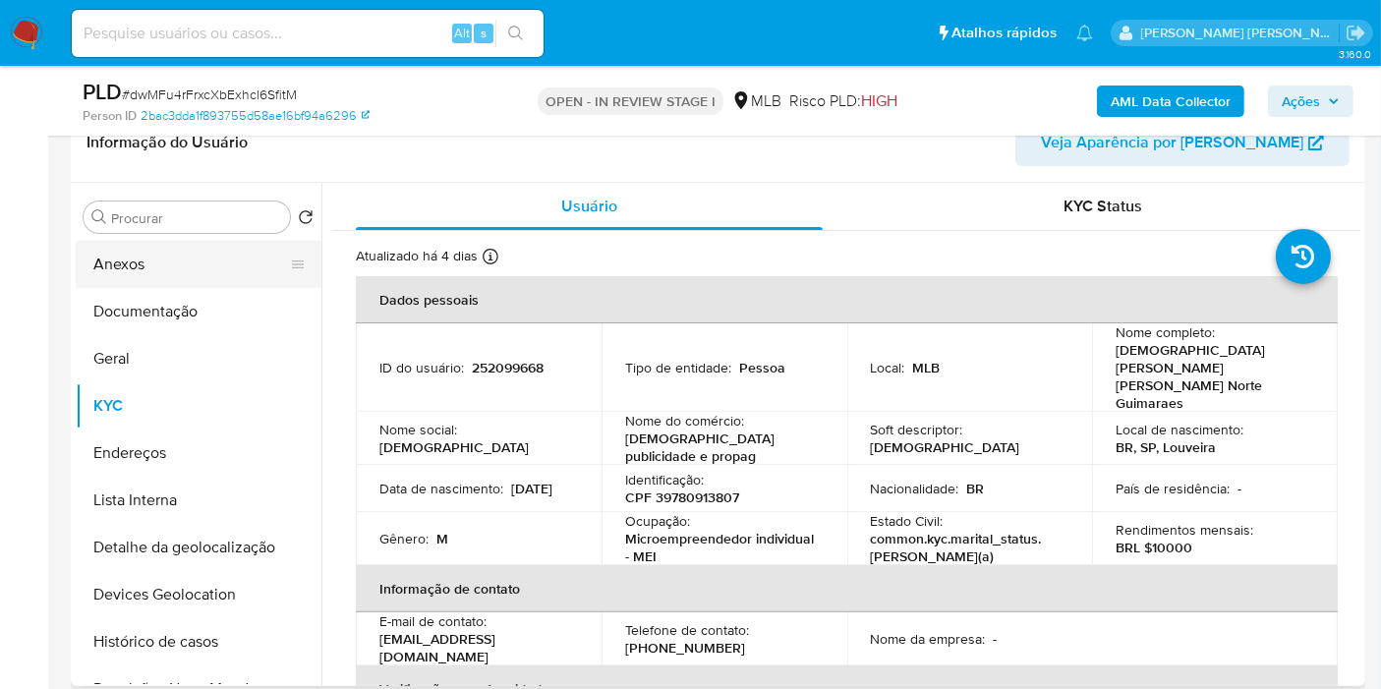
click at [234, 265] on button "Anexos" at bounding box center [191, 264] width 230 height 47
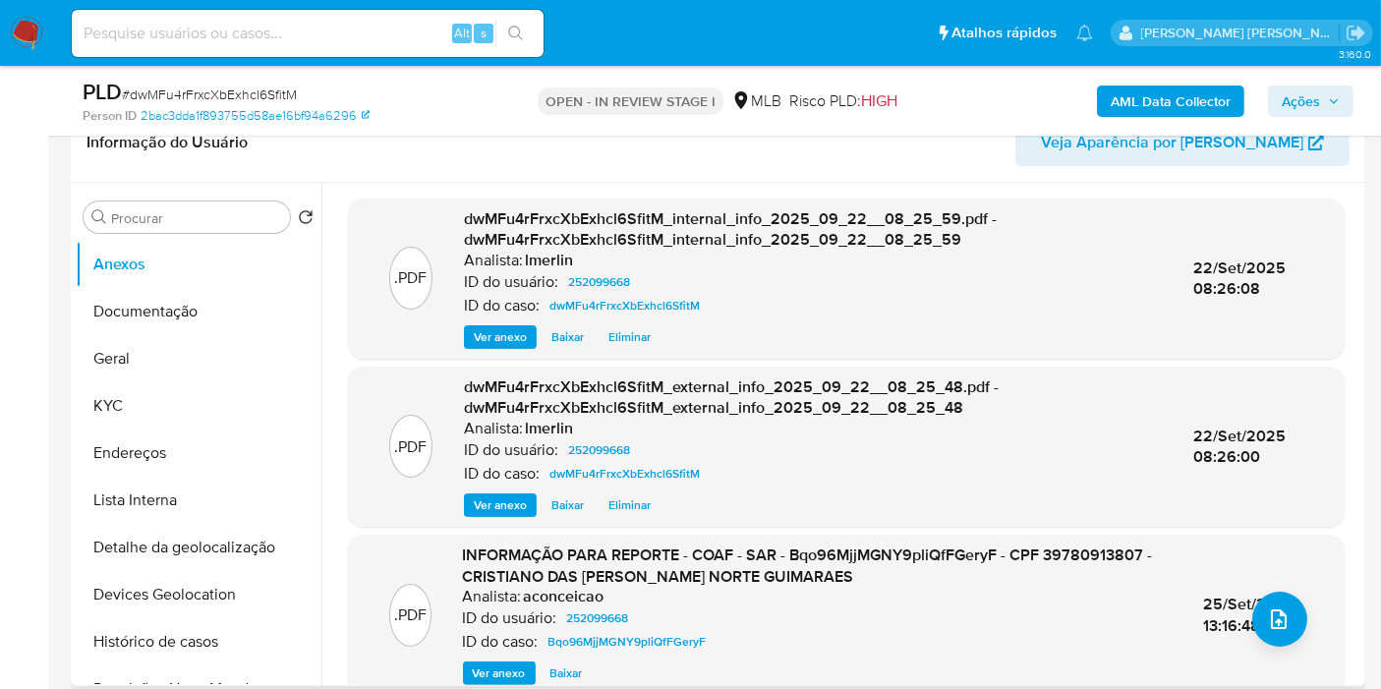
click at [487, 667] on span "Ver anexo" at bounding box center [499, 674] width 53 height 20
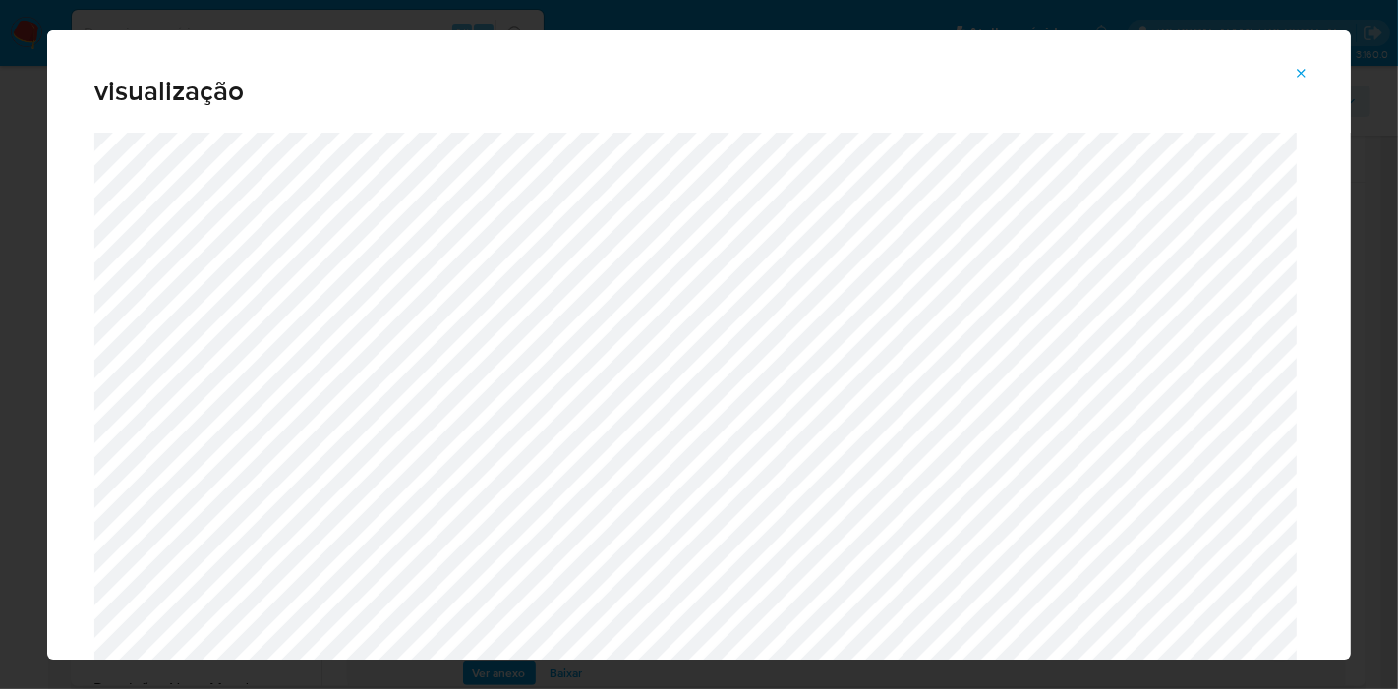
drag, startPoint x: 1298, startPoint y: 64, endPoint x: 1269, endPoint y: 65, distance: 28.5
click at [1297, 66] on icon "Attachment preview" at bounding box center [1302, 74] width 16 height 16
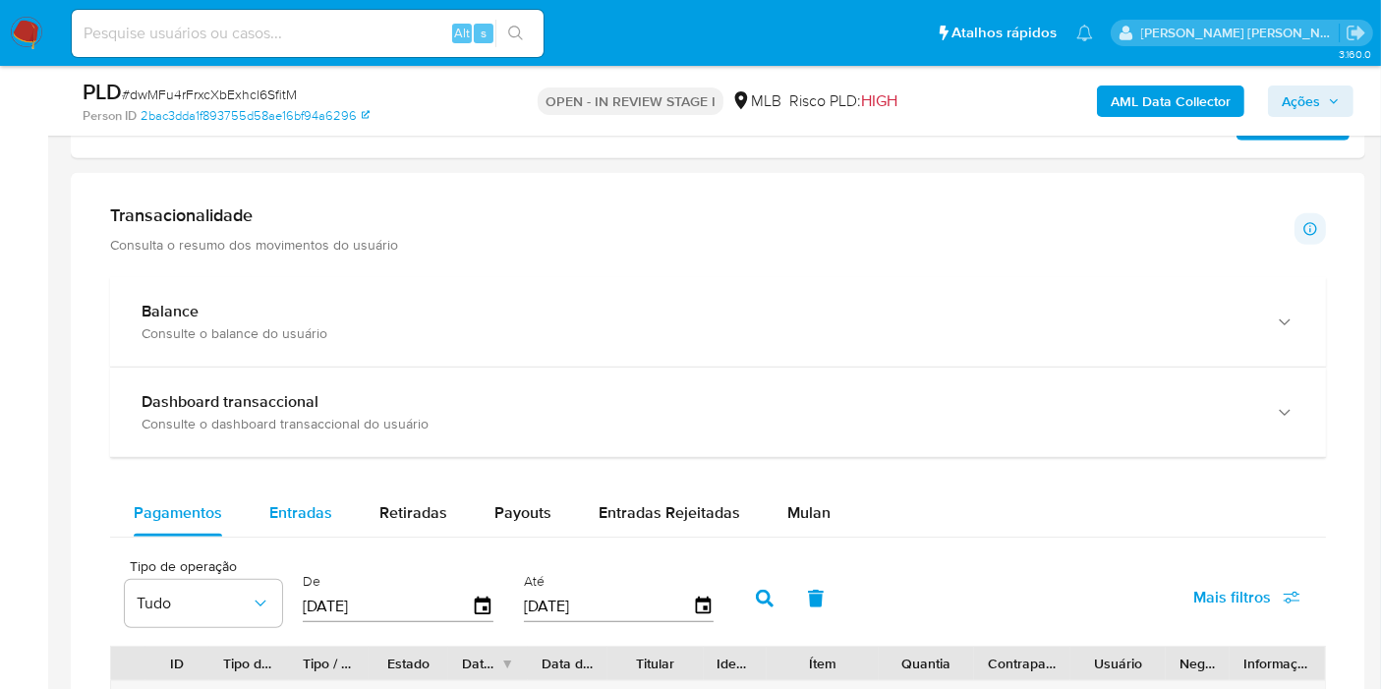
click at [283, 509] on span "Entradas" at bounding box center [300, 512] width 63 height 23
select select "10"
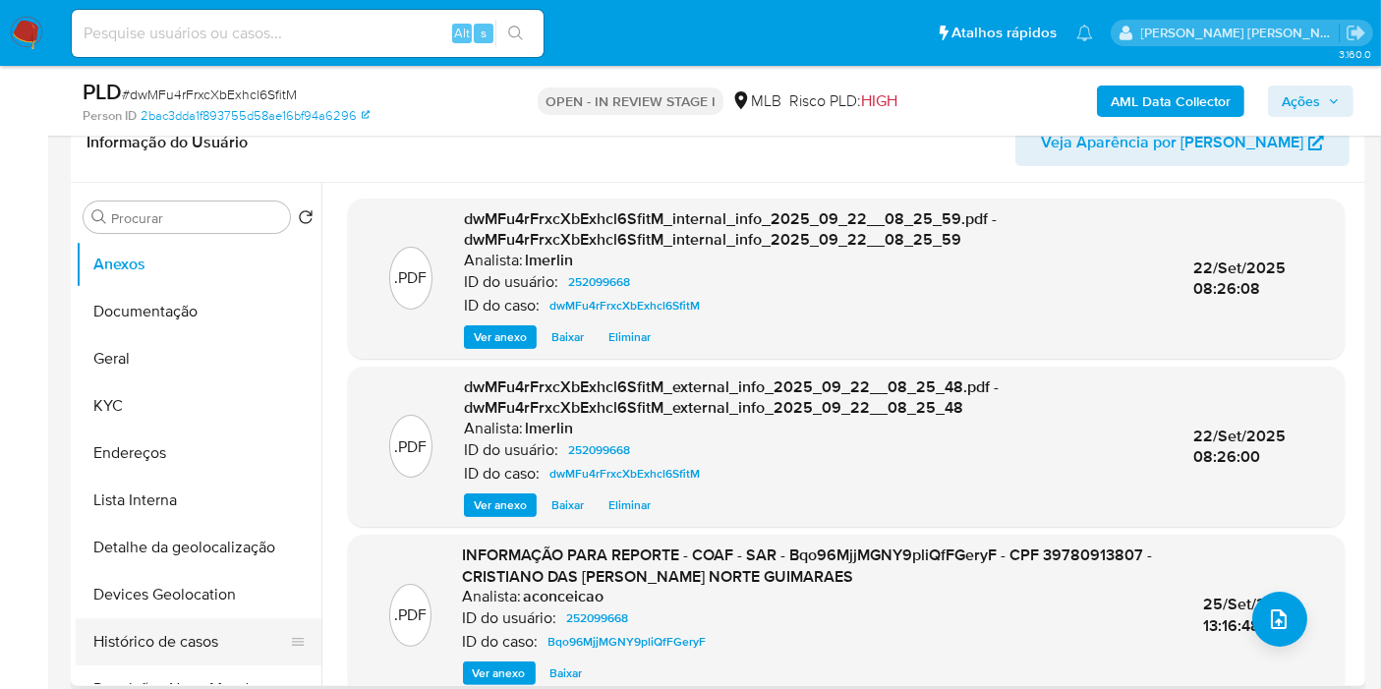
click at [213, 639] on button "Histórico de casos" at bounding box center [191, 641] width 230 height 47
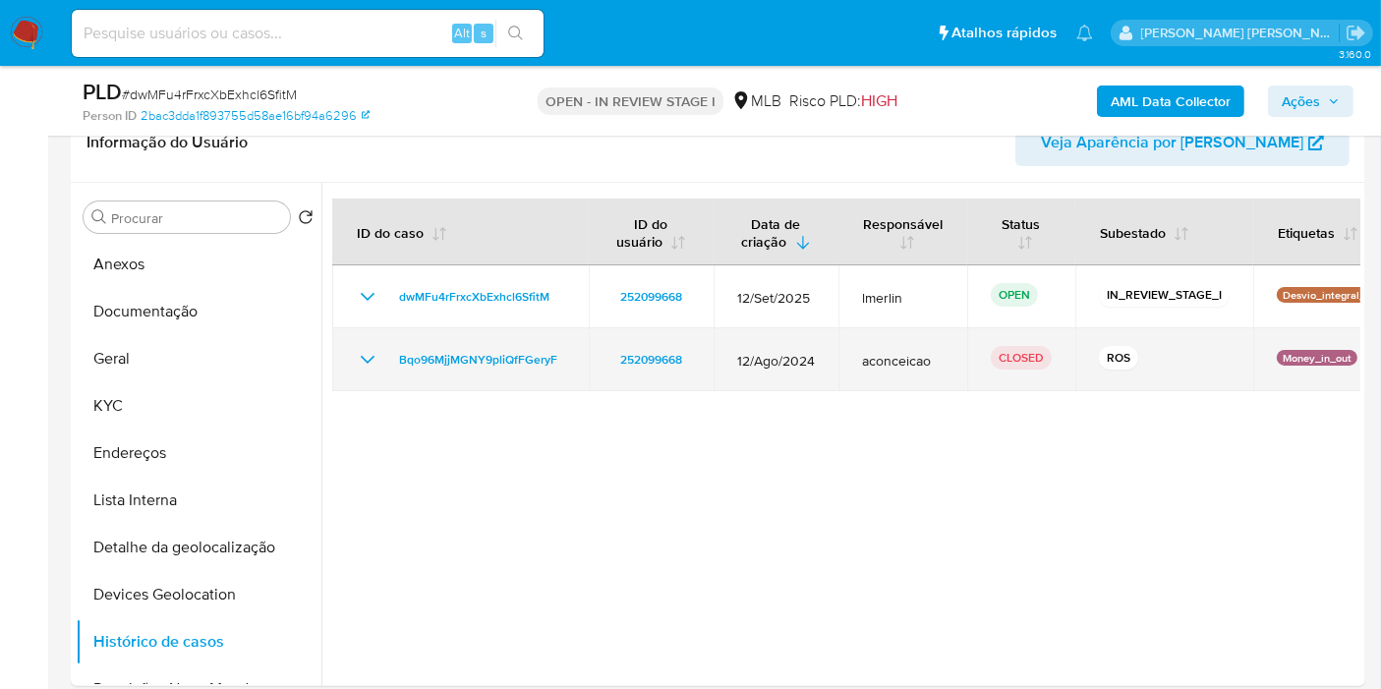
click at [367, 363] on icon "Mostrar/Ocultar" at bounding box center [368, 360] width 24 height 24
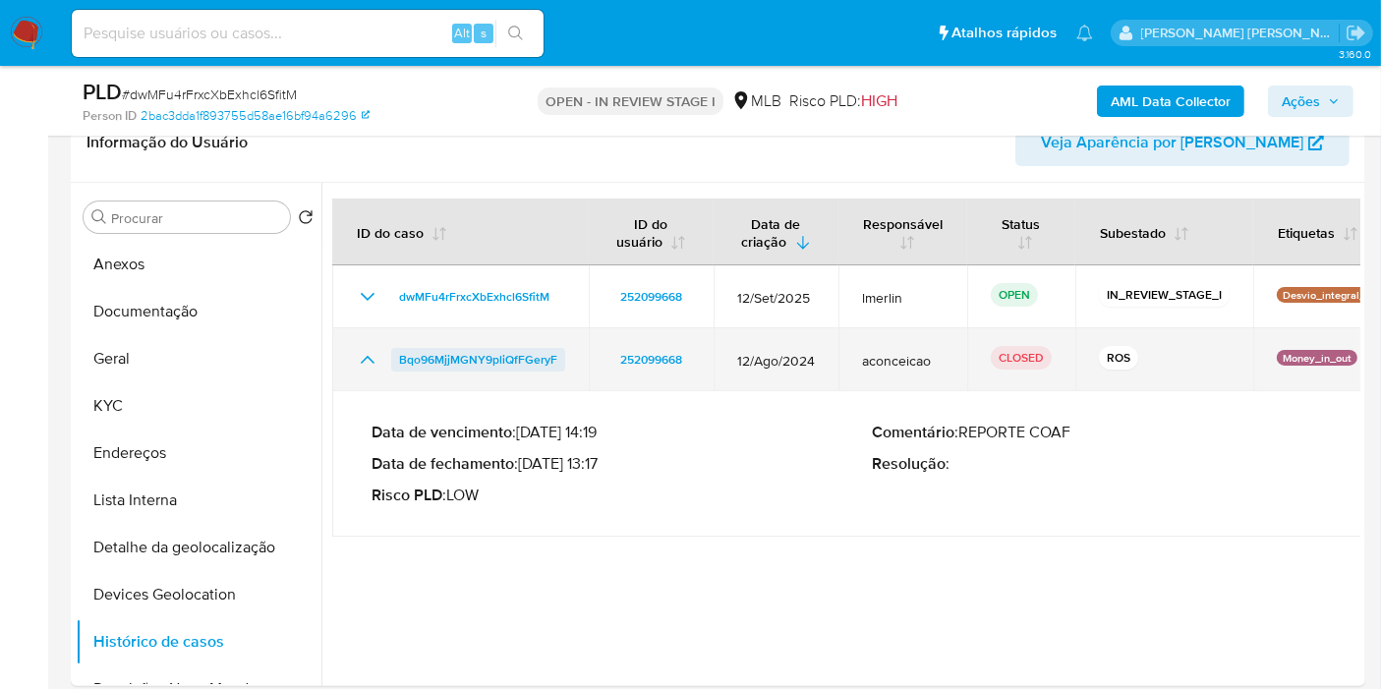
drag, startPoint x: 605, startPoint y: 460, endPoint x: 401, endPoint y: 365, distance: 224.8
click at [525, 468] on p "Data de fechamento : 25/09/2024 13:17" at bounding box center [622, 464] width 501 height 20
click at [368, 359] on icon "Mostrar/Ocultar" at bounding box center [368, 360] width 24 height 24
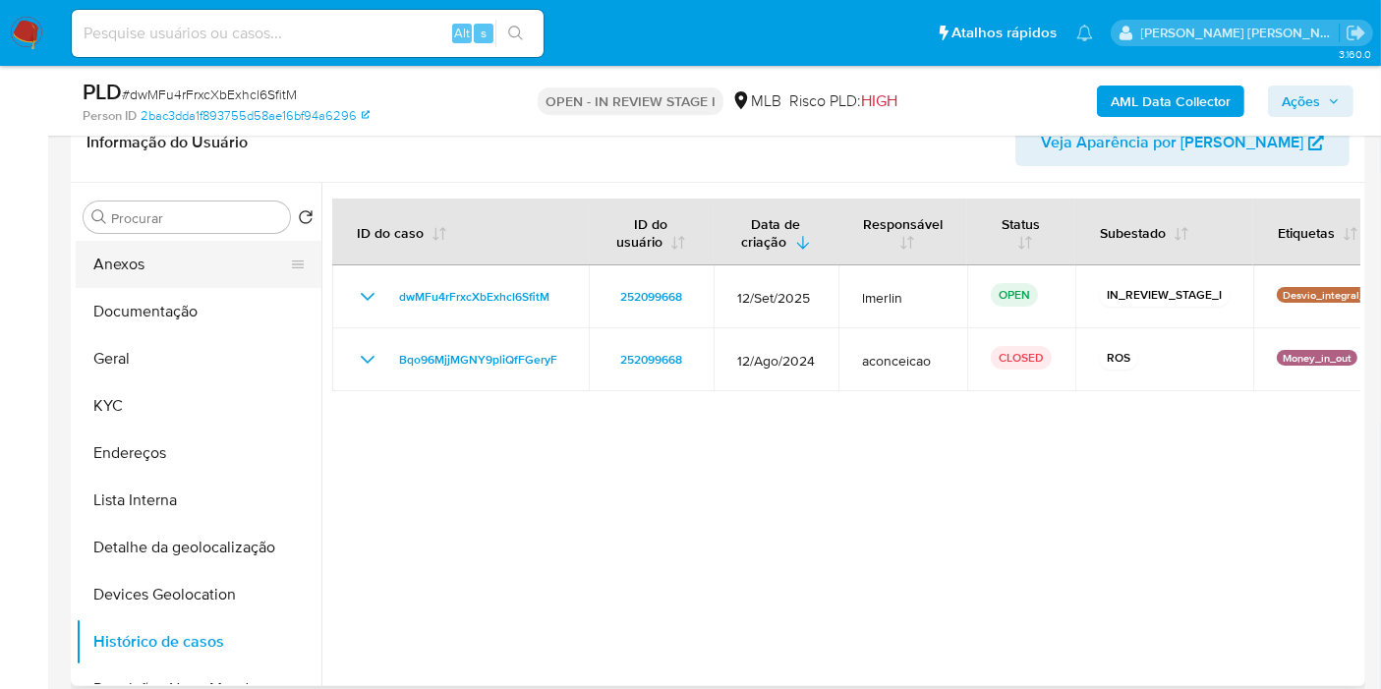
click at [233, 266] on button "Anexos" at bounding box center [191, 264] width 230 height 47
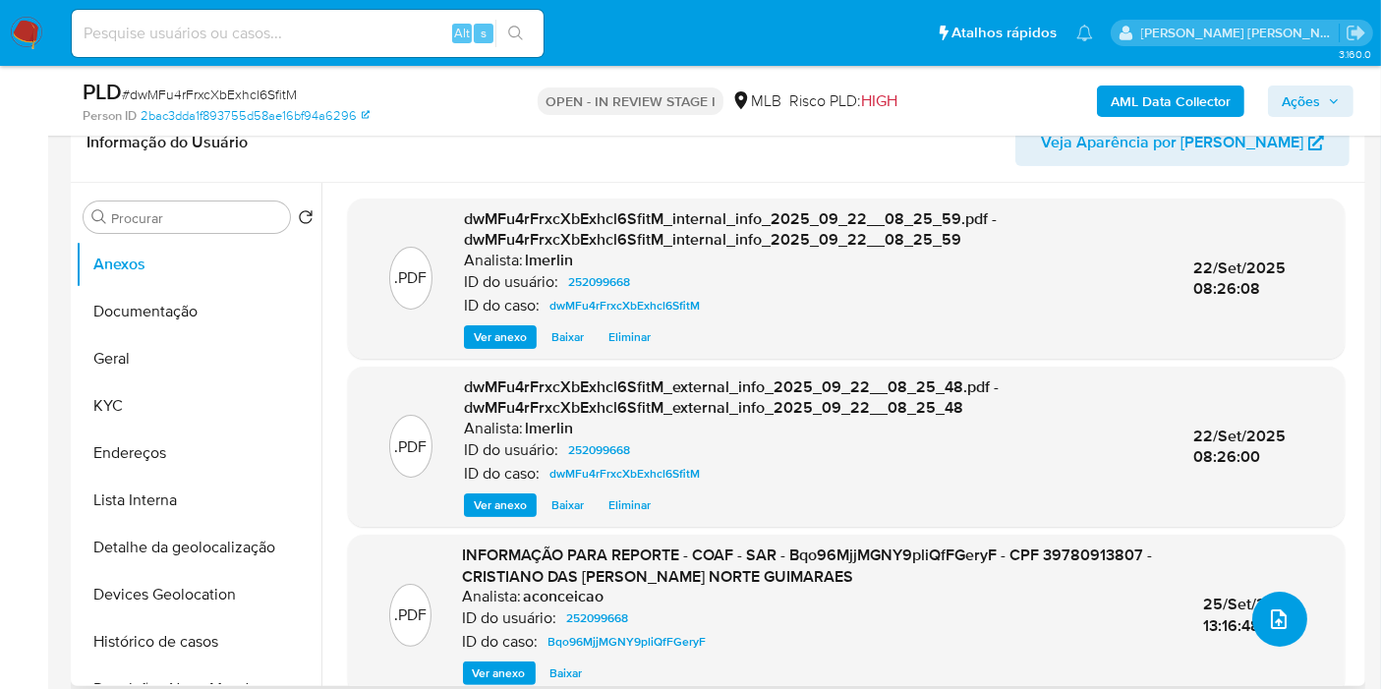
click at [1272, 604] on button "upload-file" at bounding box center [1280, 619] width 55 height 55
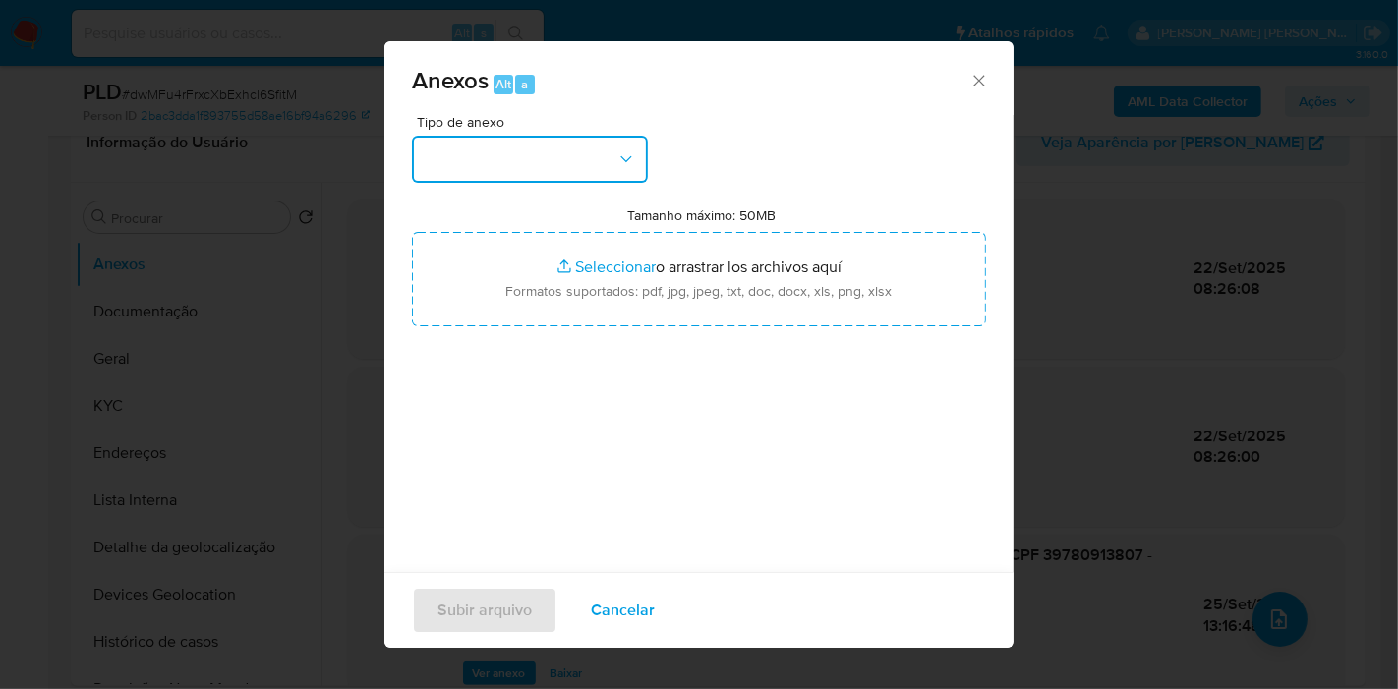
click at [604, 161] on button "button" at bounding box center [530, 159] width 236 height 47
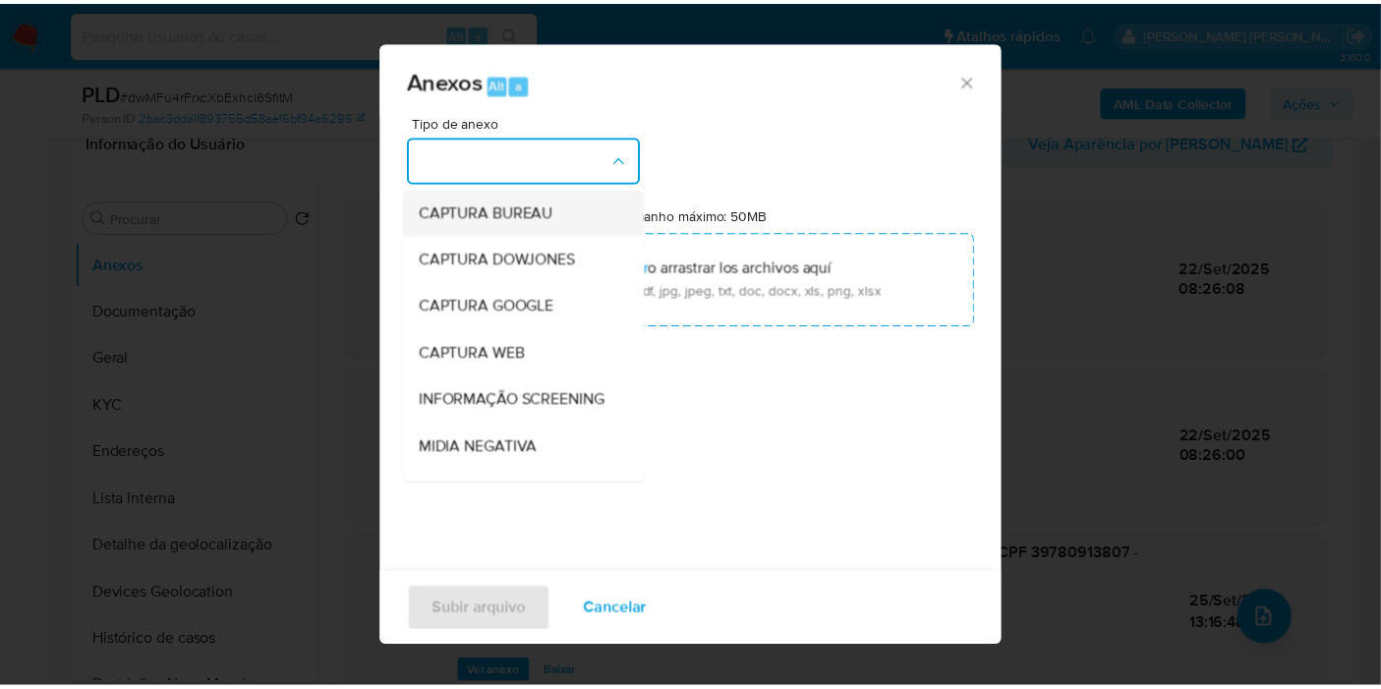
scroll to position [302, 0]
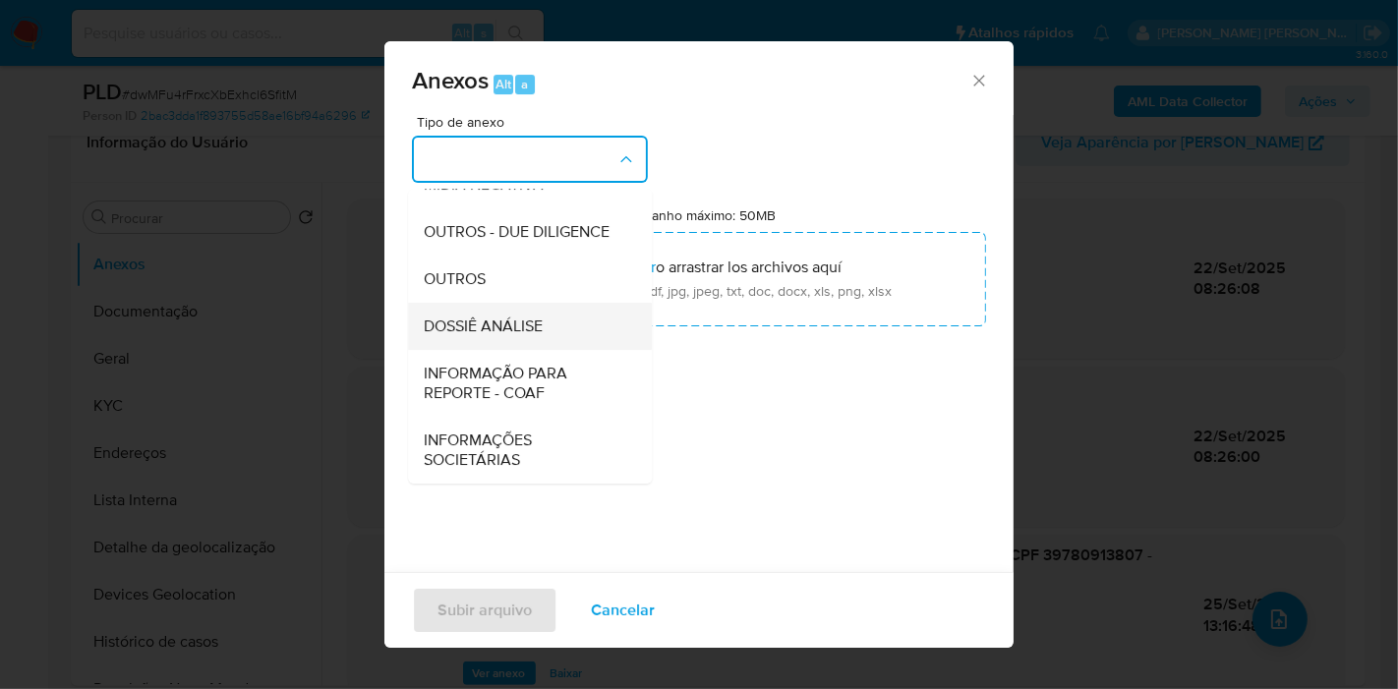
click at [556, 329] on div "DOSSIÊ ANÁLISE" at bounding box center [524, 326] width 201 height 47
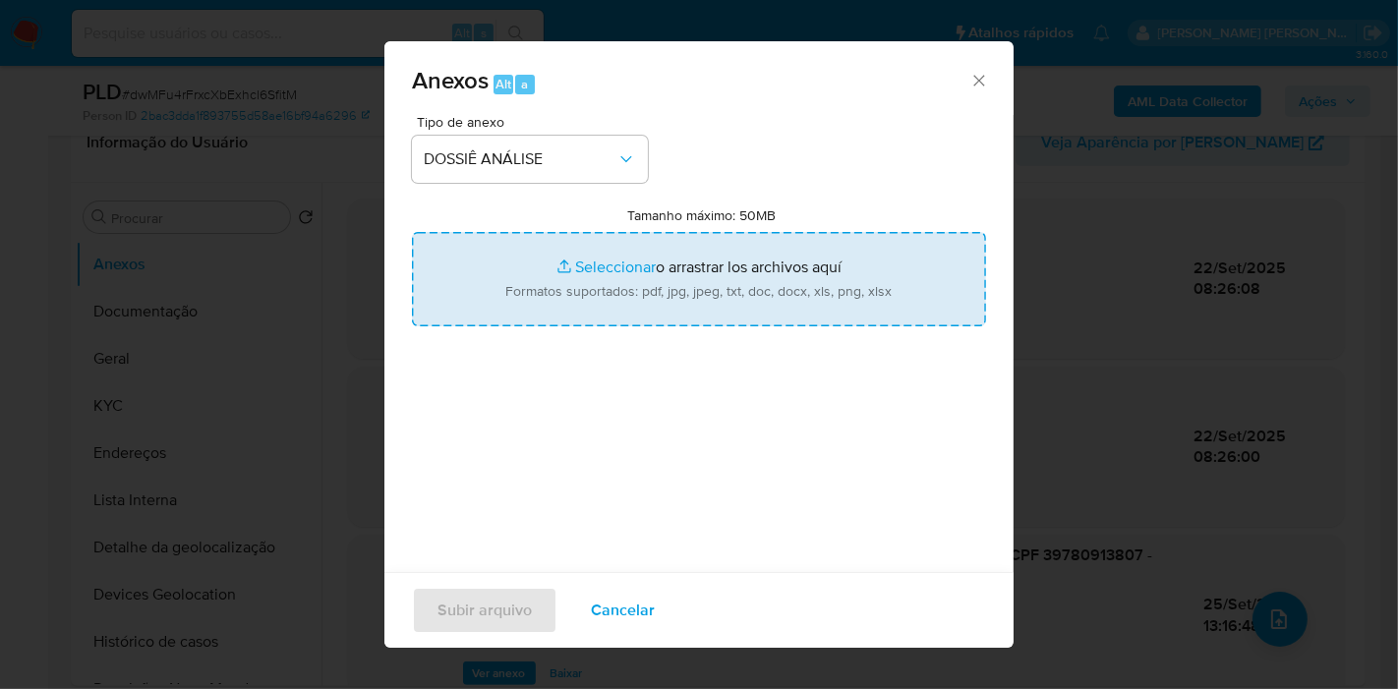
click at [681, 267] on input "Tamanho máximo: 50MB Seleccionar archivos" at bounding box center [699, 279] width 574 height 94
type input "C:\fakepath\2º SAR - XXX - CPF 39780913807 - CRISTIANO DAS NEVES NORTE GUIMARAE…"
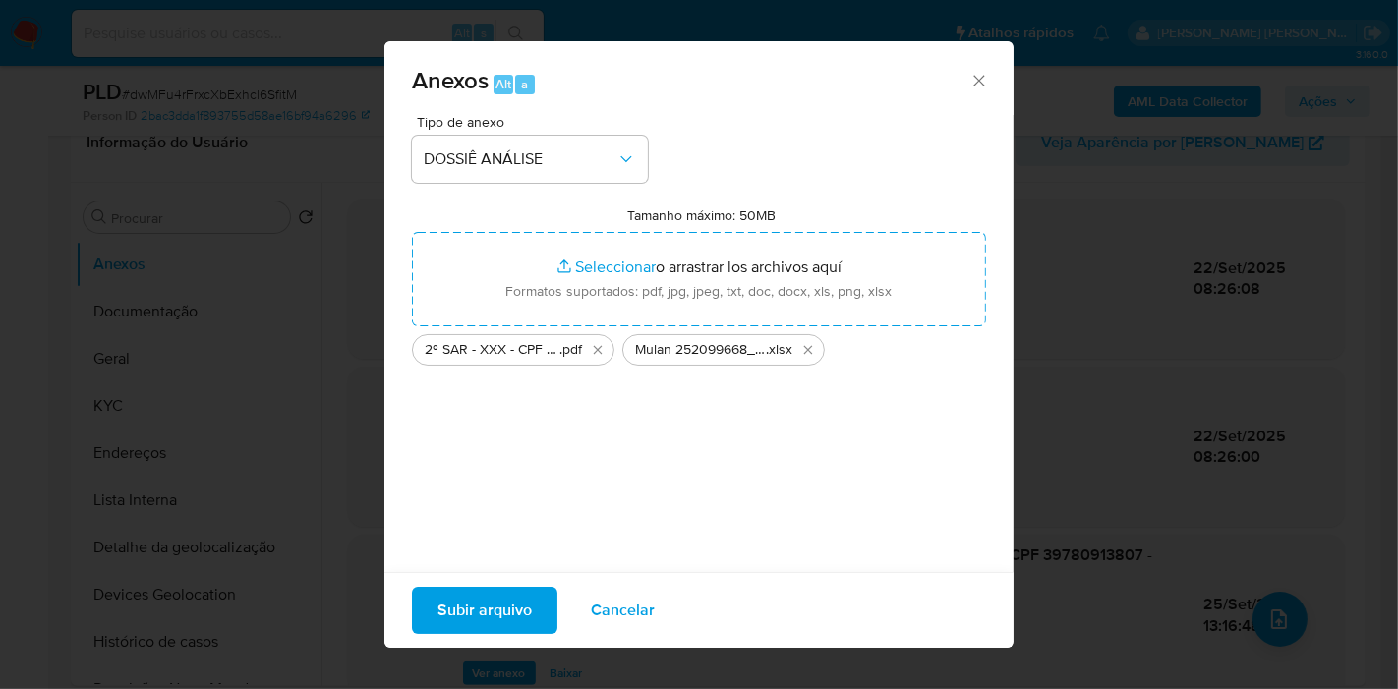
click at [477, 607] on span "Subir arquivo" at bounding box center [485, 610] width 94 height 43
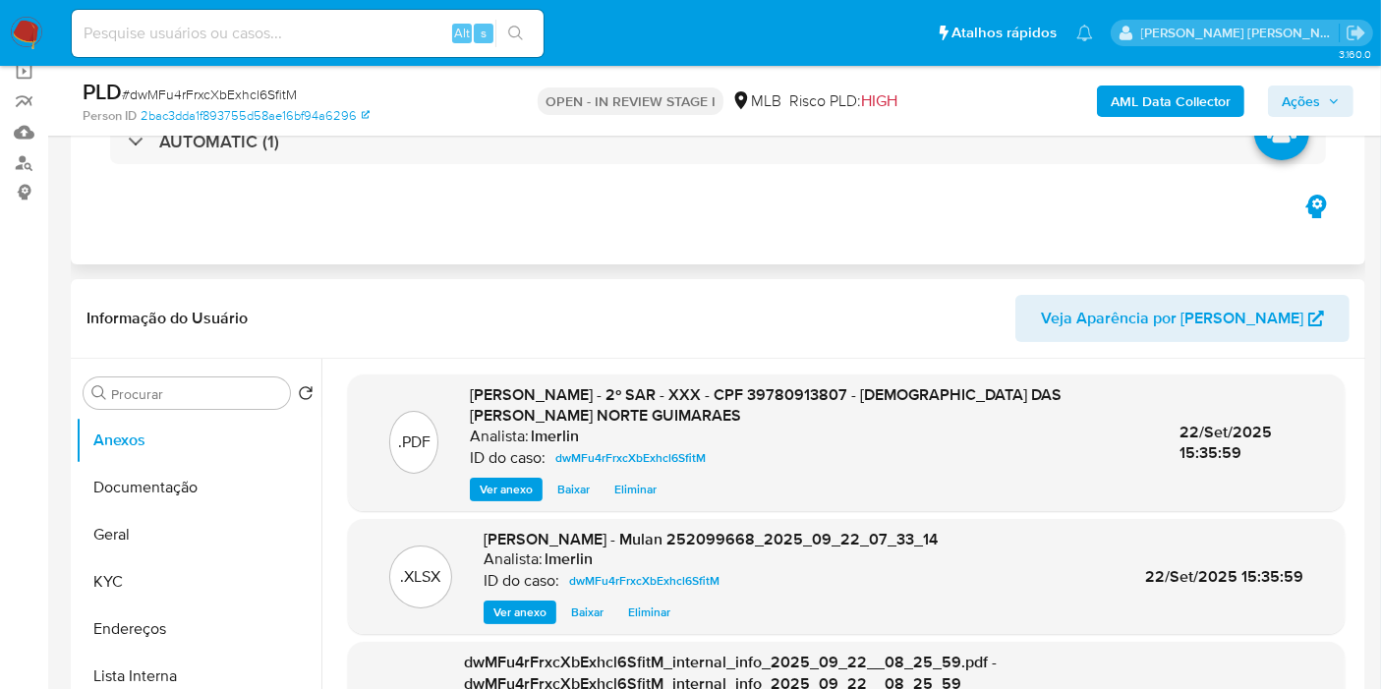
scroll to position [0, 0]
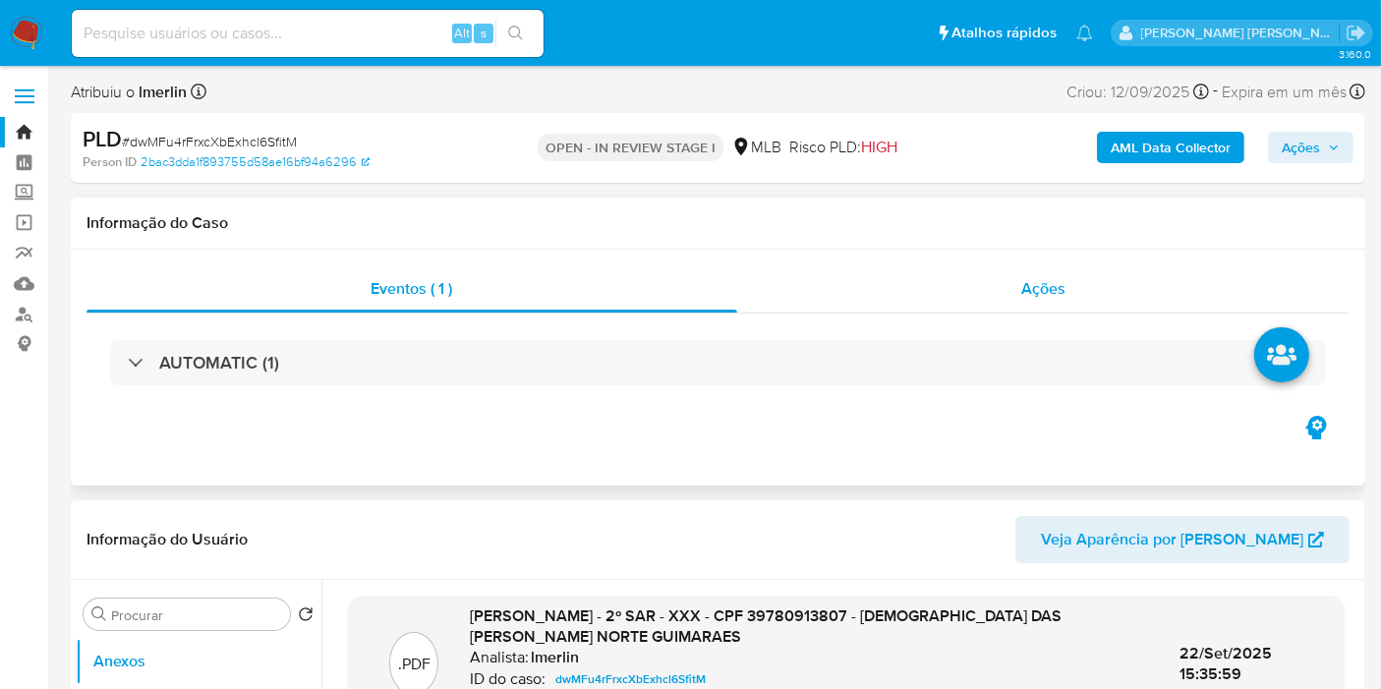
click at [1063, 297] on span "Ações" at bounding box center [1044, 288] width 44 height 23
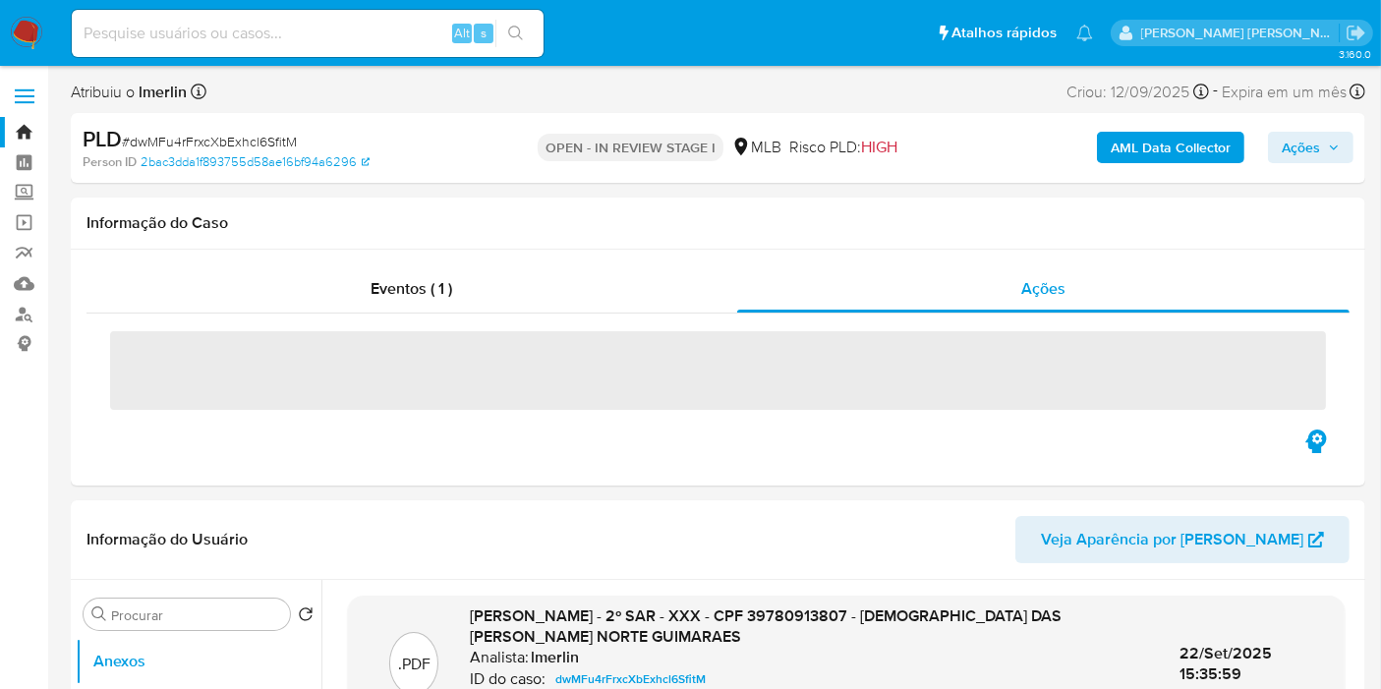
click at [1303, 141] on span "Ações" at bounding box center [1301, 147] width 38 height 31
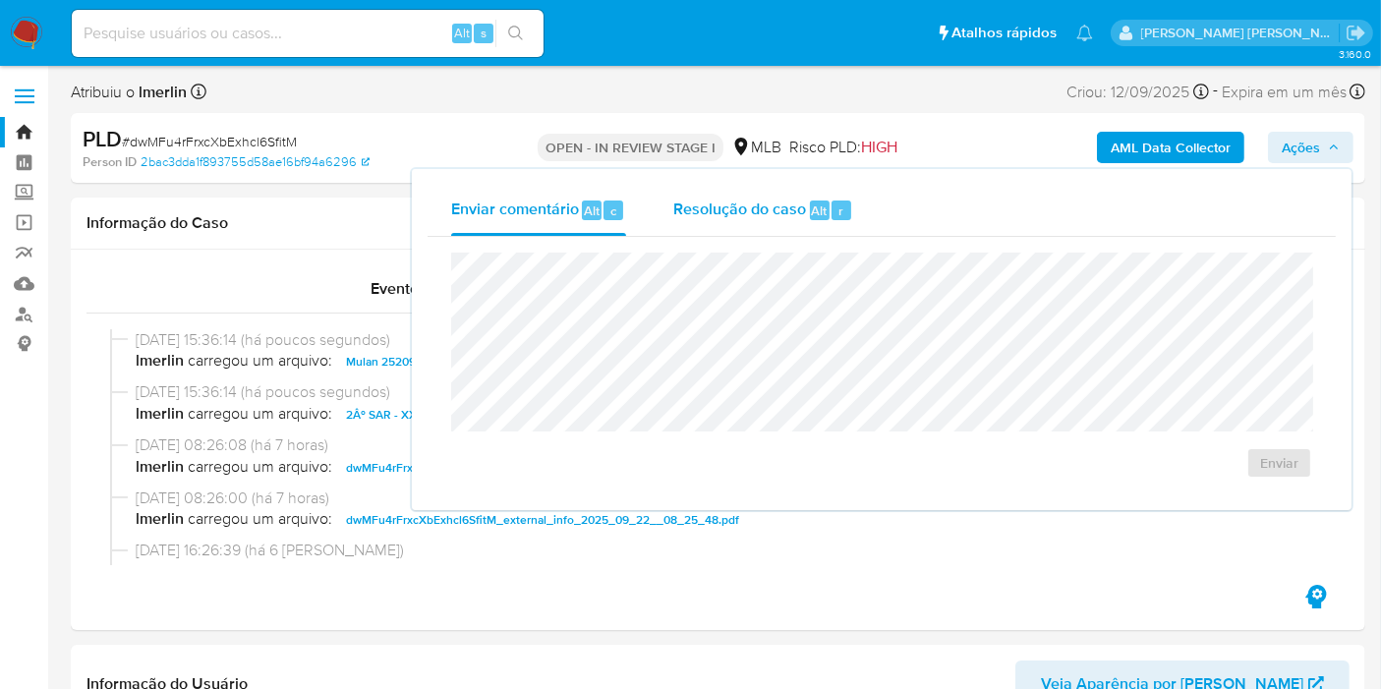
click at [778, 207] on span "Resolução do caso" at bounding box center [739, 210] width 133 height 23
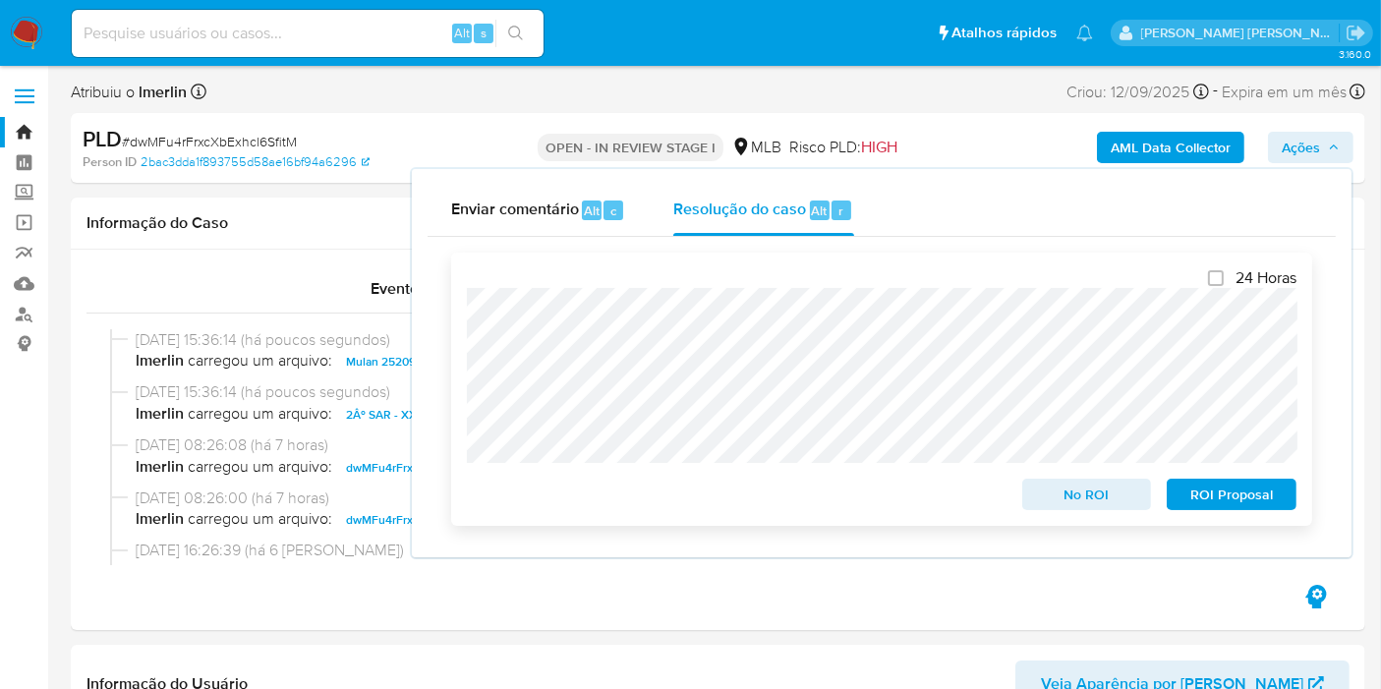
click at [1214, 502] on span "ROI Proposal" at bounding box center [1232, 495] width 102 height 28
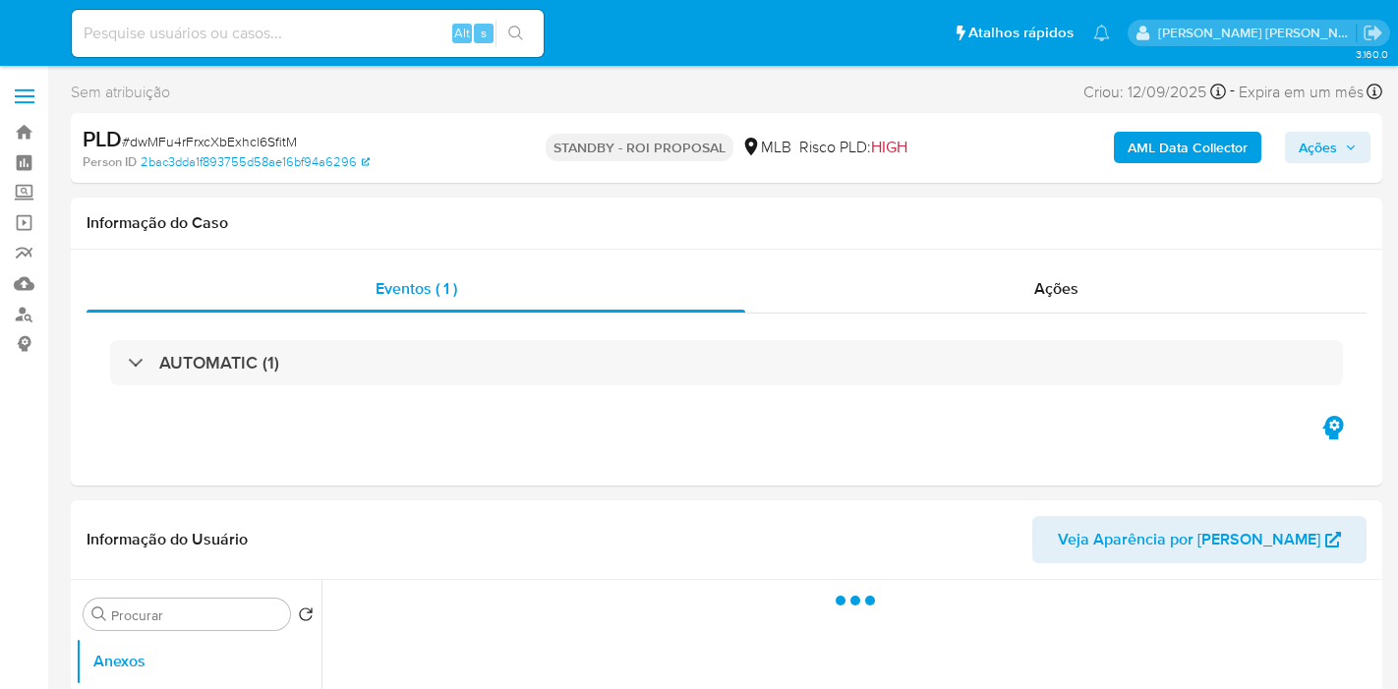
select select "10"
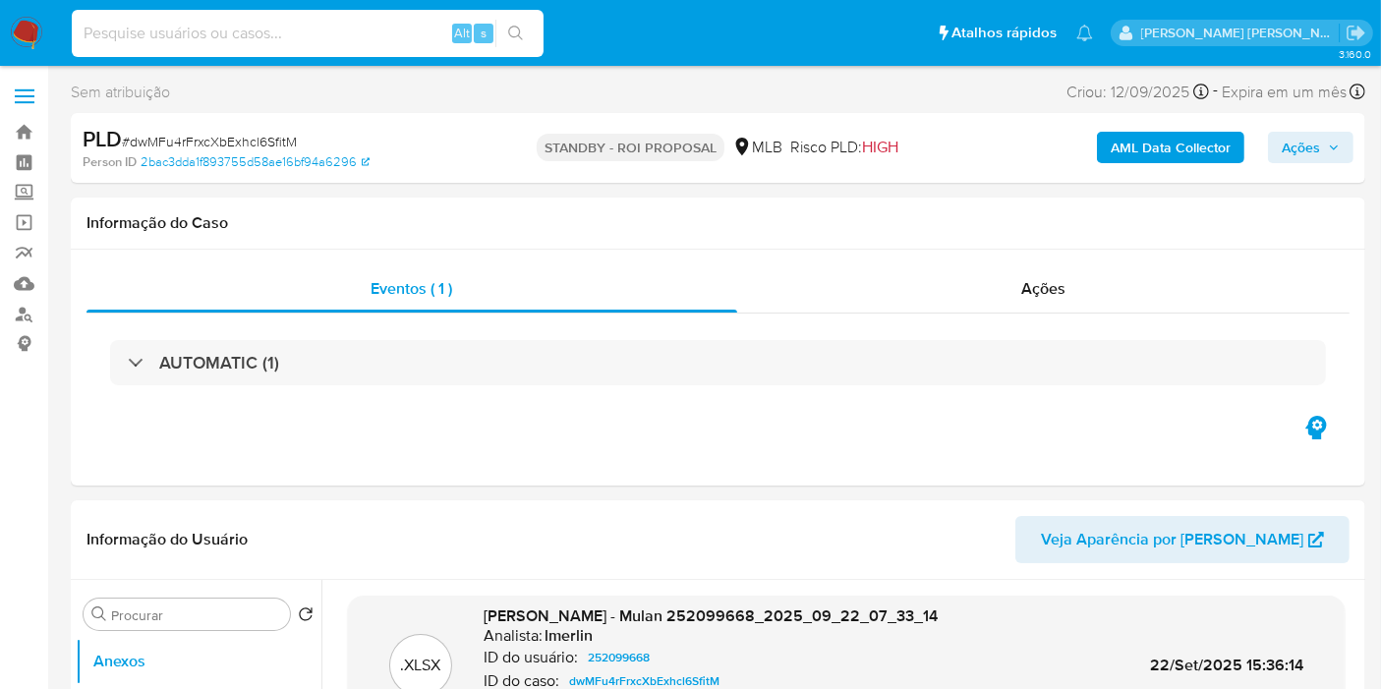
click at [371, 38] on input at bounding box center [308, 34] width 472 height 26
paste input "kAyvbTiGlJo0j9s014CVSW24"
type input "kAyvbTiGlJo0j9s014CVSW24"
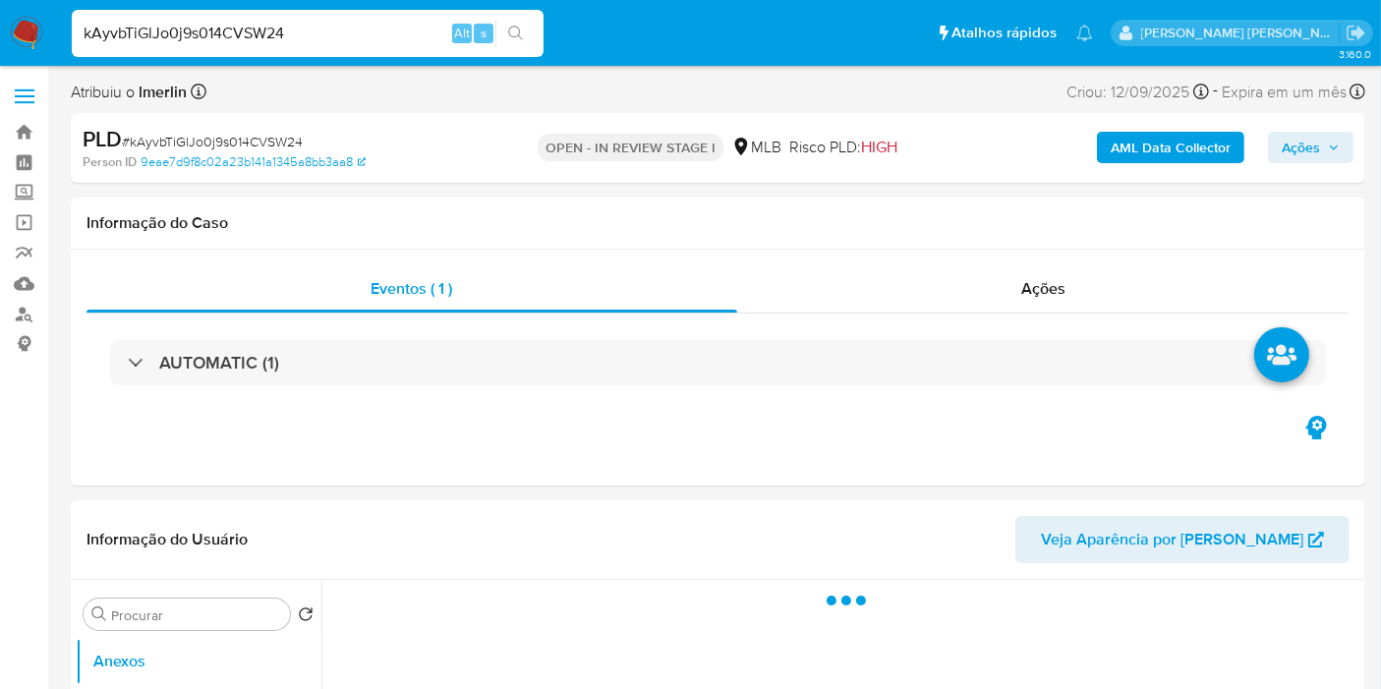
select select "10"
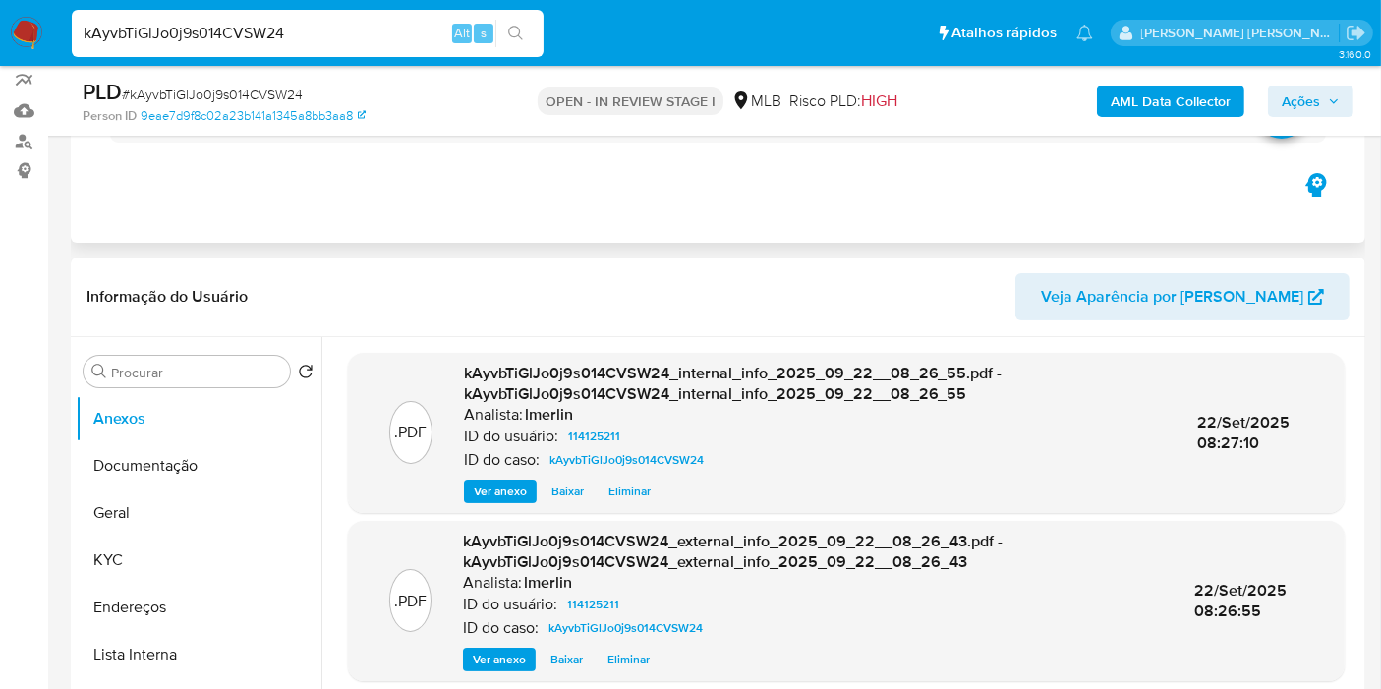
scroll to position [218, 0]
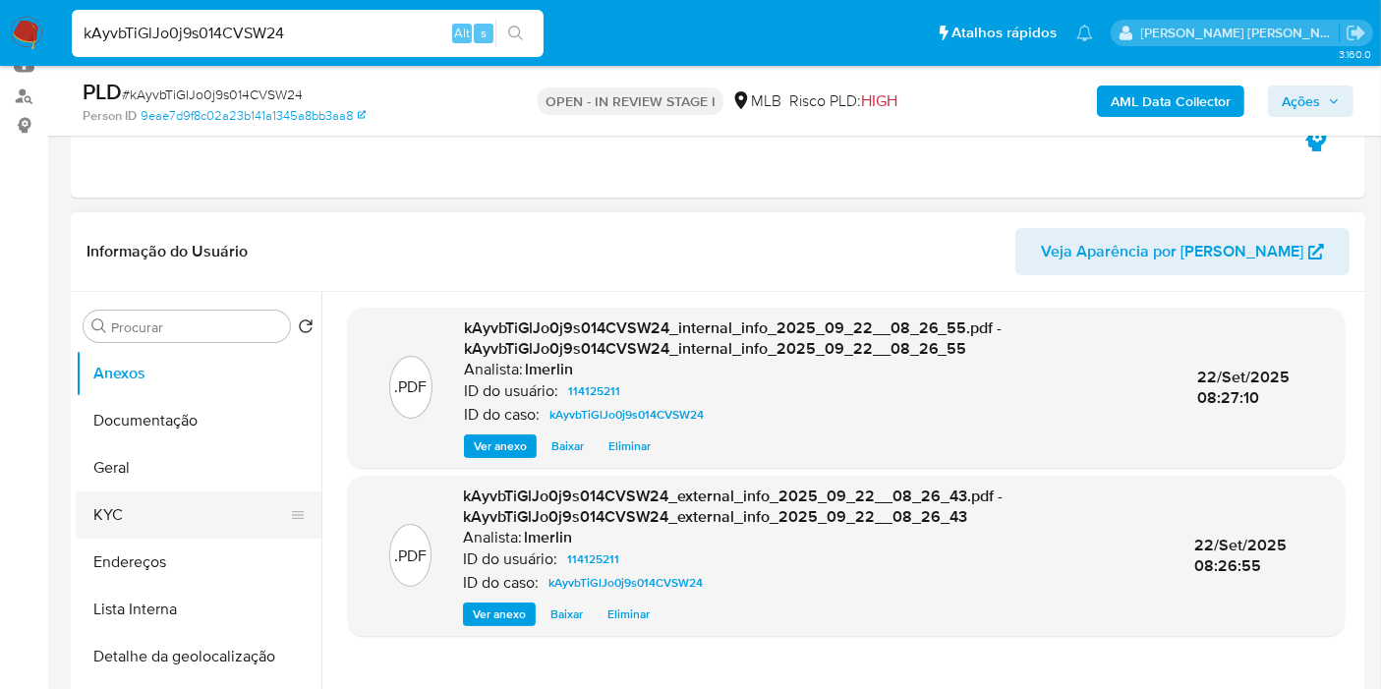
click at [197, 509] on button "KYC" at bounding box center [191, 515] width 230 height 47
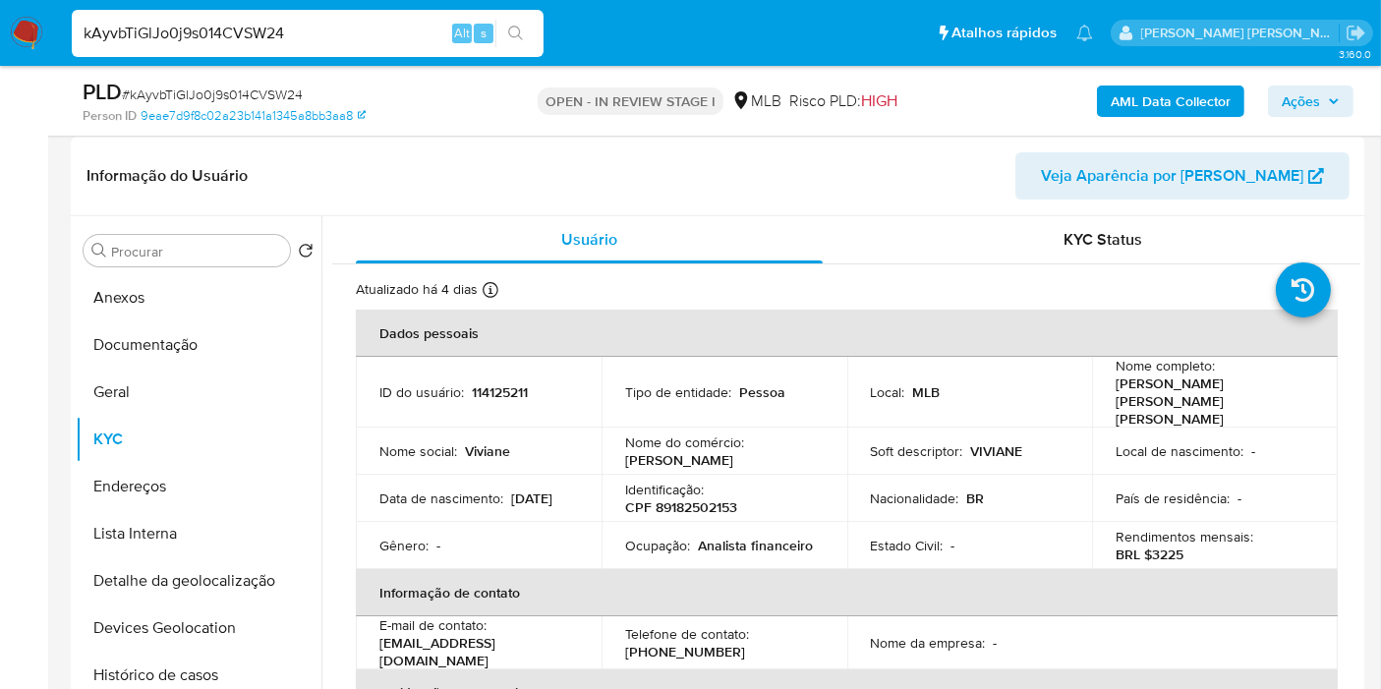
scroll to position [327, 0]
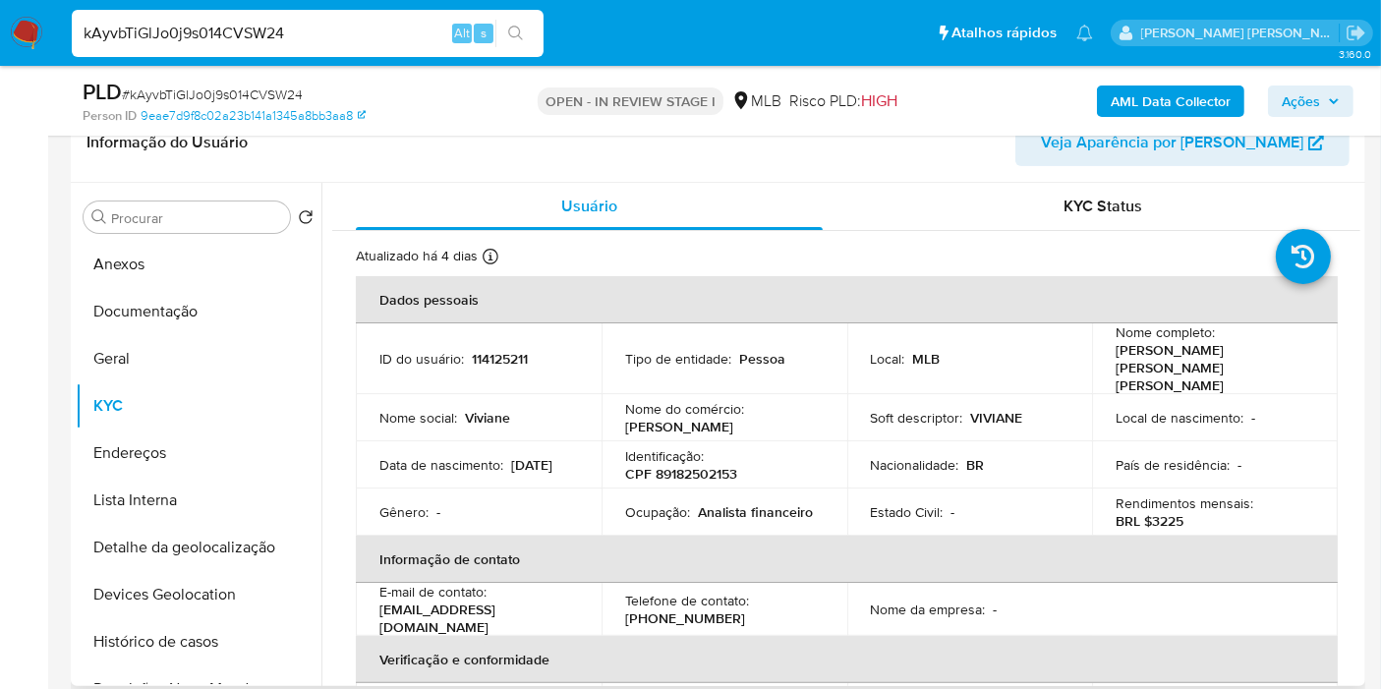
click at [725, 489] on td "Ocupação : Analista financeiro" at bounding box center [725, 512] width 246 height 47
click at [724, 467] on td "Identificação : CPF 89182502153" at bounding box center [725, 464] width 246 height 47
click at [710, 465] on p "CPF 89182502153" at bounding box center [681, 474] width 112 height 18
copy p "89182502153"
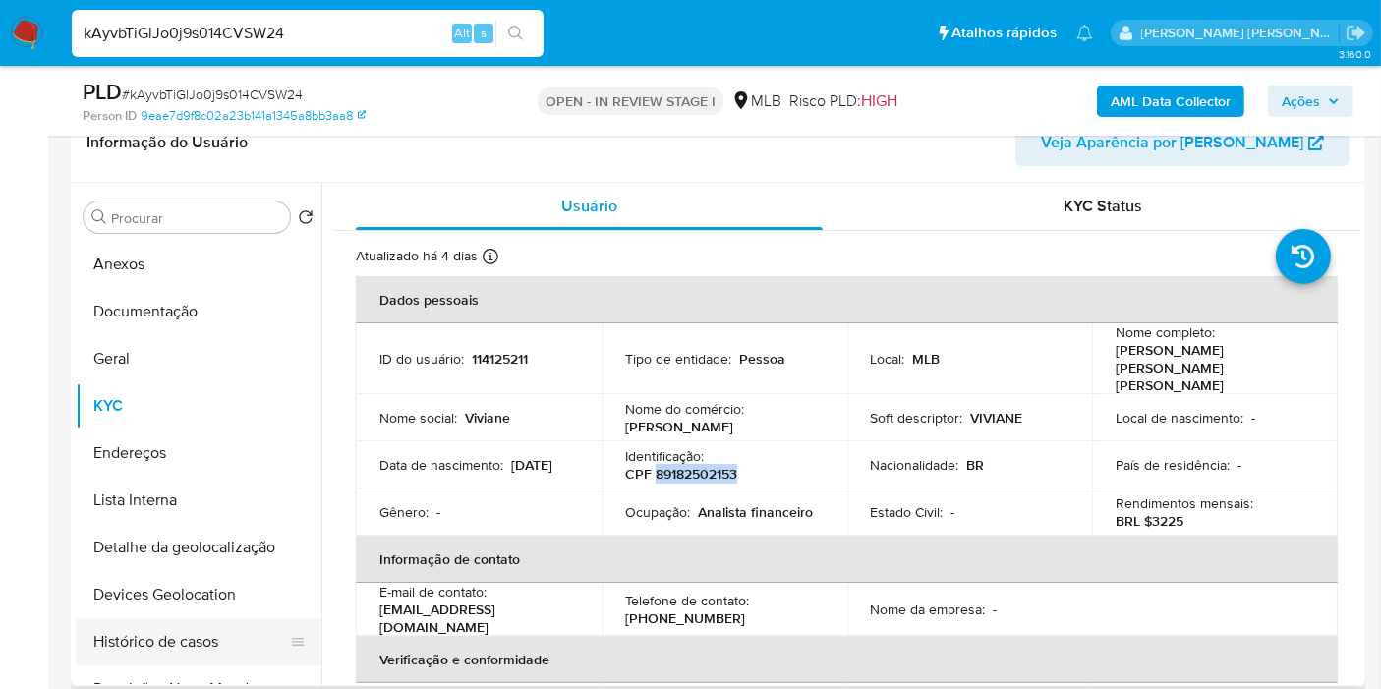
click at [210, 641] on button "Histórico de casos" at bounding box center [191, 641] width 230 height 47
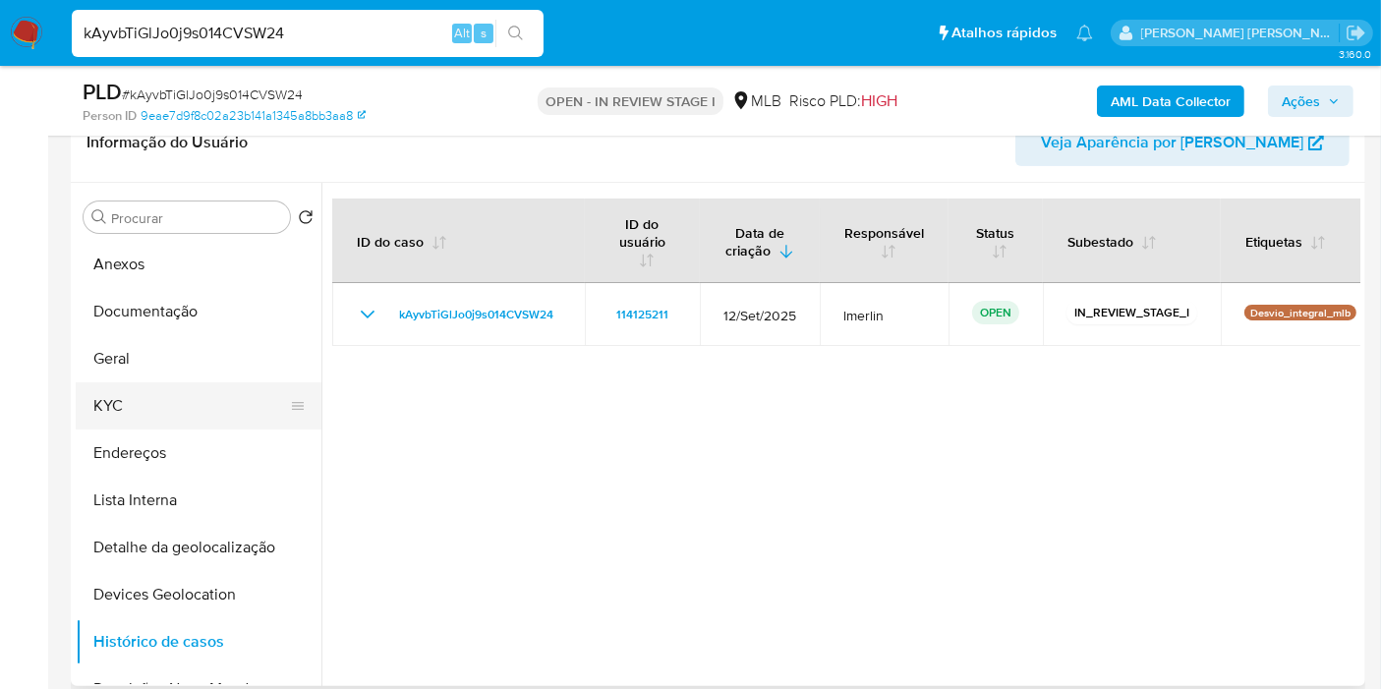
click at [191, 403] on button "KYC" at bounding box center [191, 405] width 230 height 47
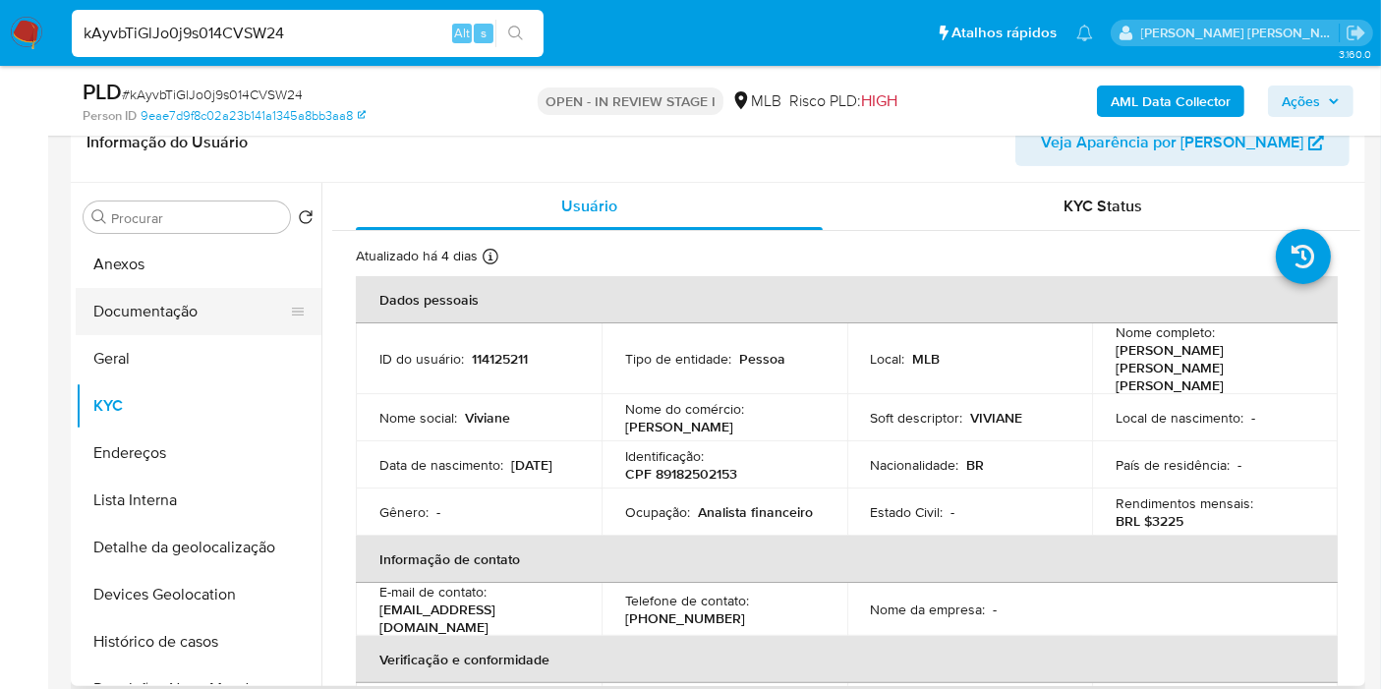
click at [216, 294] on button "Documentação" at bounding box center [191, 311] width 230 height 47
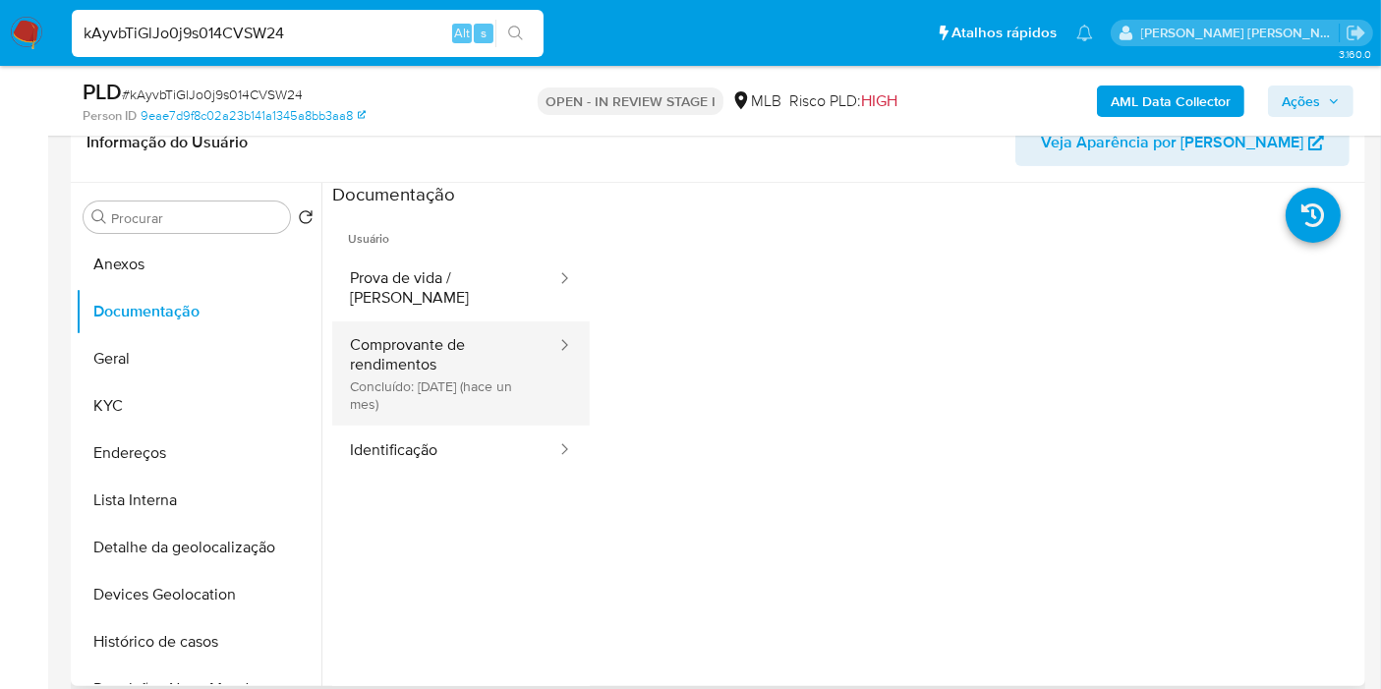
click at [472, 361] on button "Comprovante de rendimentos Concluído: 11/08/2025 (hace un mes)" at bounding box center [445, 373] width 226 height 104
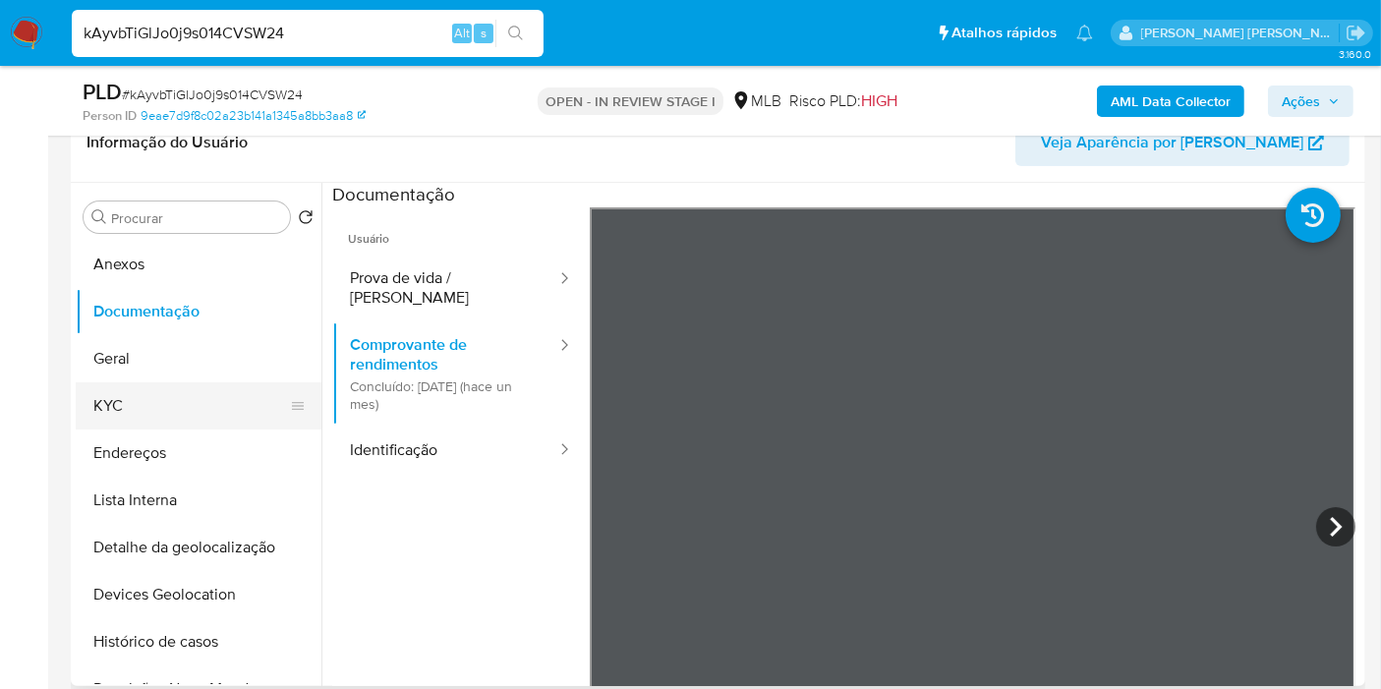
click at [120, 409] on button "KYC" at bounding box center [191, 405] width 230 height 47
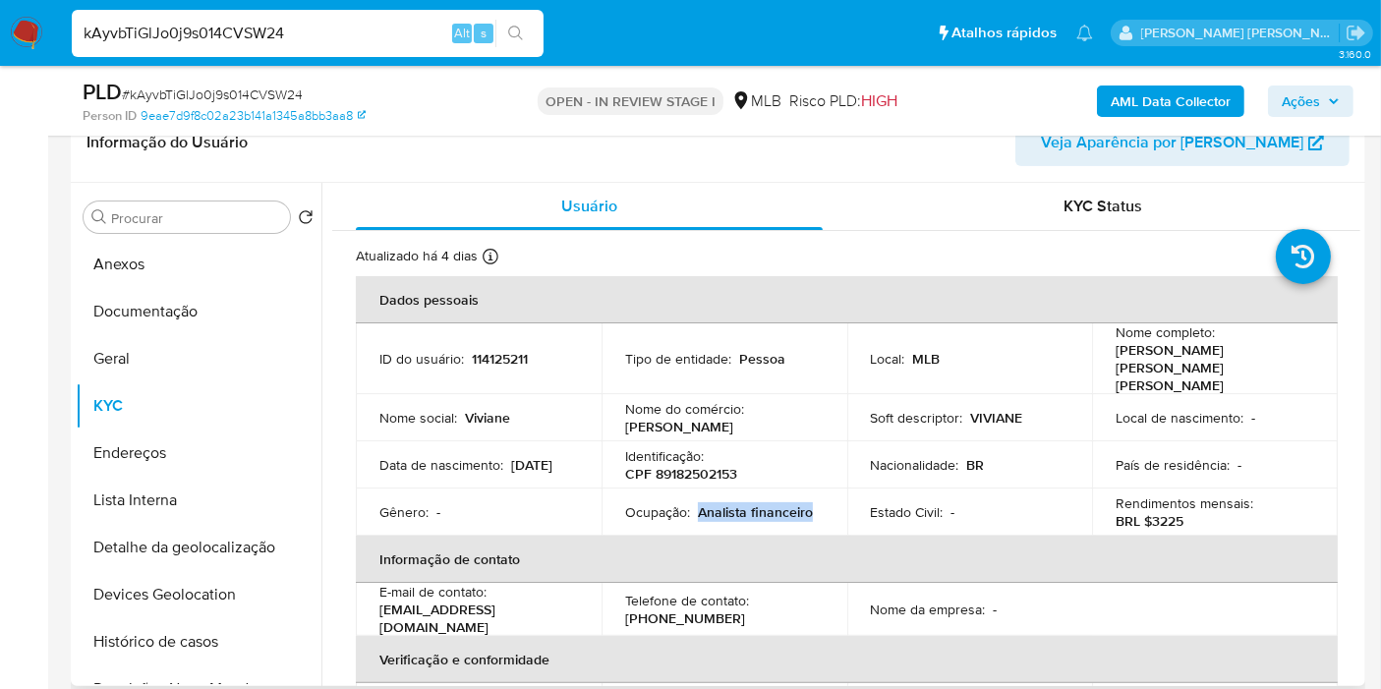
drag, startPoint x: 695, startPoint y: 497, endPoint x: 823, endPoint y: 494, distance: 127.9
click at [823, 494] on td "Ocupação : Analista financeiro" at bounding box center [725, 512] width 246 height 47
copy p "Analista financeiro"
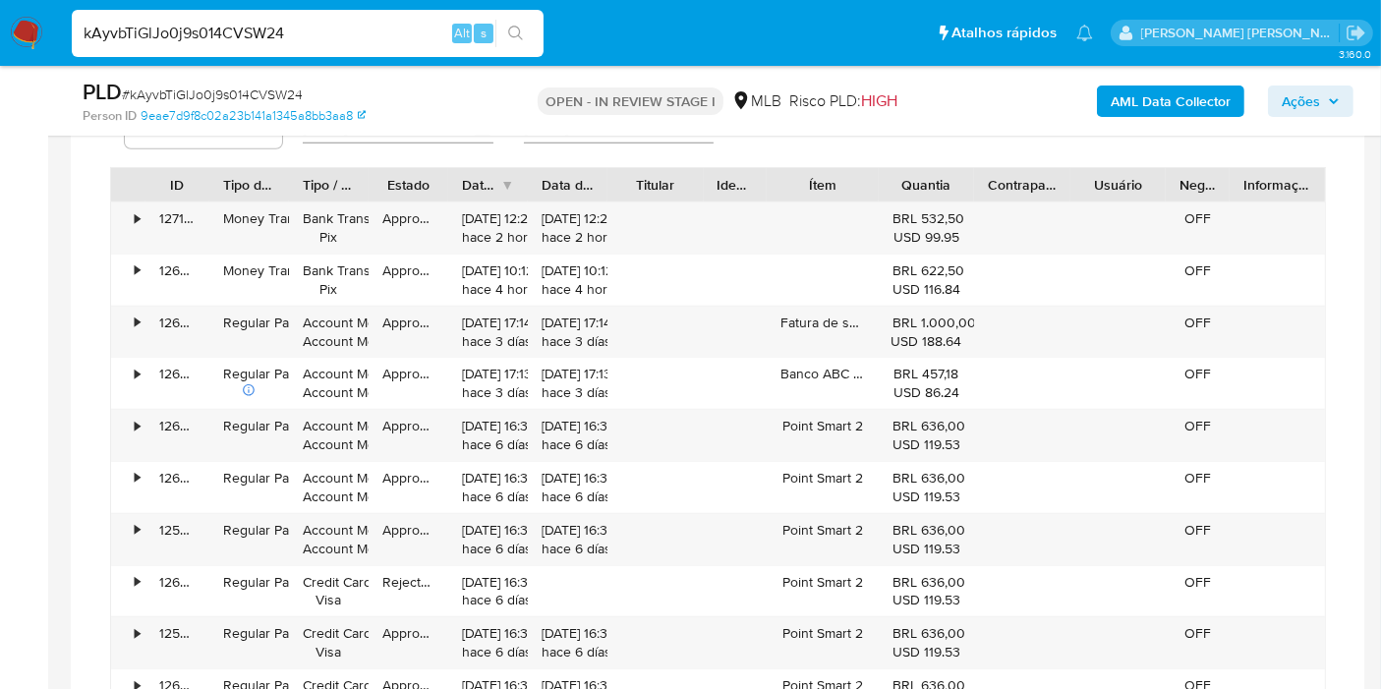
scroll to position [1638, 0]
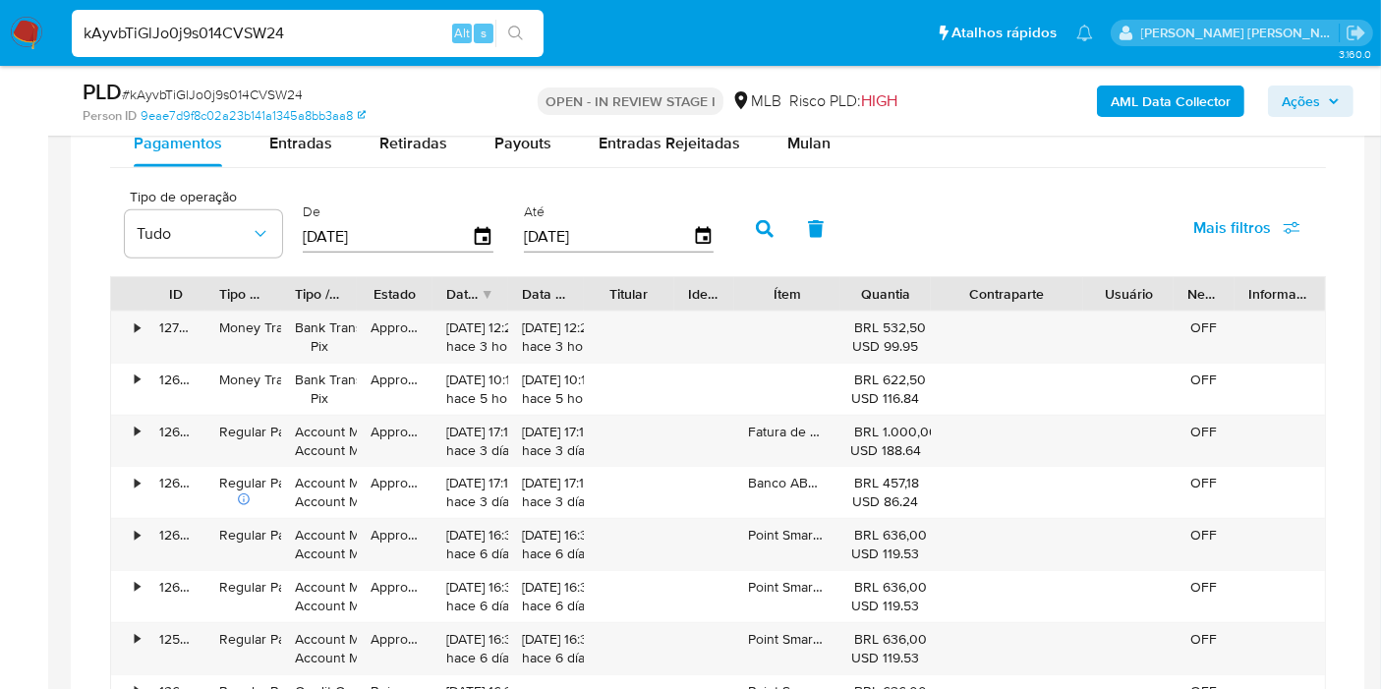
click at [1138, 311] on div "ID Tipo de operação Tipo / Método Estado Data de criação Data de aprovação Titu…" at bounding box center [718, 553] width 1216 height 555
click at [301, 152] on div "Entradas" at bounding box center [300, 143] width 63 height 47
select select "10"
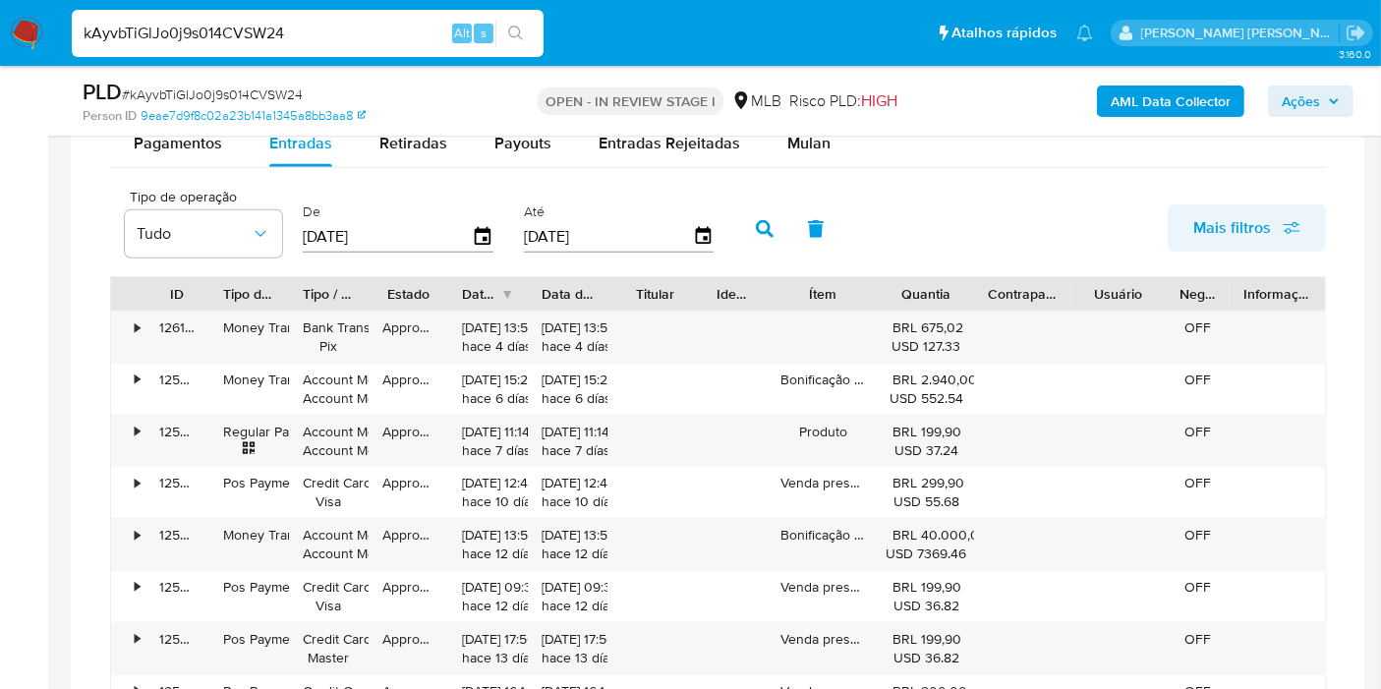
click at [1213, 208] on span "Mais filtros" at bounding box center [1233, 228] width 78 height 47
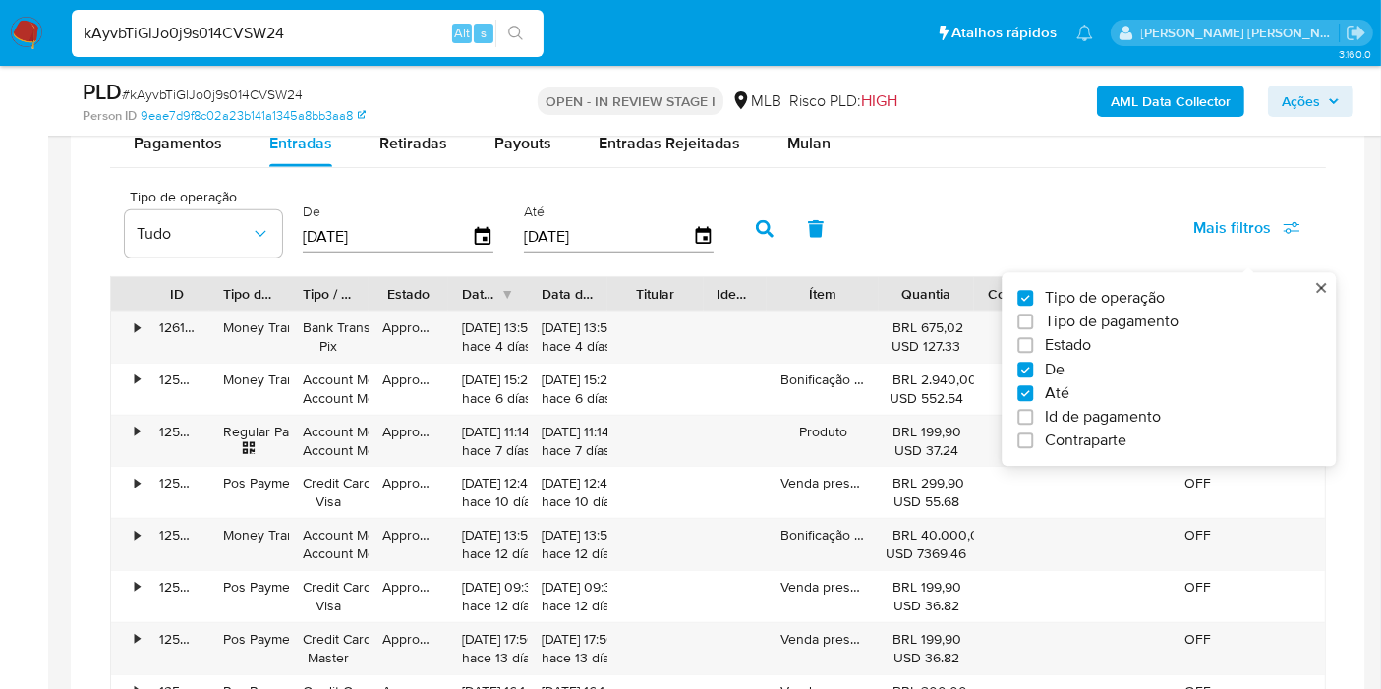
click at [1092, 413] on span "Id de pagamento" at bounding box center [1103, 418] width 116 height 20
click at [1033, 413] on input "Id de pagamento" at bounding box center [1026, 418] width 16 height 16
checkbox input "true"
click at [772, 222] on input "number" at bounding box center [835, 235] width 193 height 26
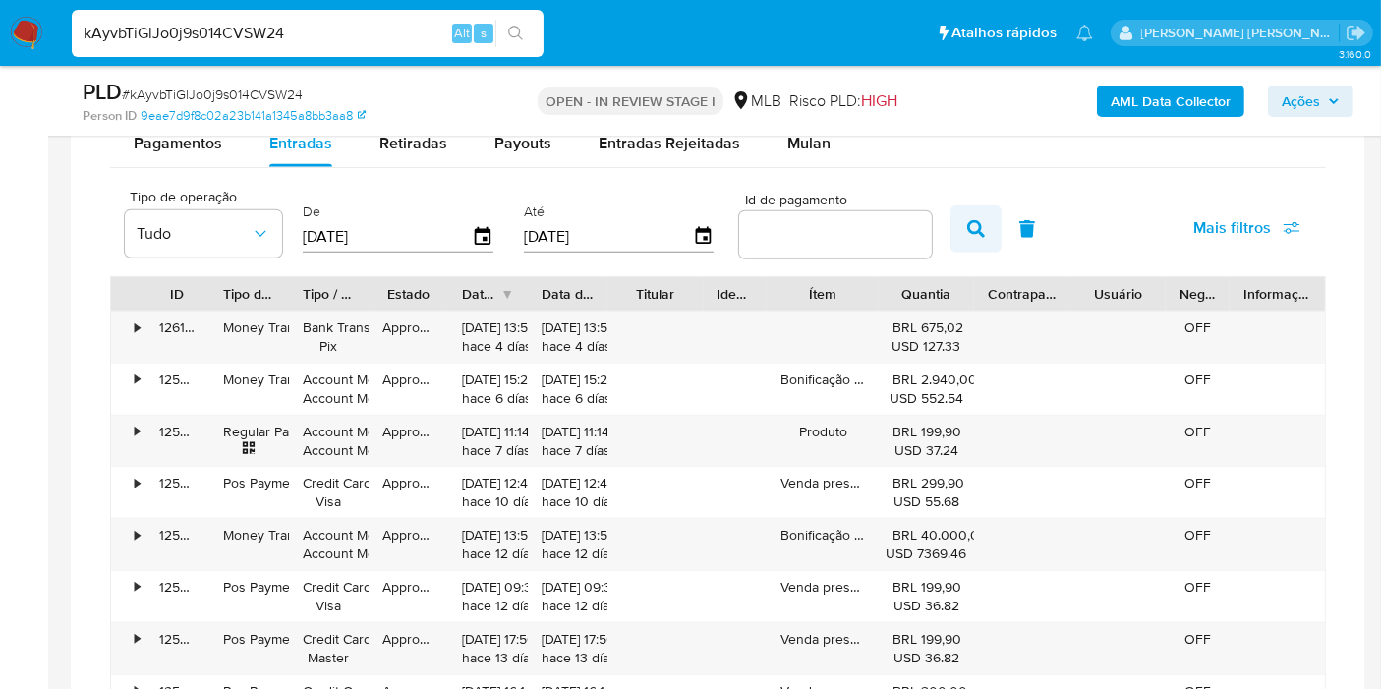
drag, startPoint x: 831, startPoint y: 237, endPoint x: 936, endPoint y: 239, distance: 105.2
click at [832, 237] on input "number" at bounding box center [835, 235] width 193 height 26
paste input "125870017891"
type input "125870017891"
click at [967, 230] on icon "button" at bounding box center [976, 229] width 18 height 18
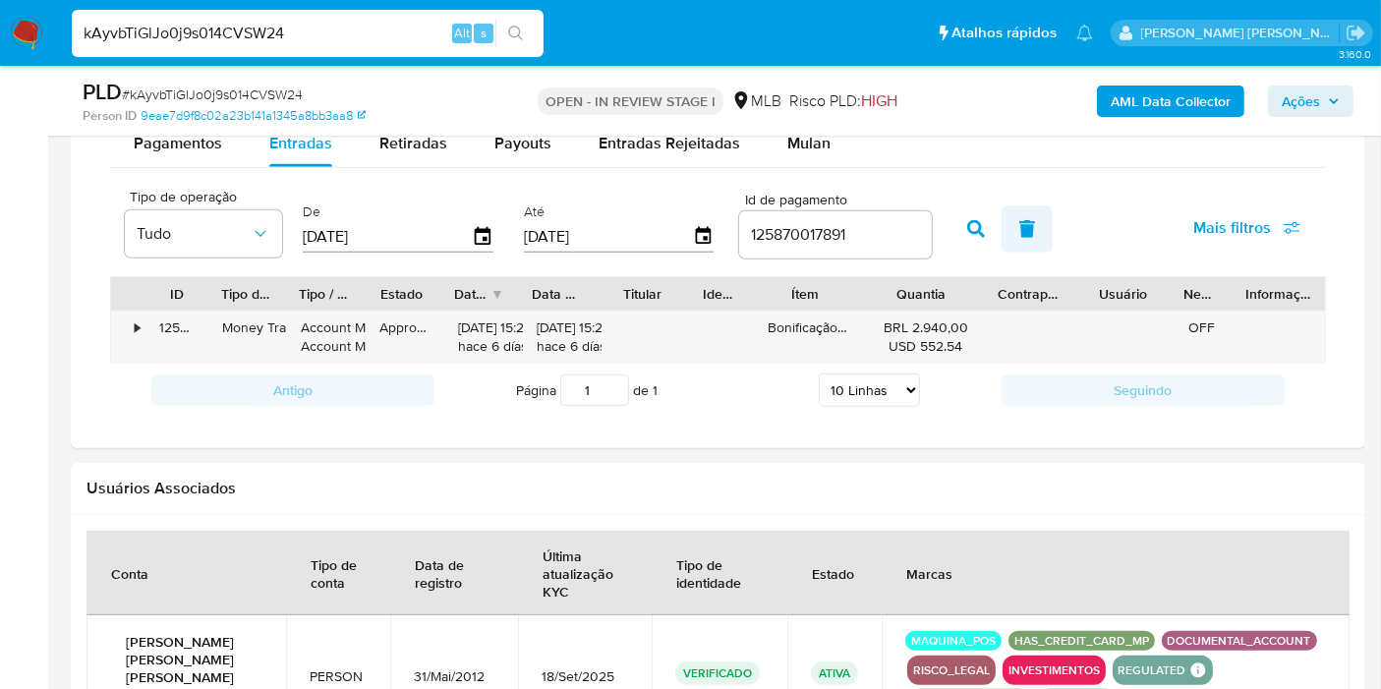
drag, startPoint x: 983, startPoint y: 297, endPoint x: 996, endPoint y: 233, distance: 65.2
click at [996, 299] on div at bounding box center [983, 293] width 35 height 33
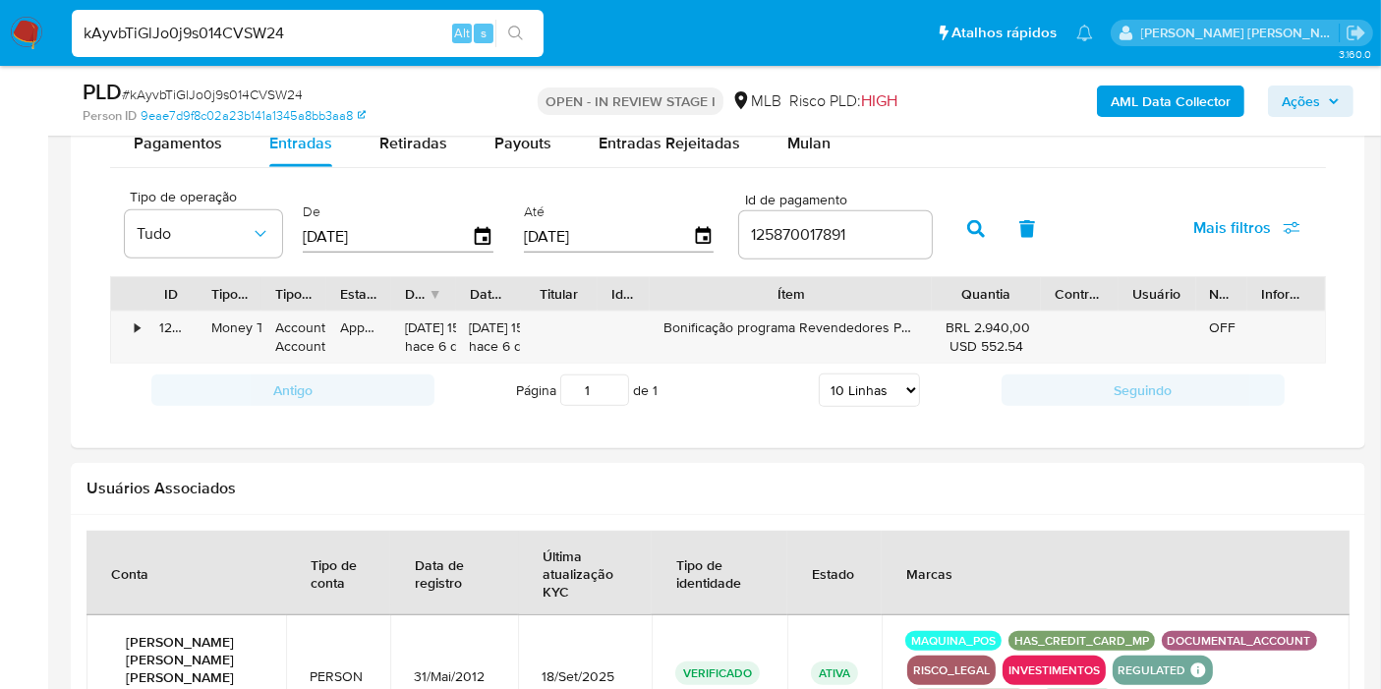
drag, startPoint x: 867, startPoint y: 287, endPoint x: 1039, endPoint y: 282, distance: 172.1
click at [1039, 282] on div "ID Tipo de operação Tipo / Método Estado Data de criação Data de aprovação Titu…" at bounding box center [718, 293] width 1214 height 33
drag, startPoint x: 736, startPoint y: 324, endPoint x: 931, endPoint y: 324, distance: 194.7
click at [931, 324] on div "Bonificação programa Revendedores Point" at bounding box center [791, 337] width 282 height 51
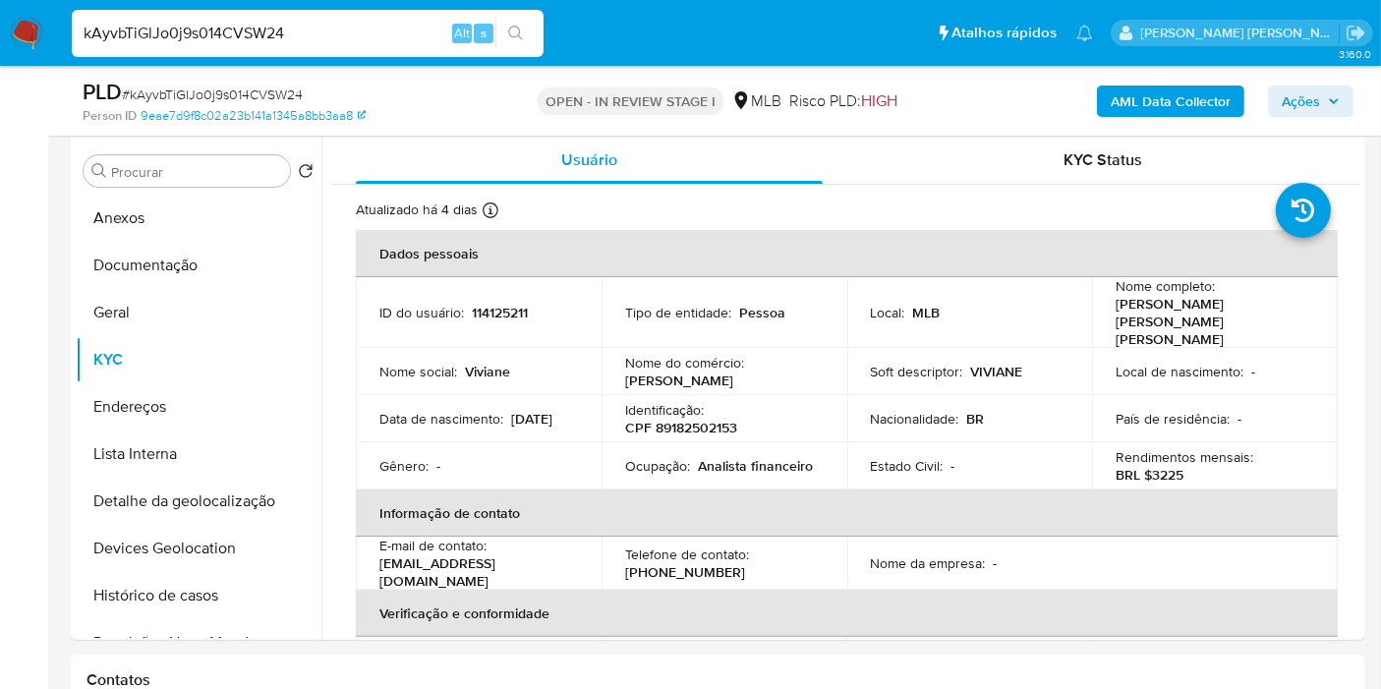
scroll to position [327, 0]
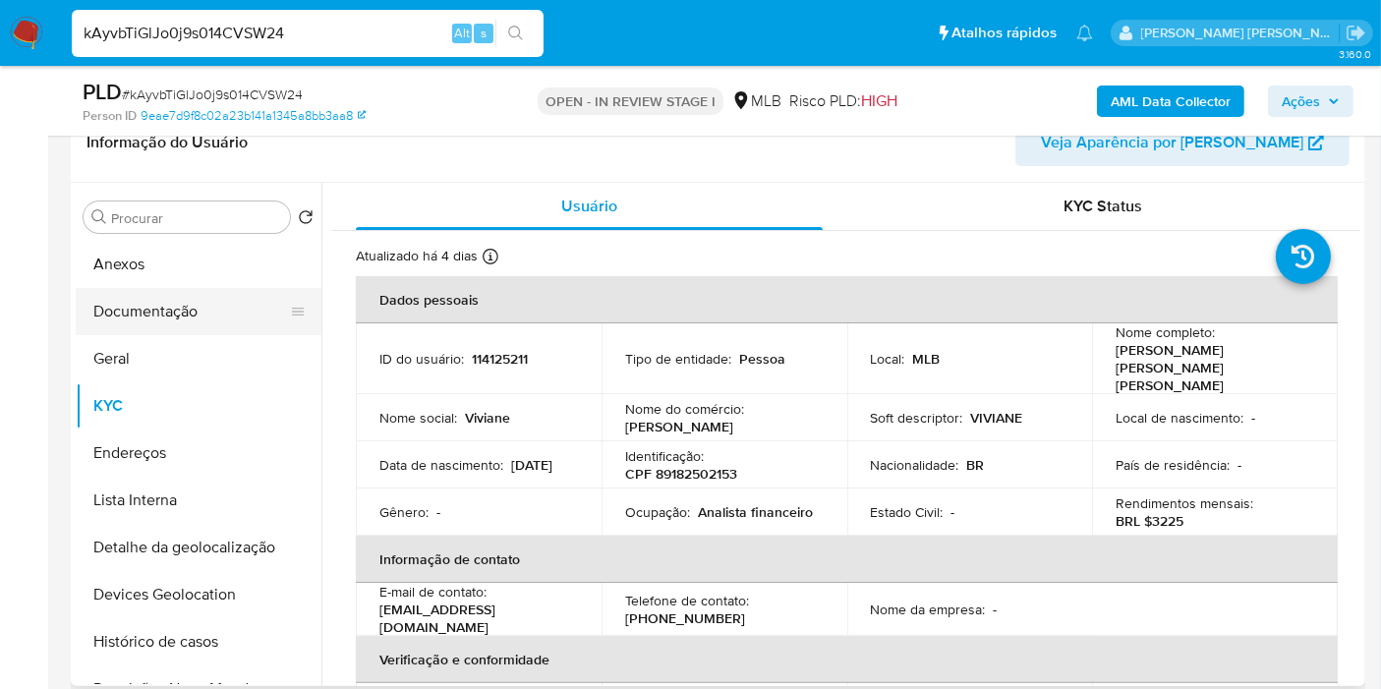
click at [238, 315] on button "Documentação" at bounding box center [191, 311] width 230 height 47
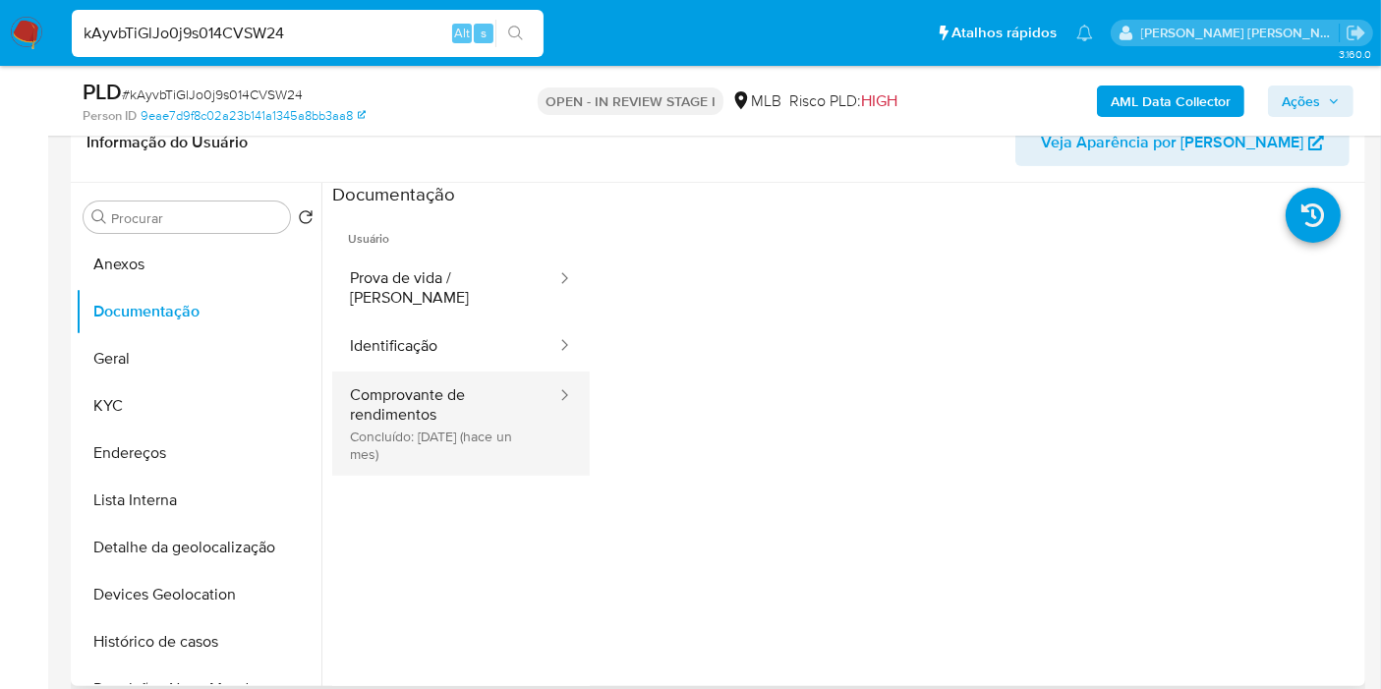
click at [450, 446] on button "Comprovante de rendimentos Concluído: 11/08/2025 (hace un mes)" at bounding box center [445, 424] width 226 height 104
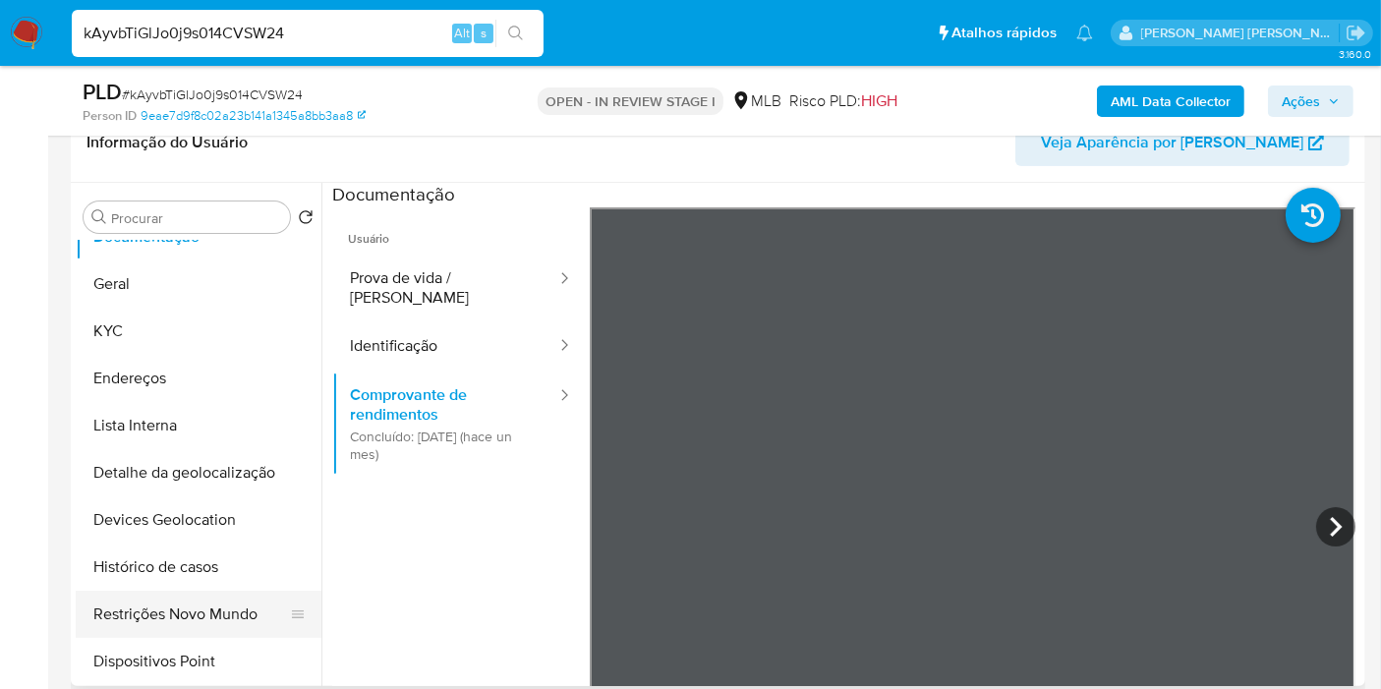
scroll to position [109, 0]
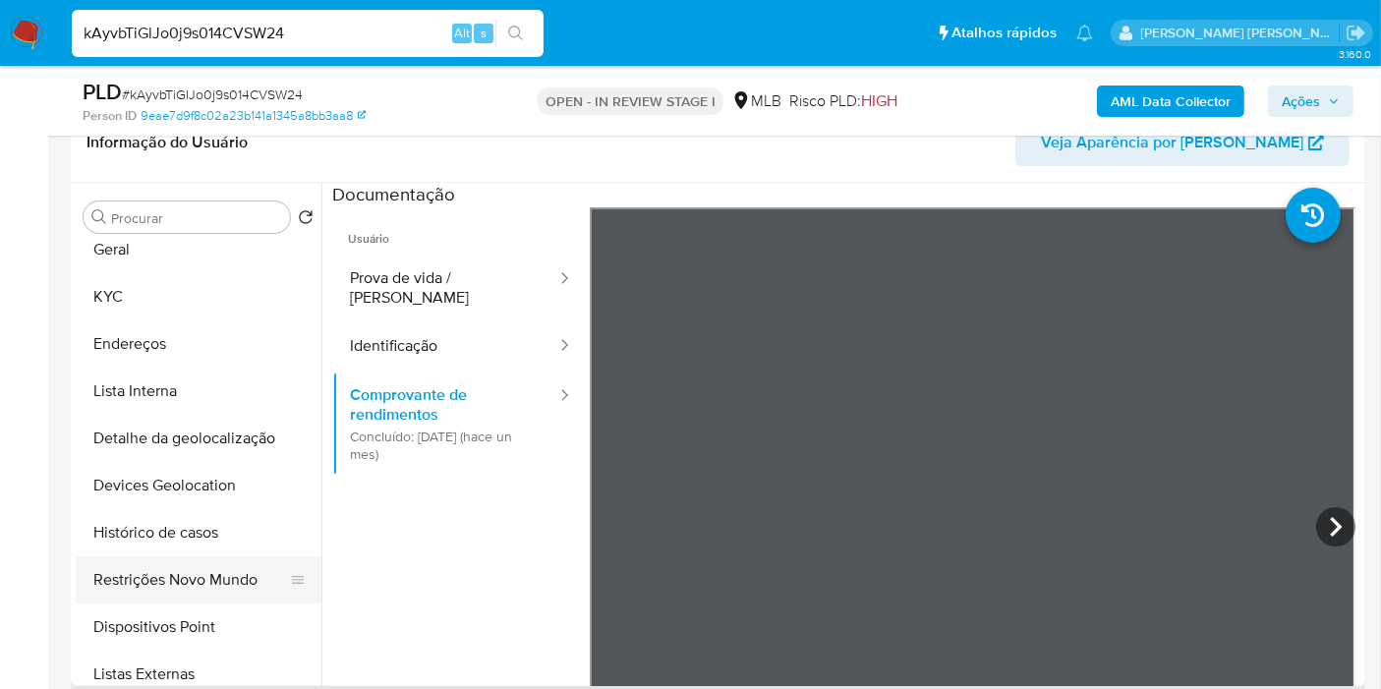
click at [190, 580] on button "Restrições Novo Mundo" at bounding box center [191, 579] width 230 height 47
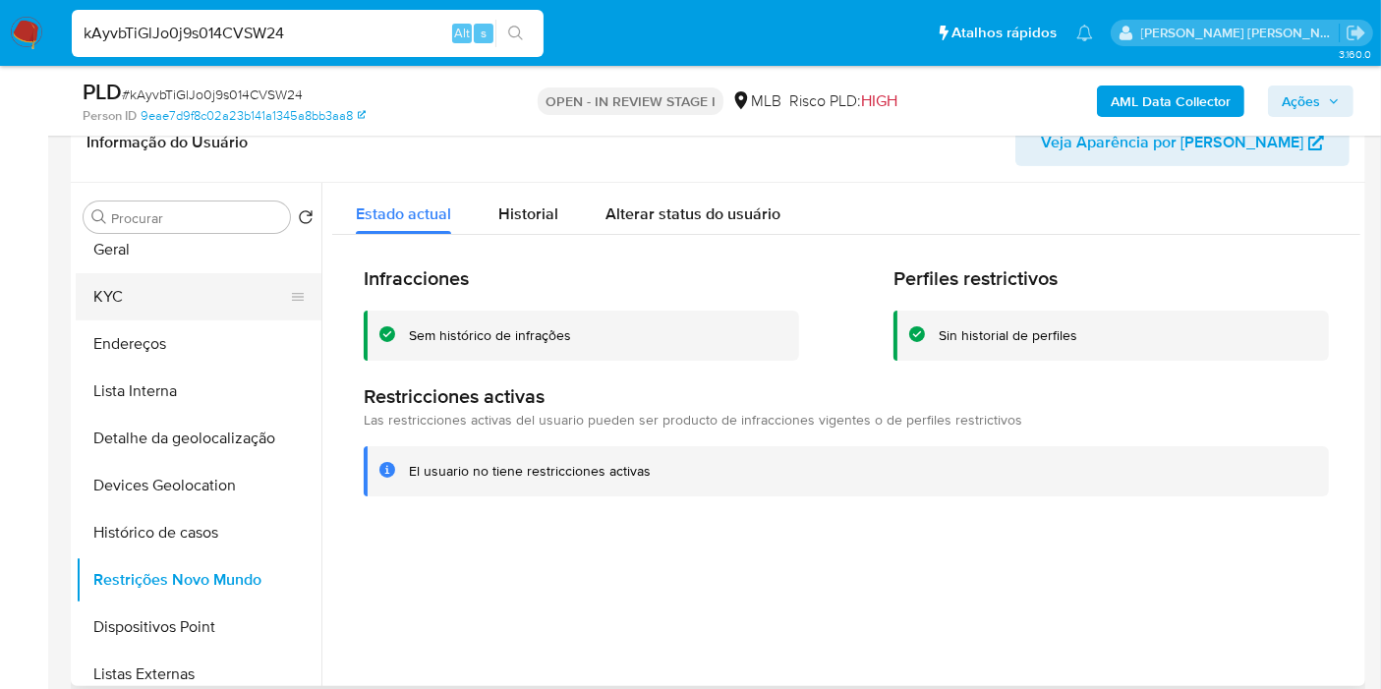
click at [154, 292] on button "KYC" at bounding box center [191, 296] width 230 height 47
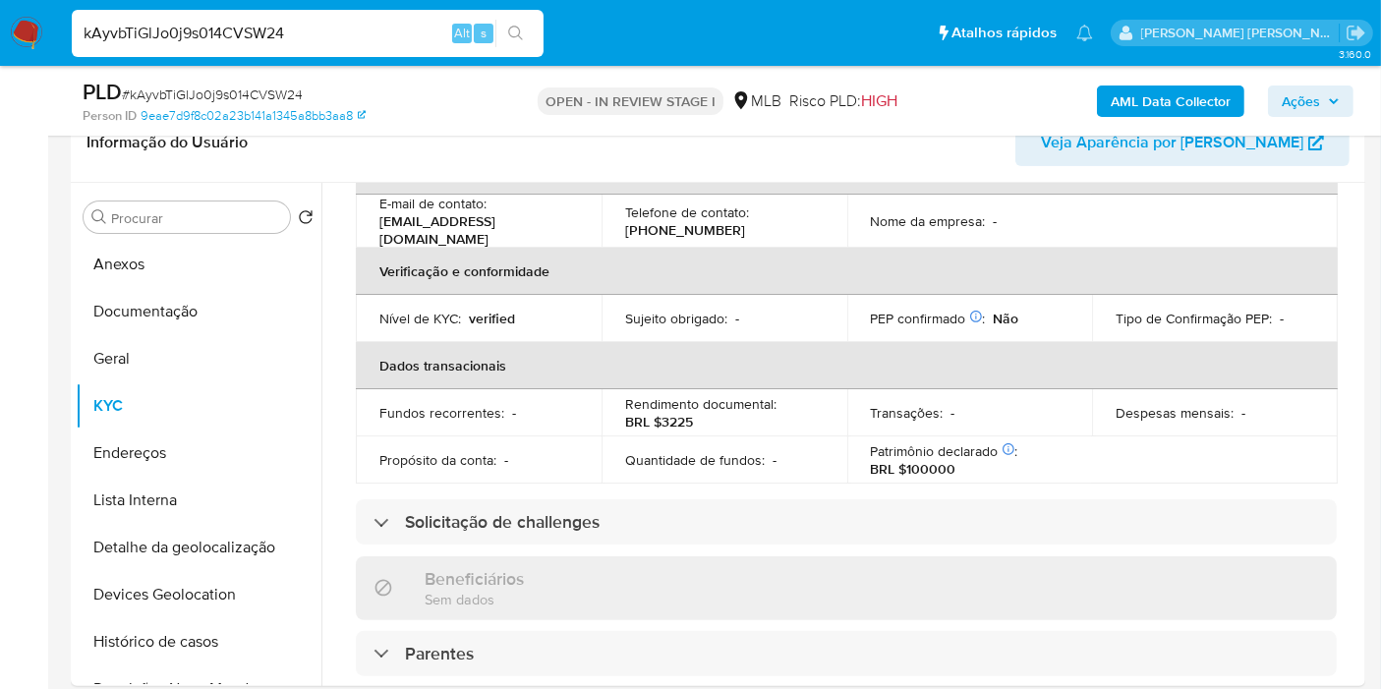
scroll to position [873, 0]
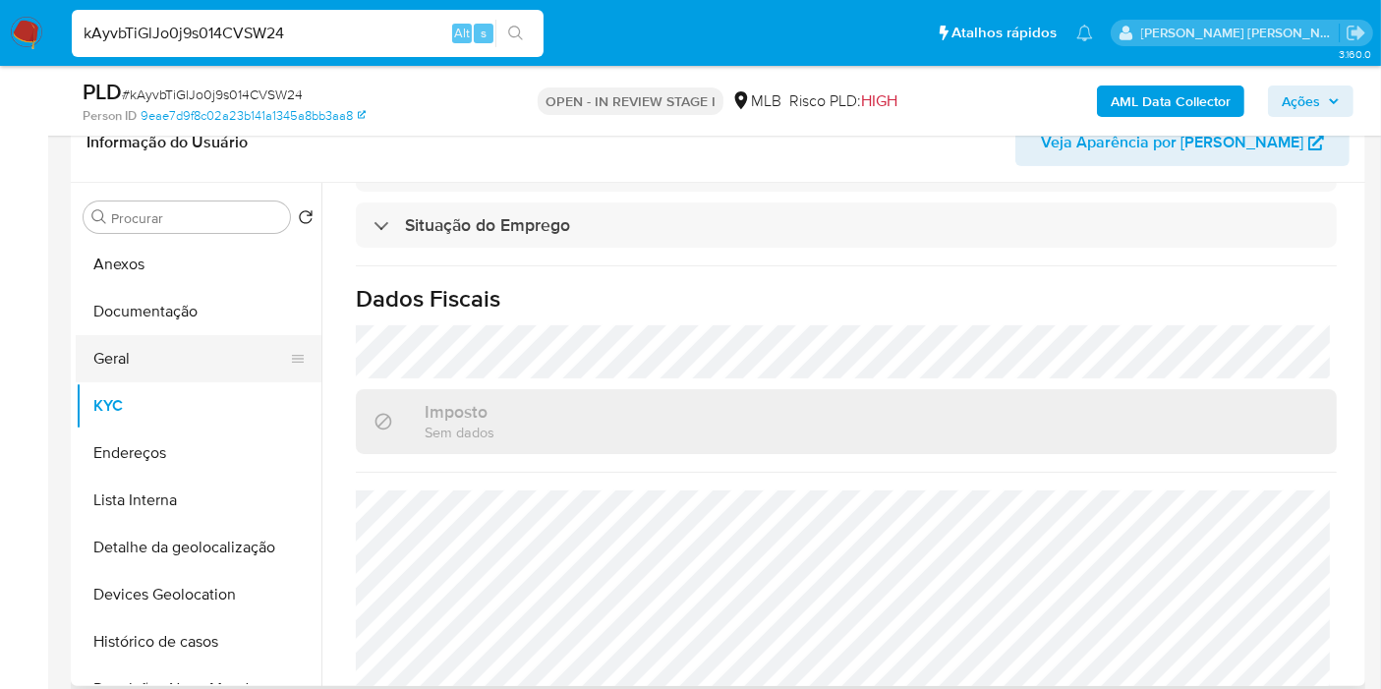
click at [150, 349] on button "Geral" at bounding box center [191, 358] width 230 height 47
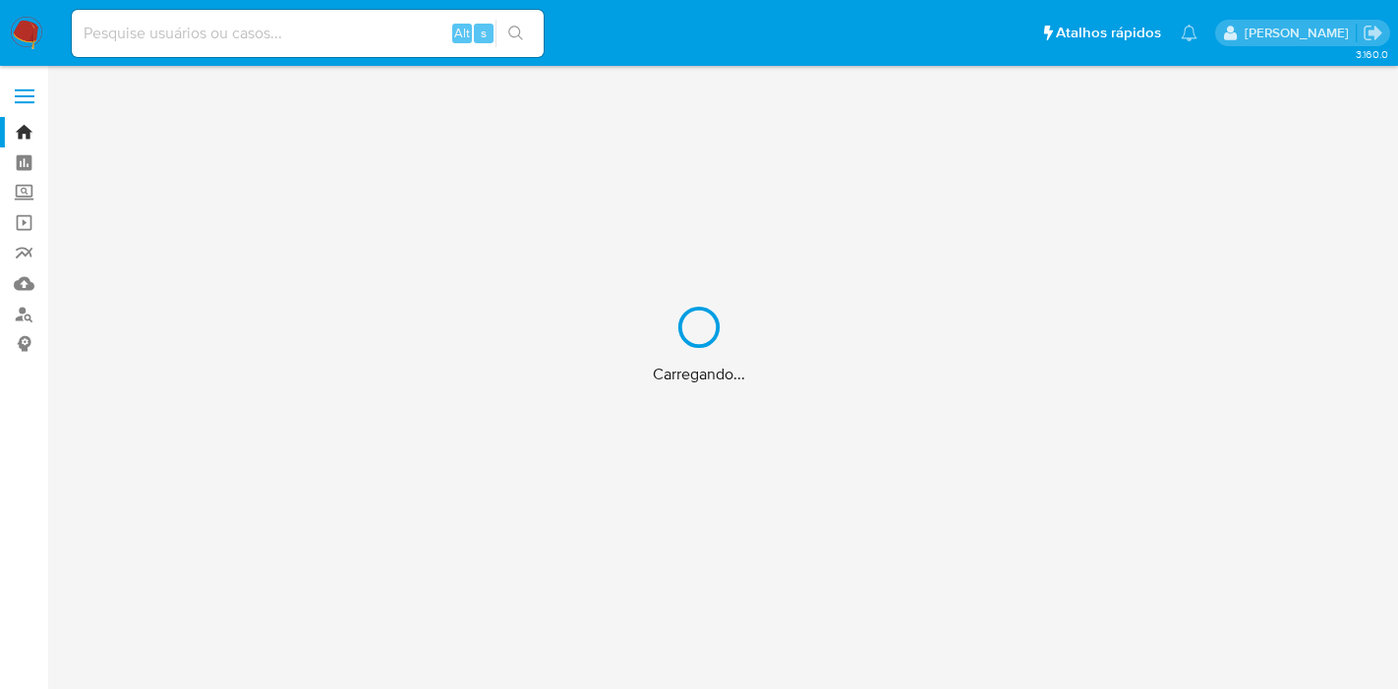
click at [16, 313] on div "Carregando..." at bounding box center [699, 344] width 1398 height 689
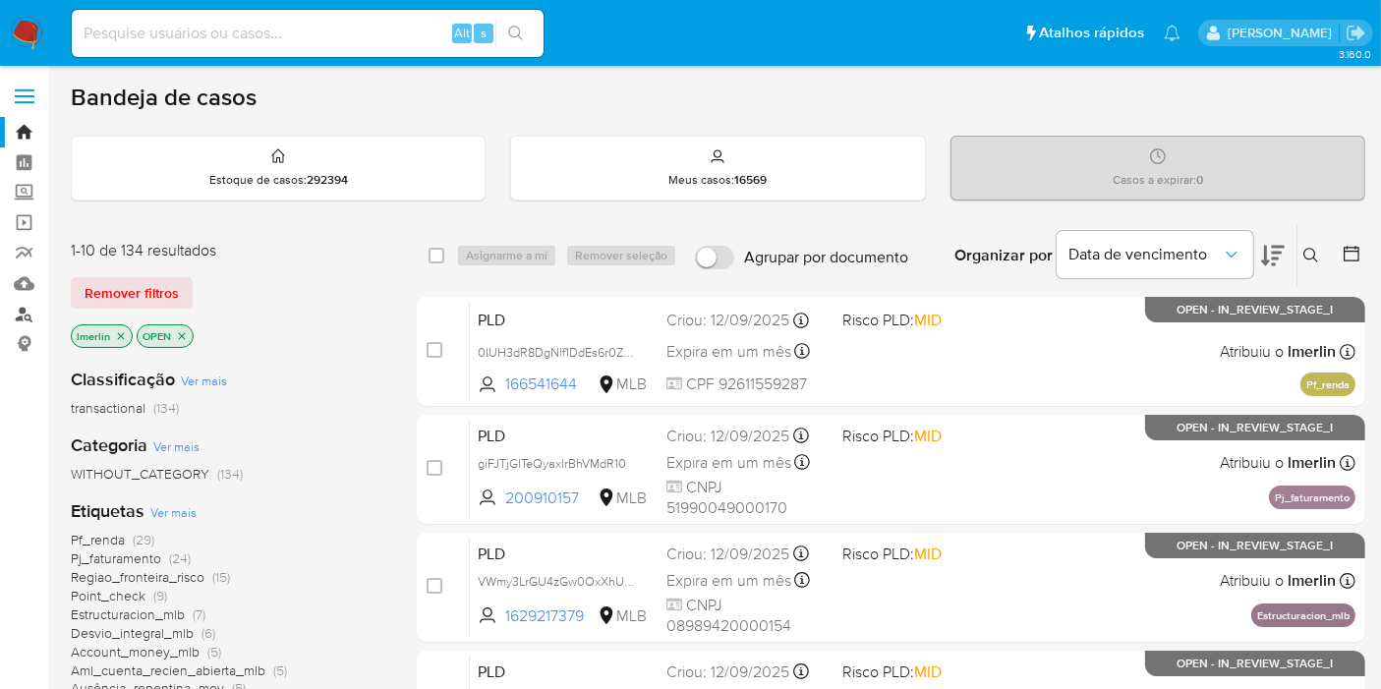
click at [28, 310] on link "Localizador de pessoas" at bounding box center [117, 314] width 234 height 30
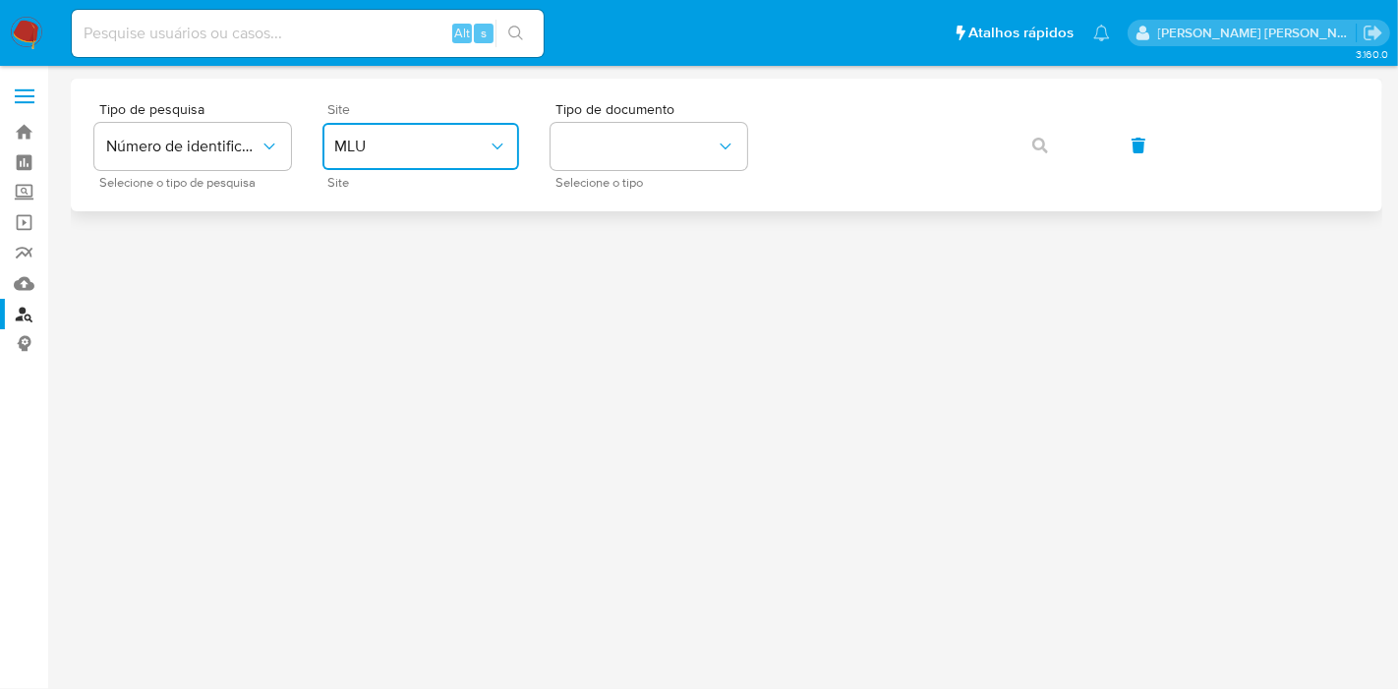
click at [492, 157] on button "MLU" at bounding box center [420, 146] width 197 height 47
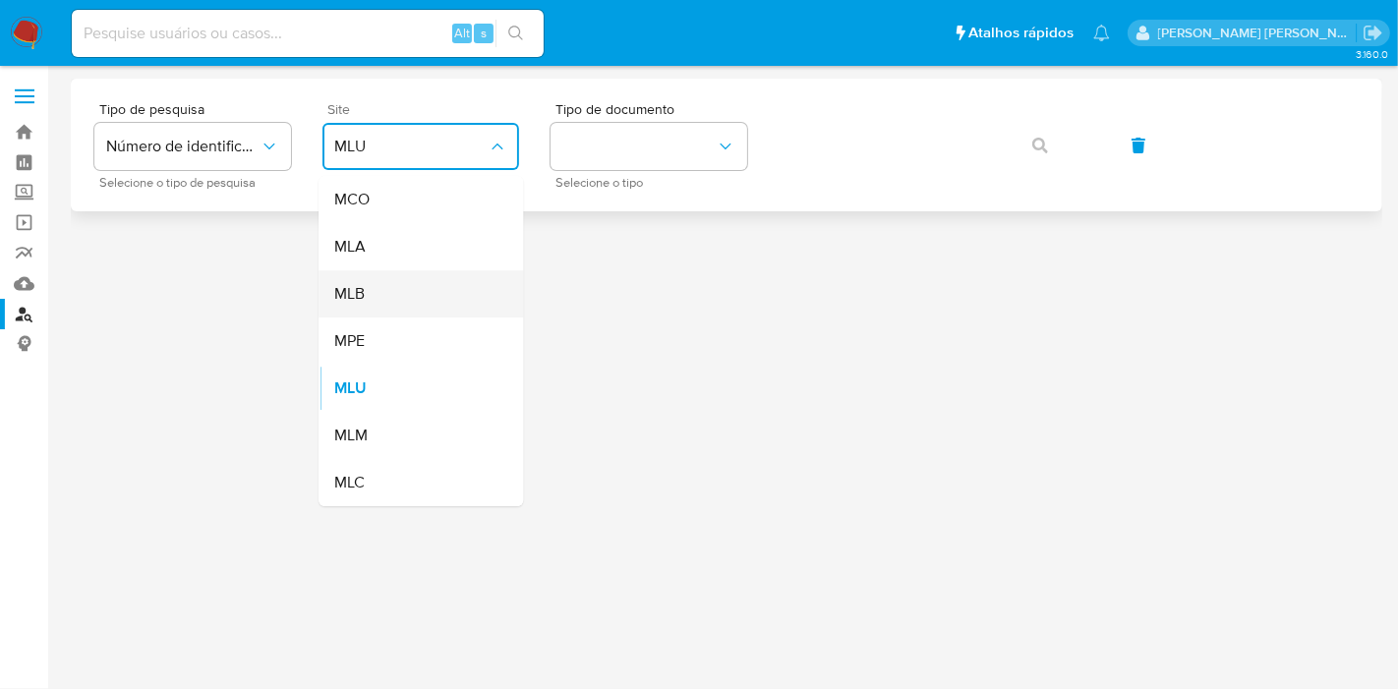
click at [432, 274] on div "MLB" at bounding box center [414, 293] width 161 height 47
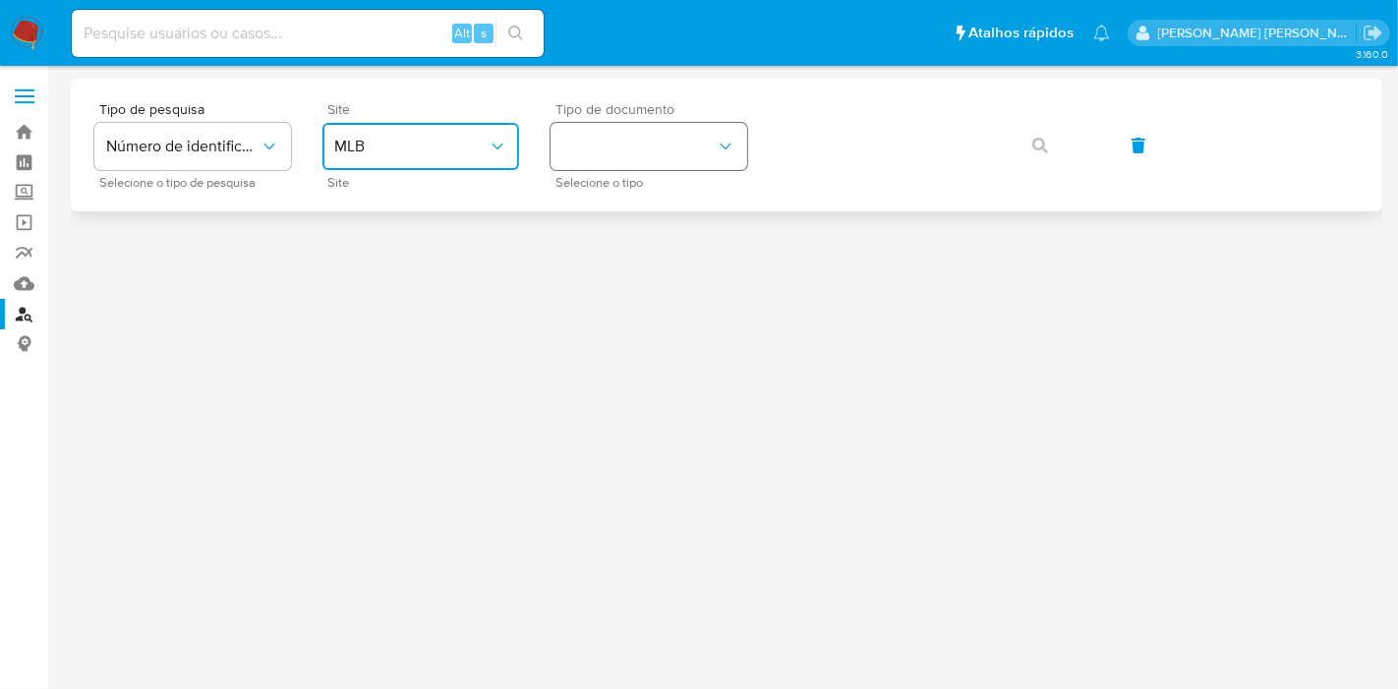
click at [634, 159] on button "identificationType" at bounding box center [649, 146] width 197 height 47
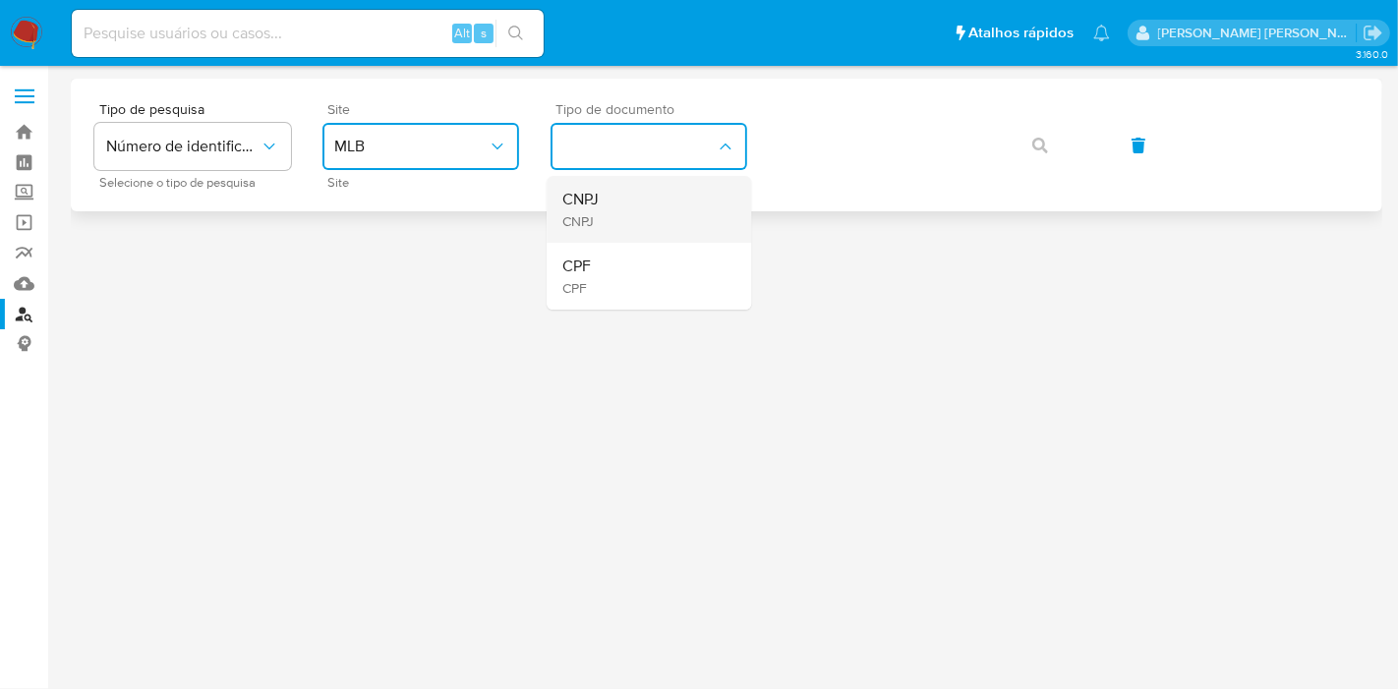
click at [625, 214] on div "CNPJ CNPJ" at bounding box center [642, 209] width 161 height 67
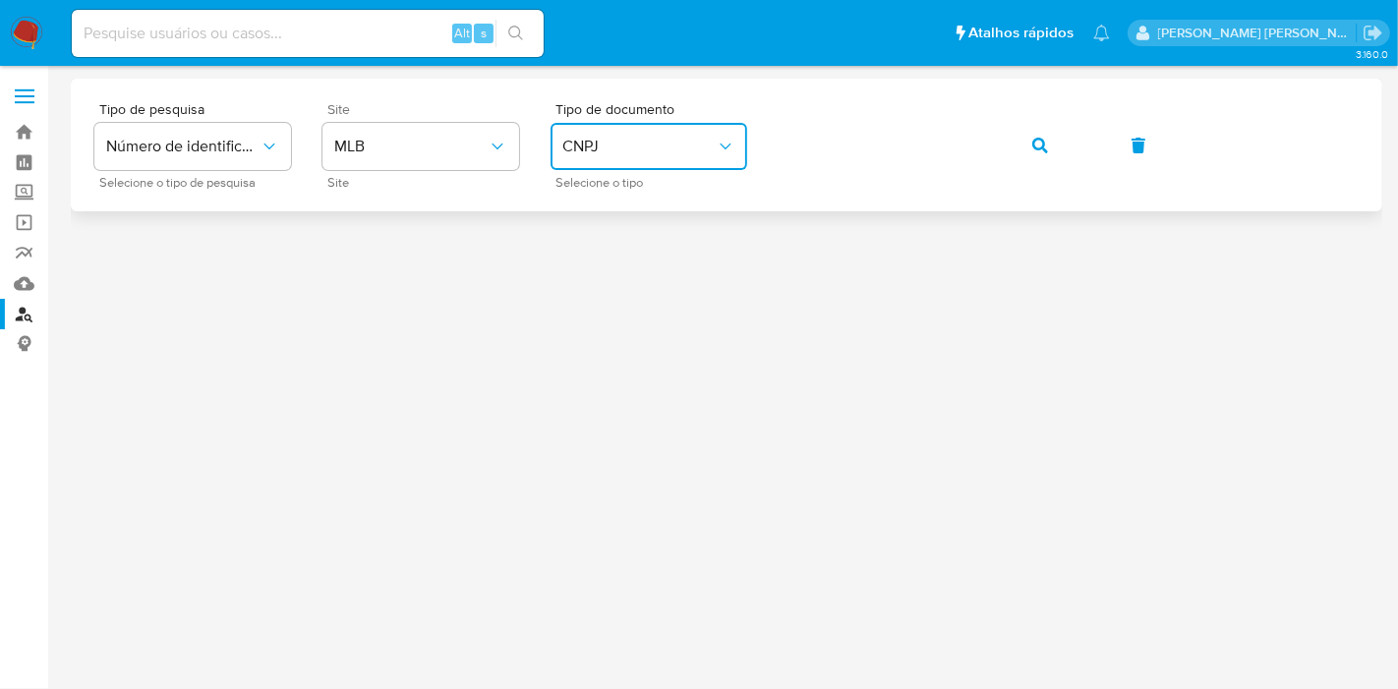
click at [1032, 136] on span "button" at bounding box center [1040, 145] width 16 height 43
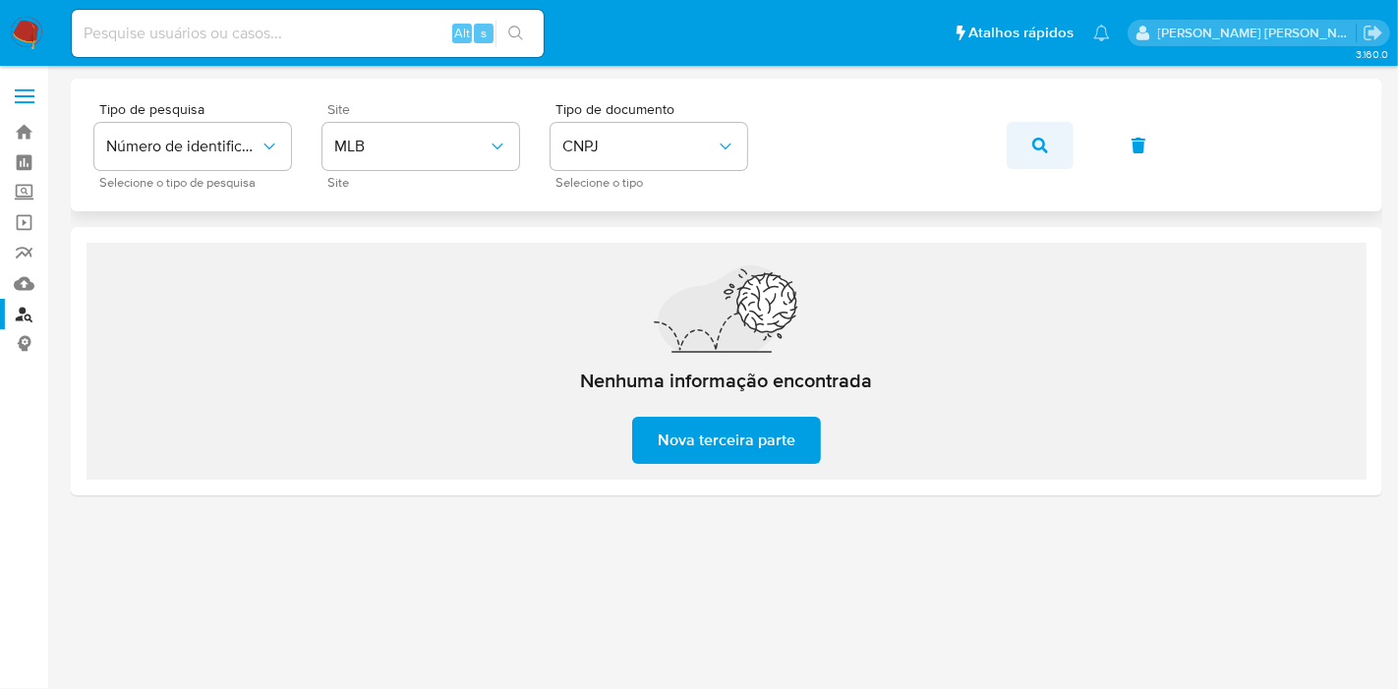
click at [1024, 146] on button "button" at bounding box center [1040, 145] width 67 height 47
